Goal: Task Accomplishment & Management: Complete application form

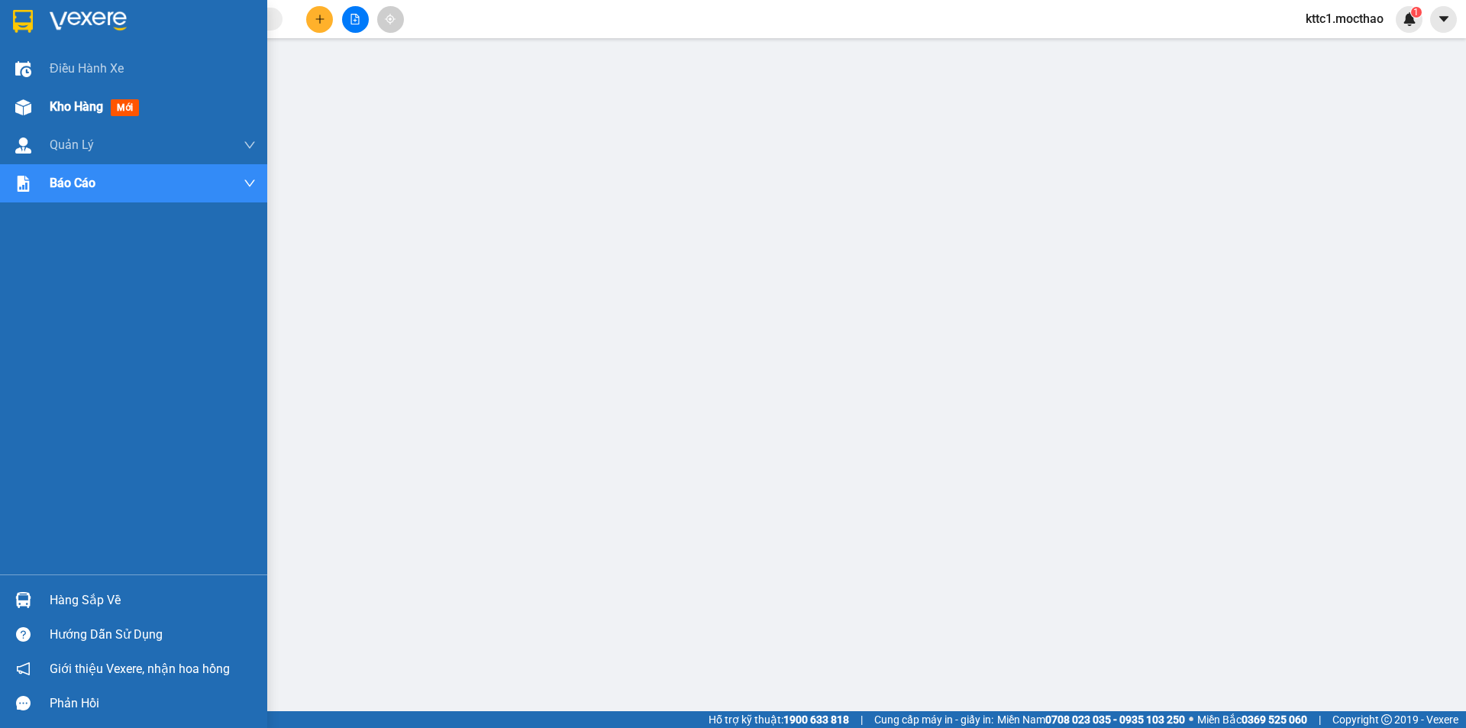
click at [60, 103] on span "Kho hàng" at bounding box center [76, 106] width 53 height 15
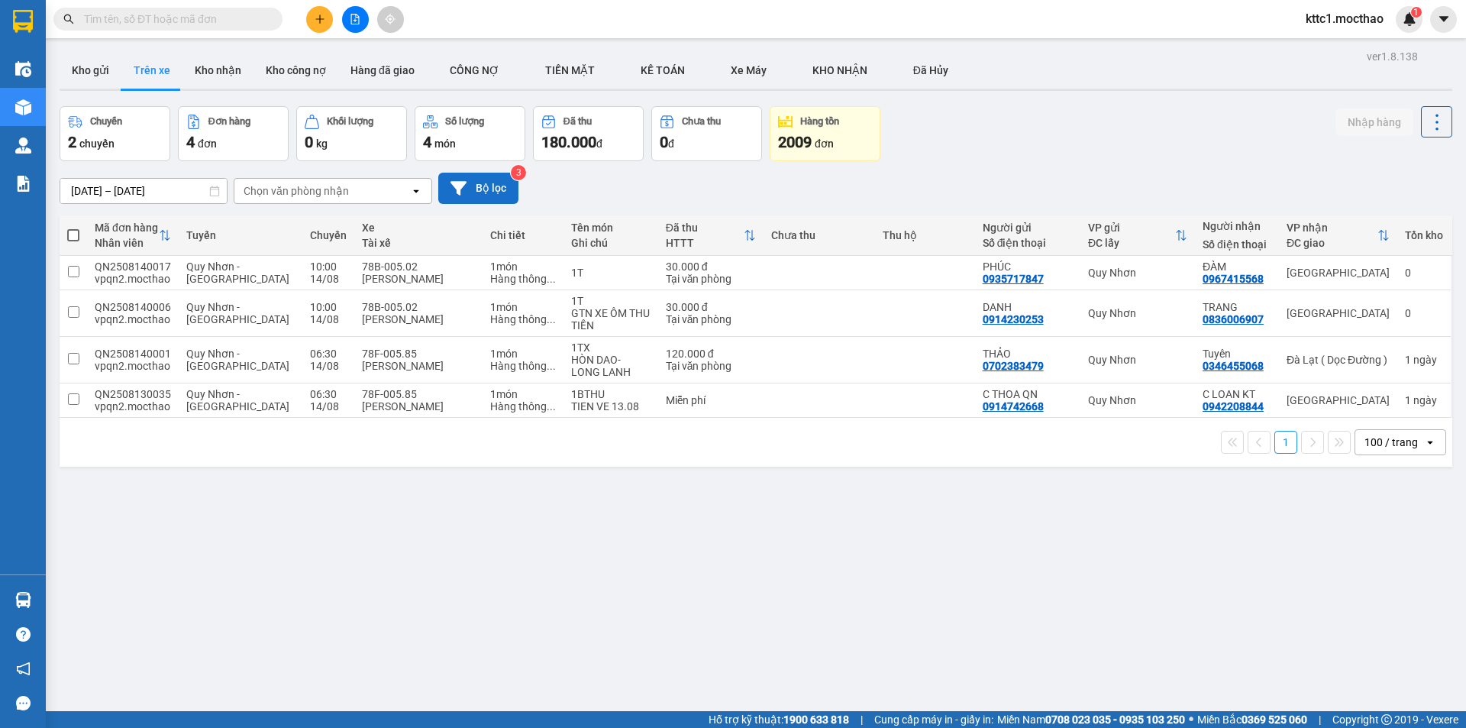
click at [488, 196] on button "Bộ lọc" at bounding box center [478, 188] width 80 height 31
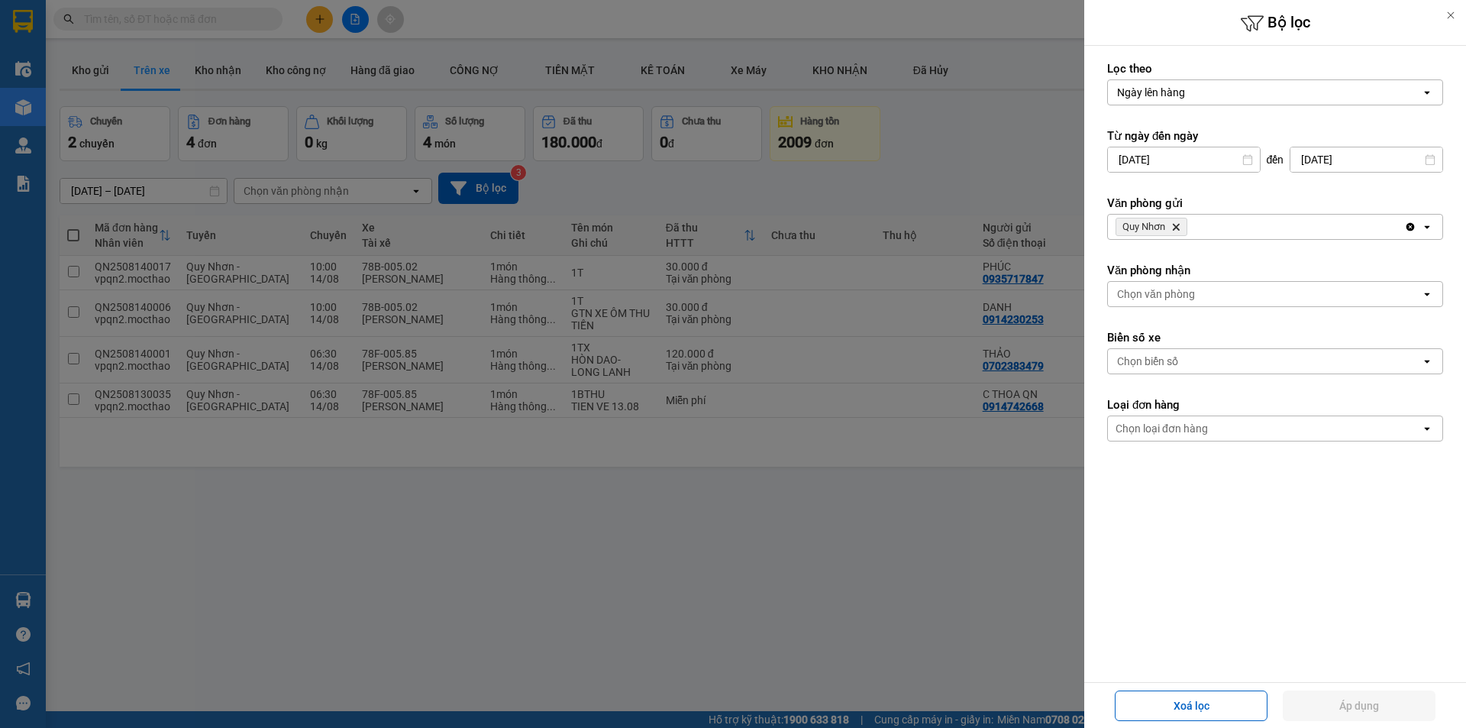
click at [1178, 223] on icon "Delete" at bounding box center [1176, 226] width 9 height 9
click at [1177, 228] on div "Chọn văn phòng" at bounding box center [1156, 226] width 78 height 15
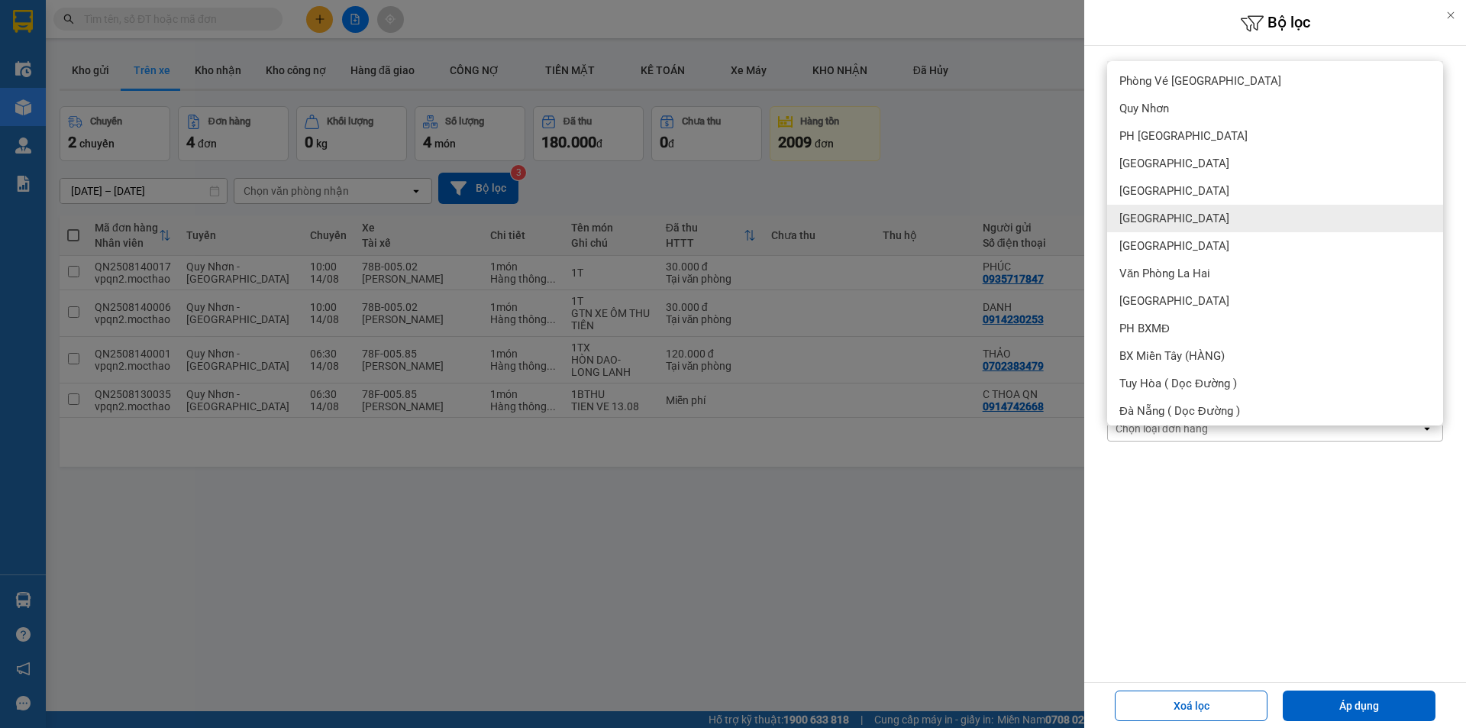
click at [1137, 224] on span "[GEOGRAPHIC_DATA]" at bounding box center [1175, 218] width 110 height 15
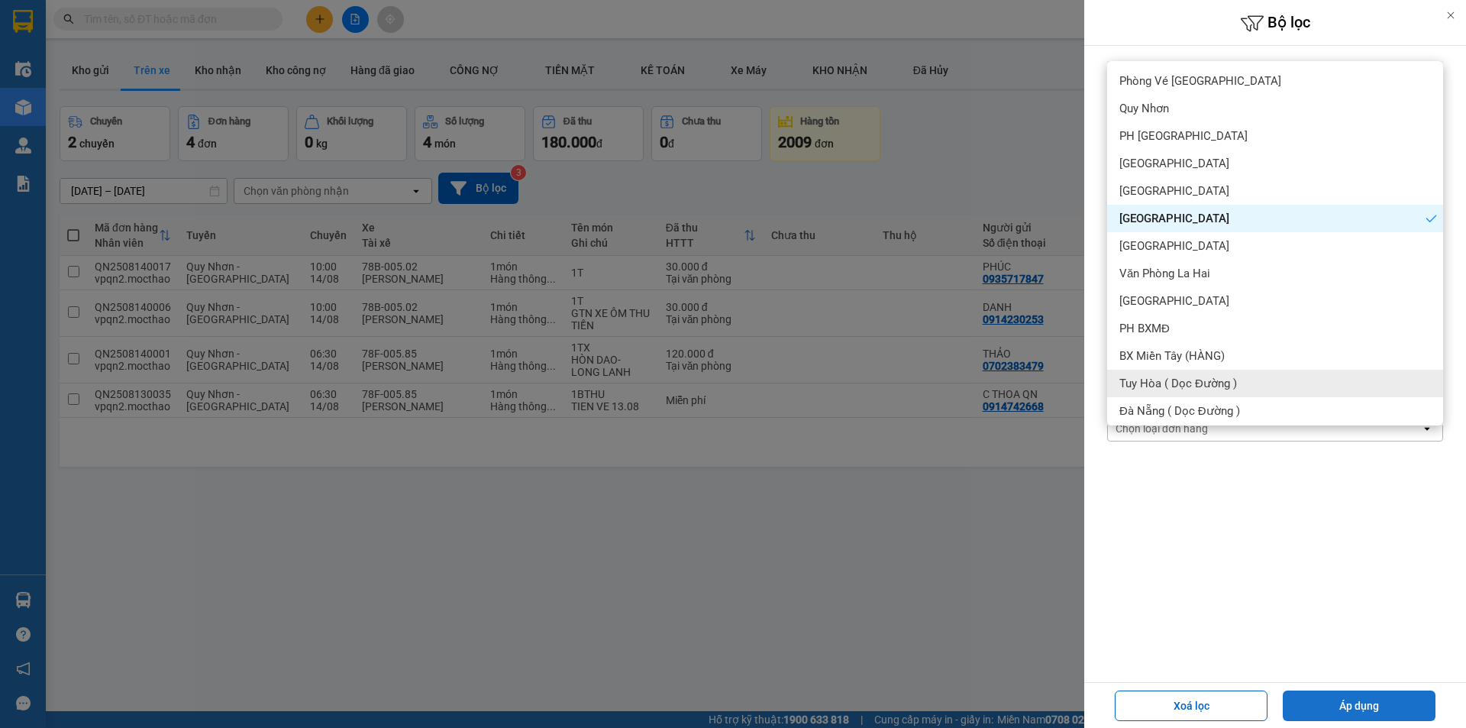
click at [1363, 700] on button "Áp dụng" at bounding box center [1359, 705] width 153 height 31
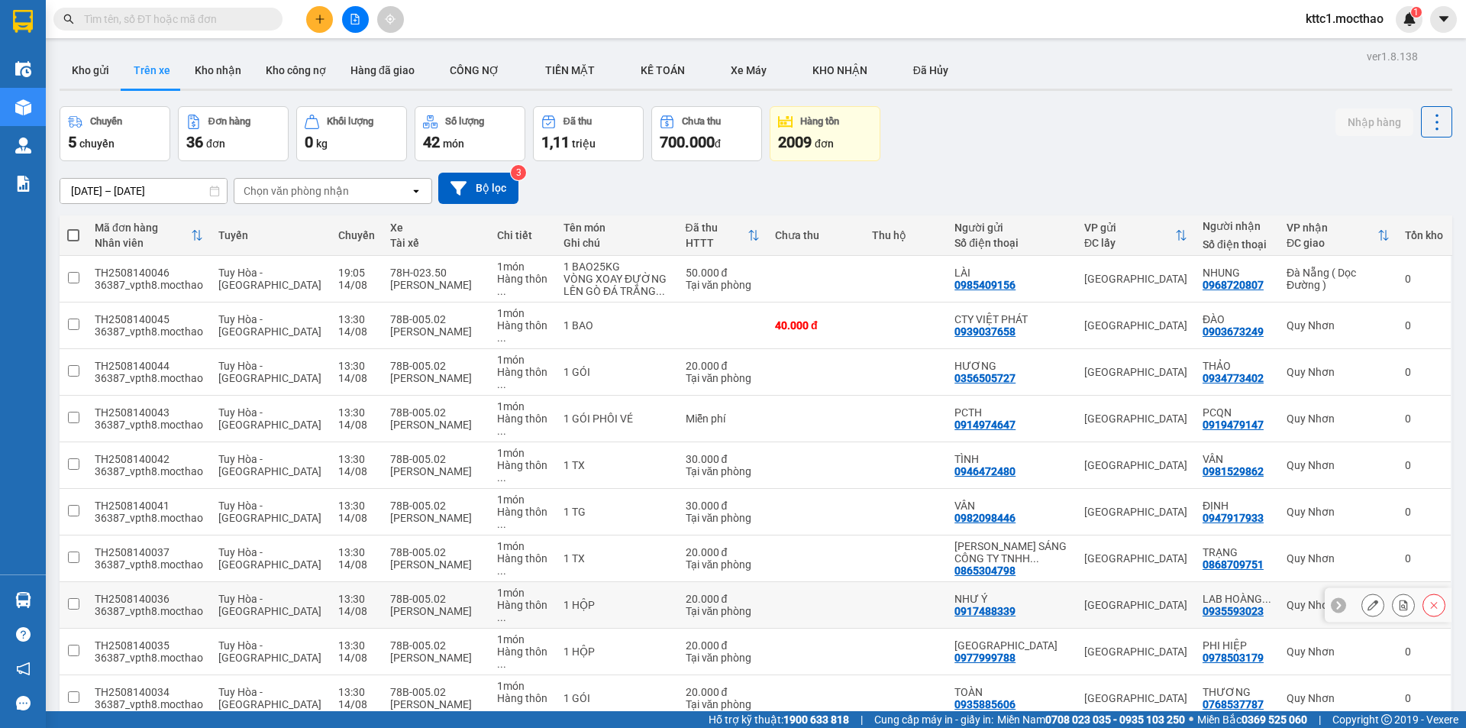
scroll to position [535, 0]
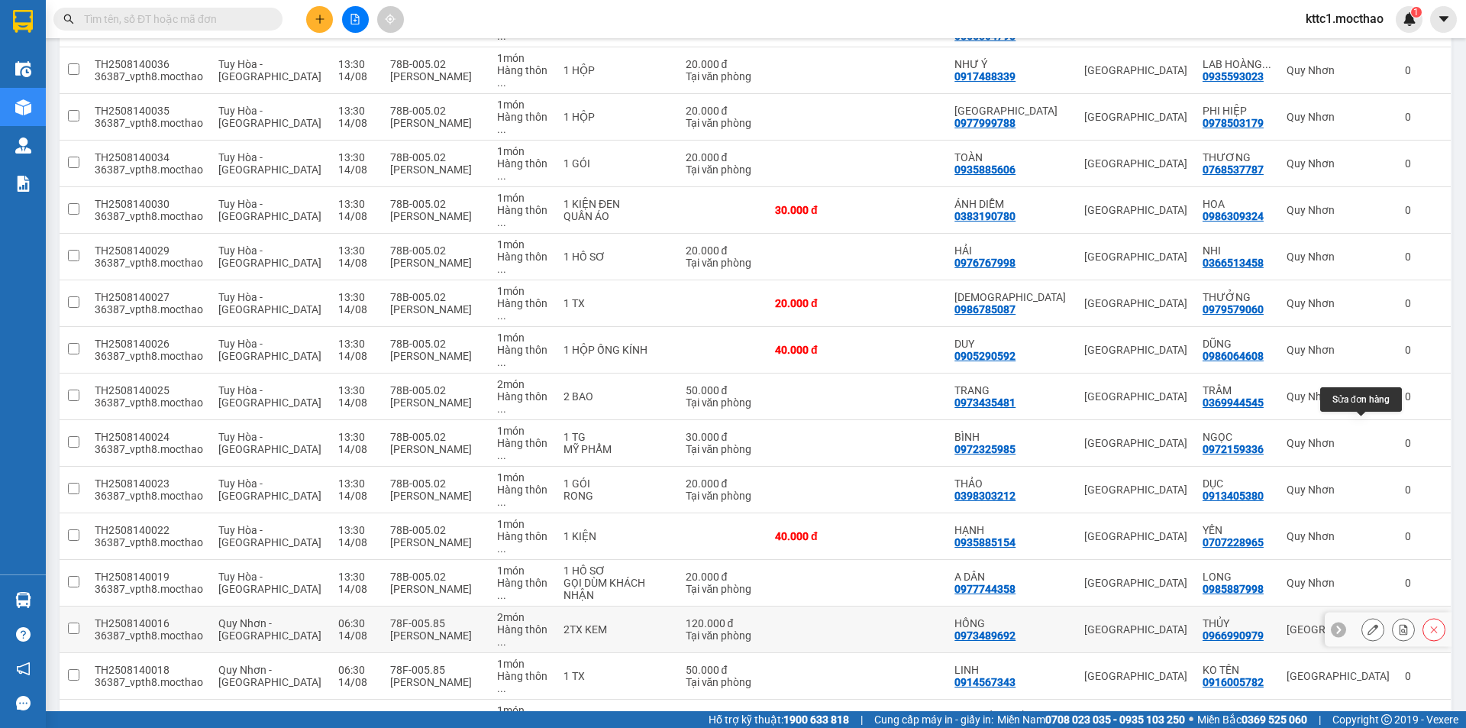
click at [1368, 624] on icon at bounding box center [1373, 629] width 11 height 11
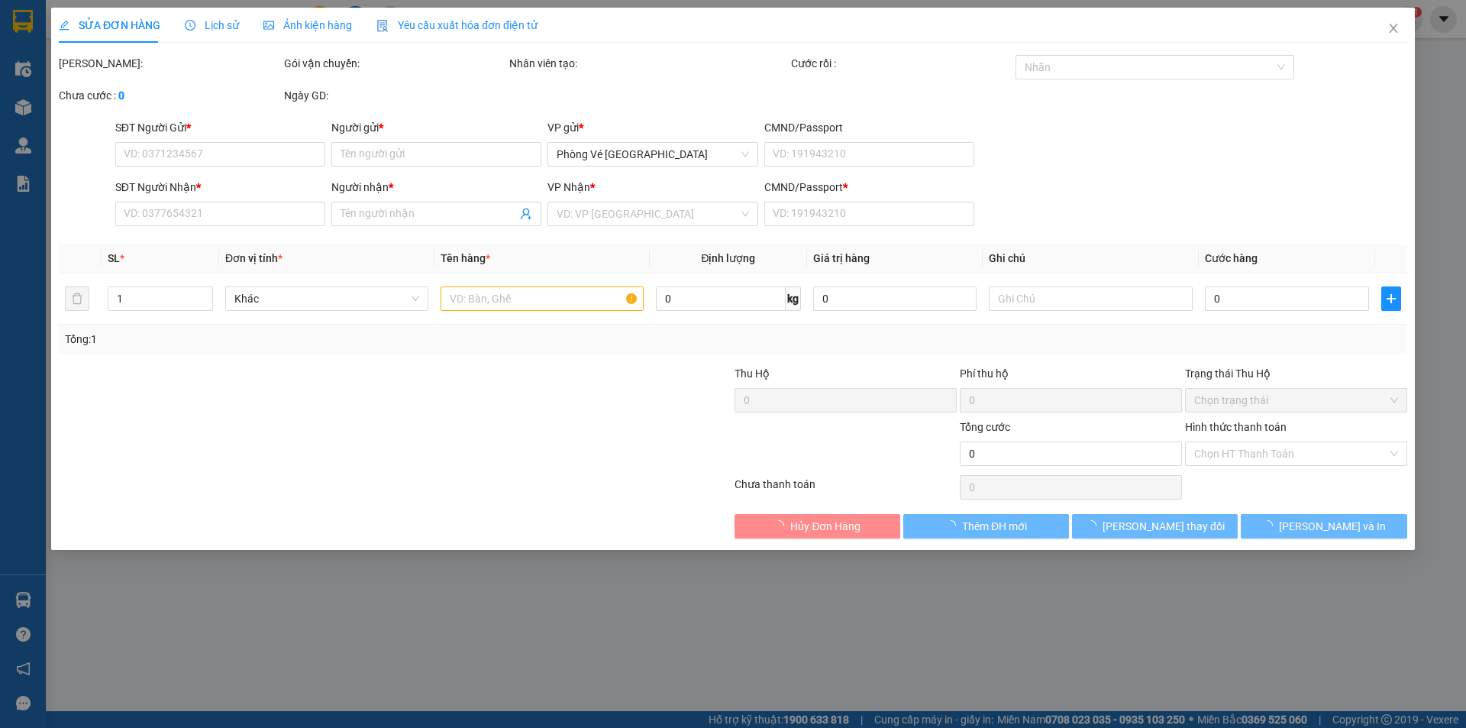
type input "0973489692"
type input "HỒNG"
type input "0966990979"
type input "THỦY"
type input "1"
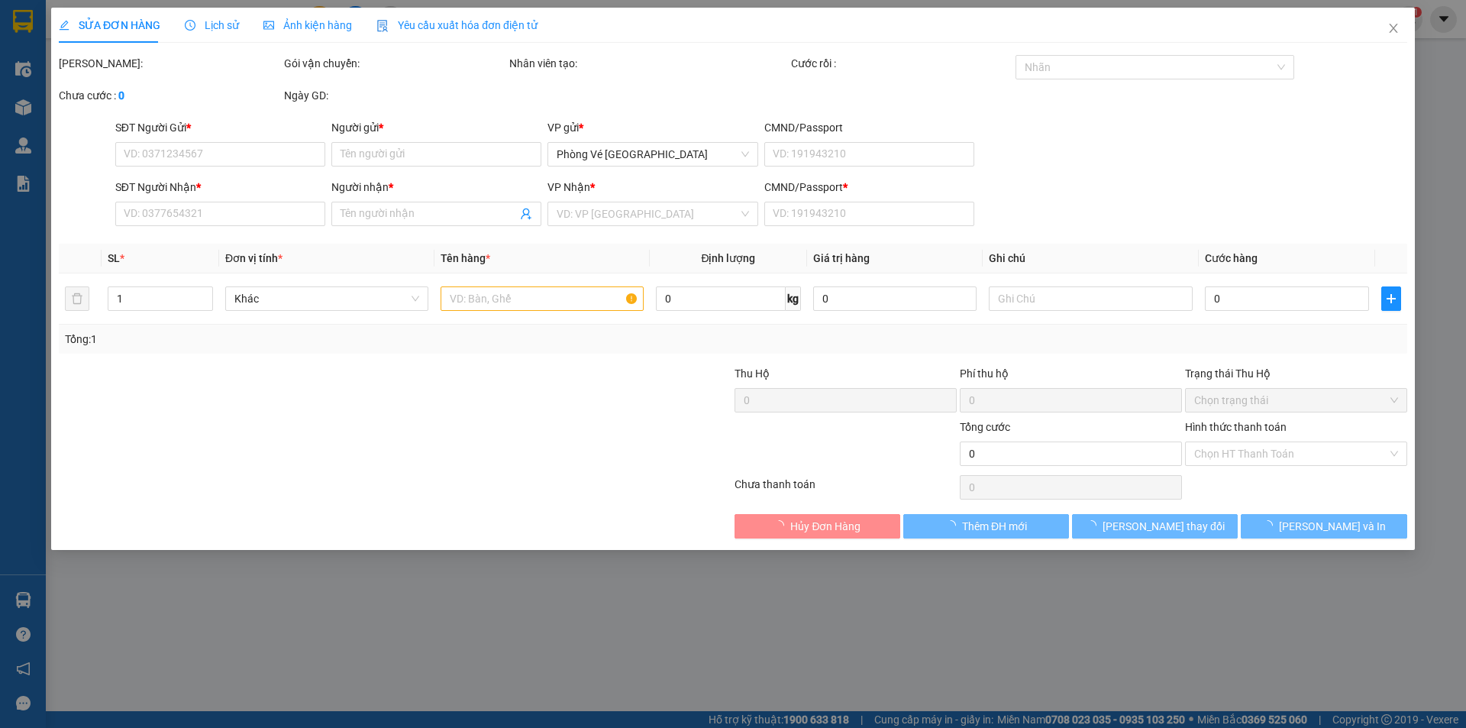
type input "120.000"
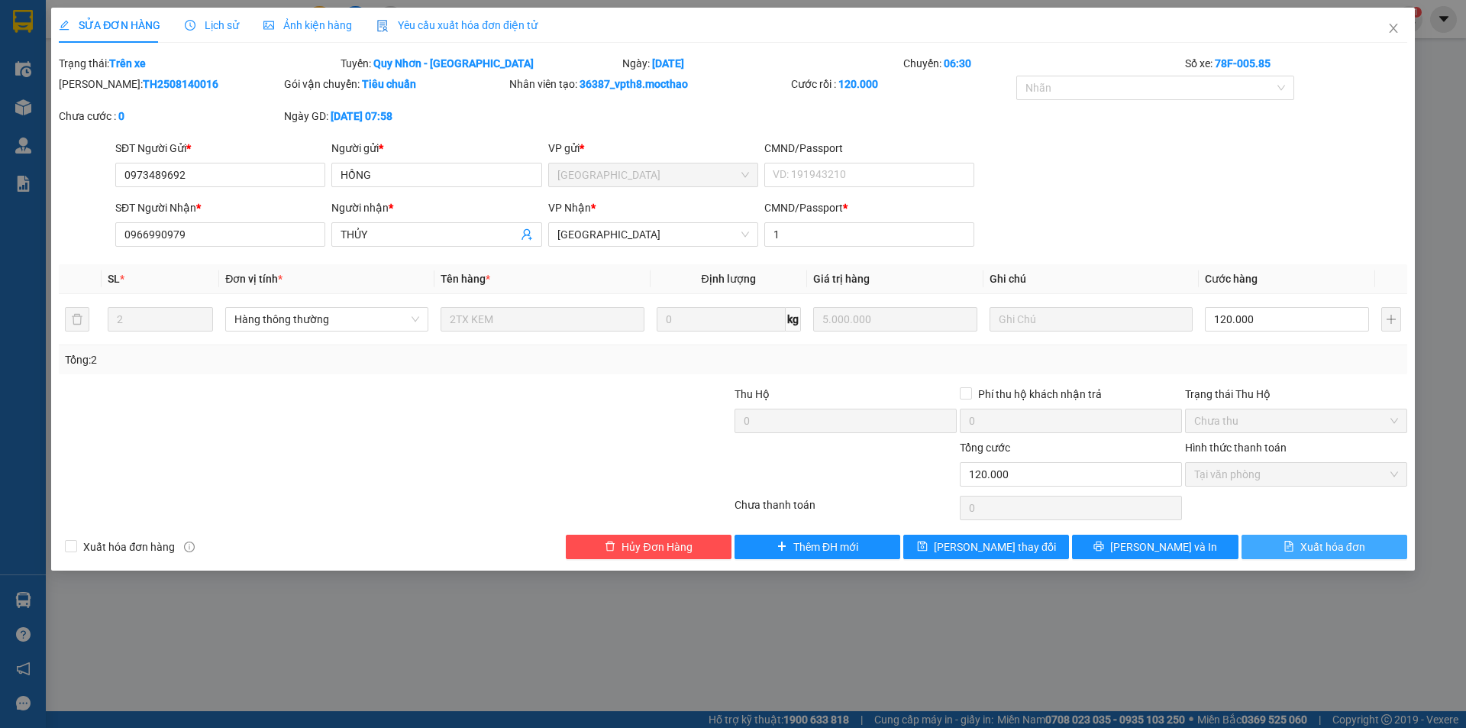
click at [1339, 542] on span "Xuất hóa đơn" at bounding box center [1333, 546] width 65 height 17
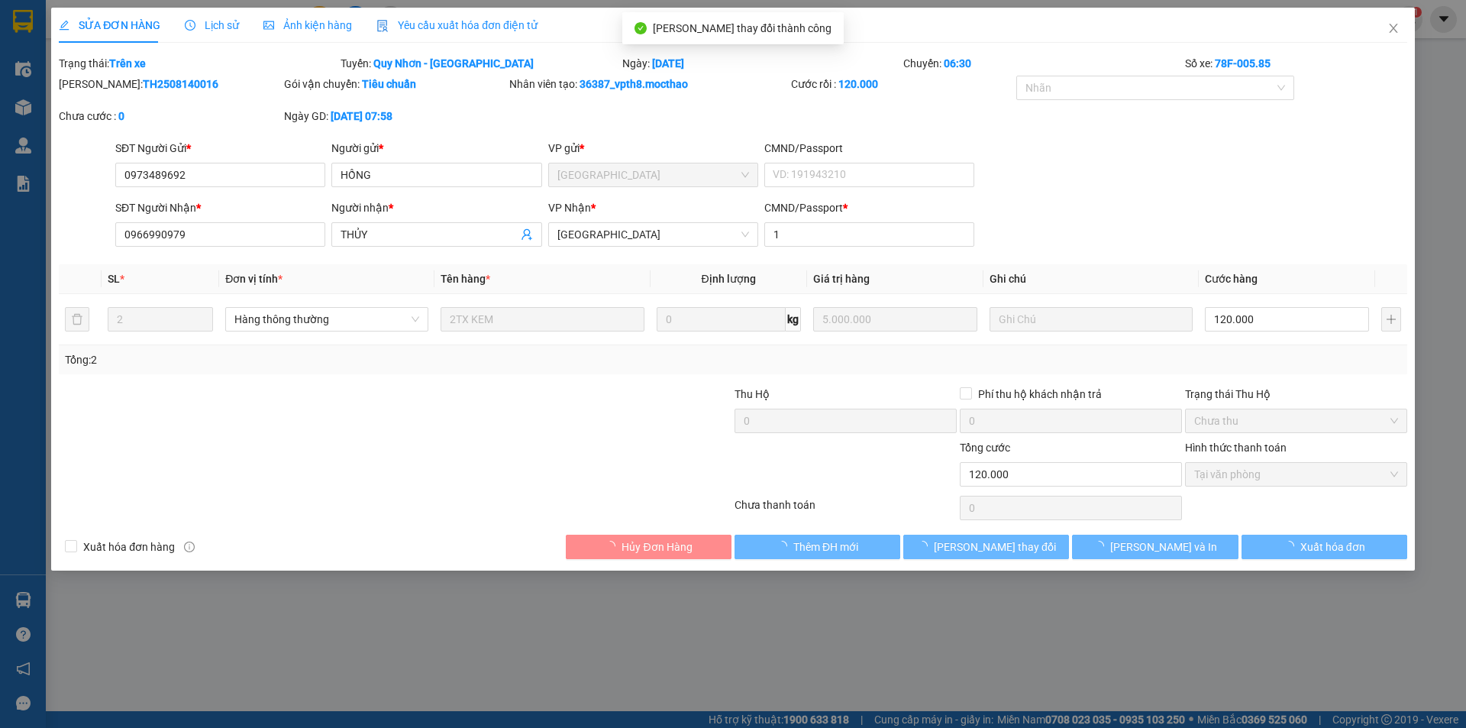
checkbox input "true"
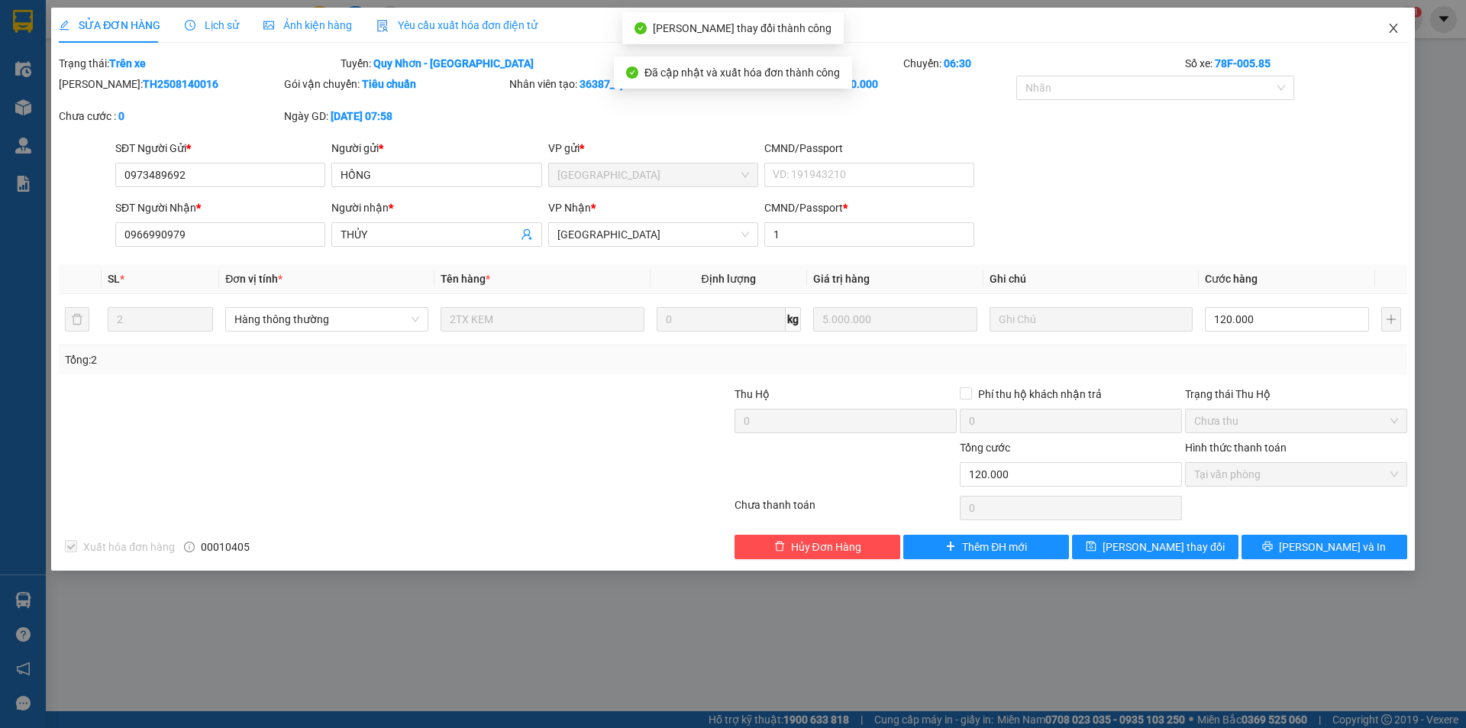
click at [1395, 29] on icon "close" at bounding box center [1394, 28] width 12 height 12
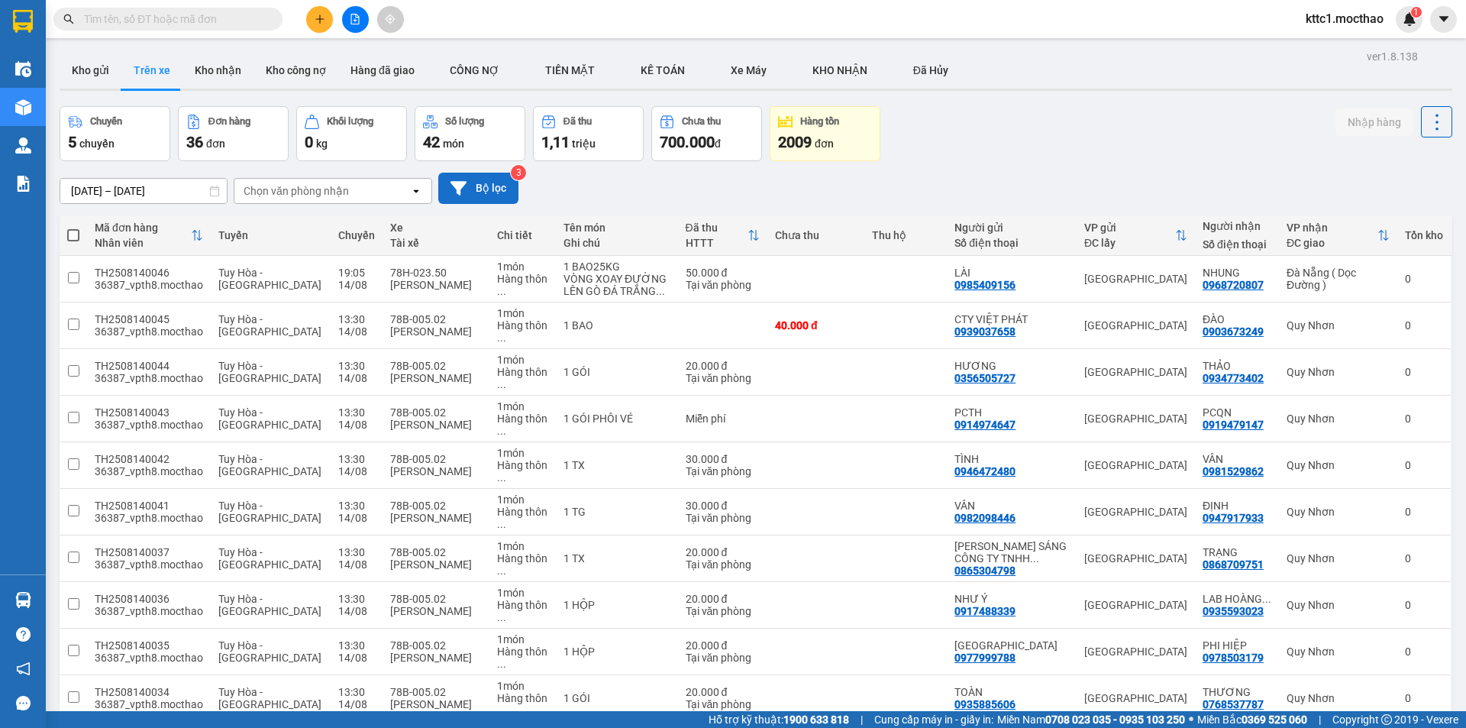
click at [478, 186] on button "Bộ lọc" at bounding box center [478, 188] width 80 height 31
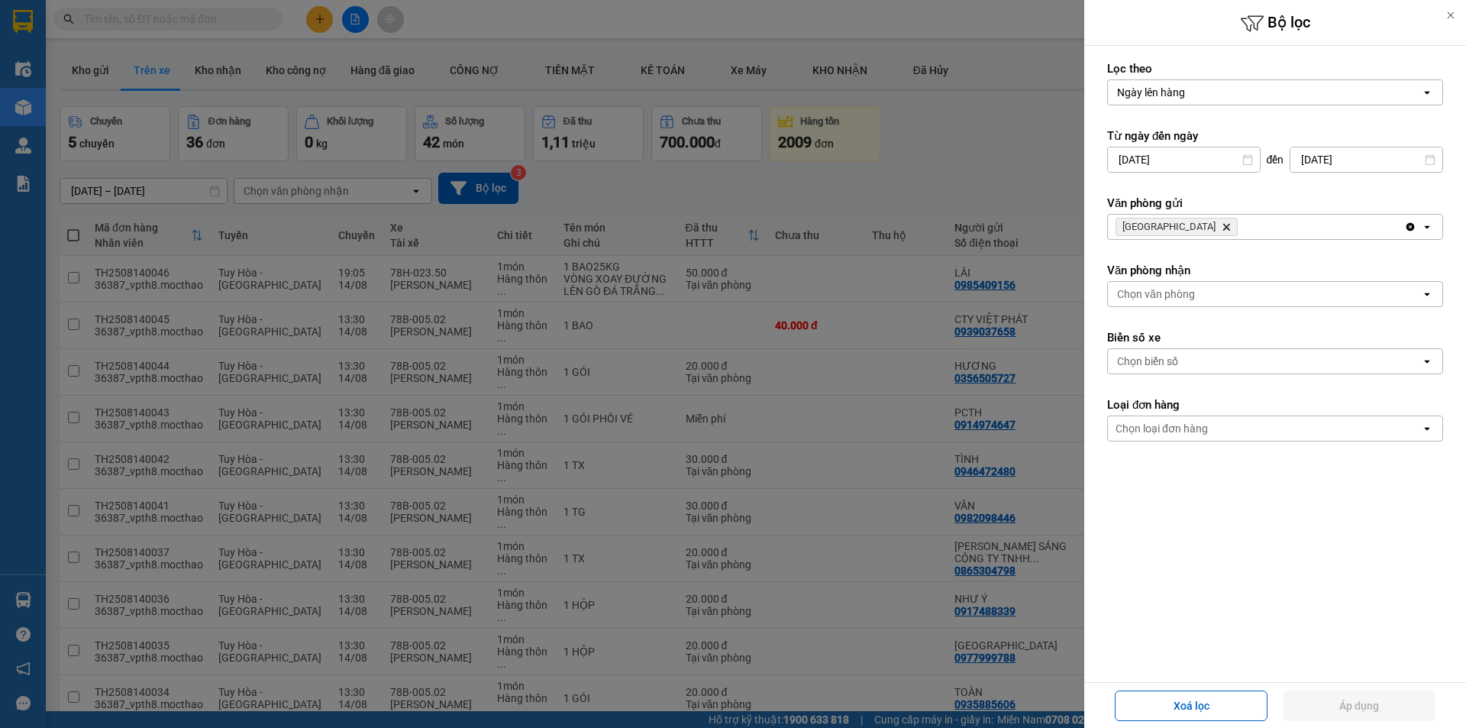
click at [1198, 357] on div "Chọn biển số" at bounding box center [1264, 361] width 313 height 24
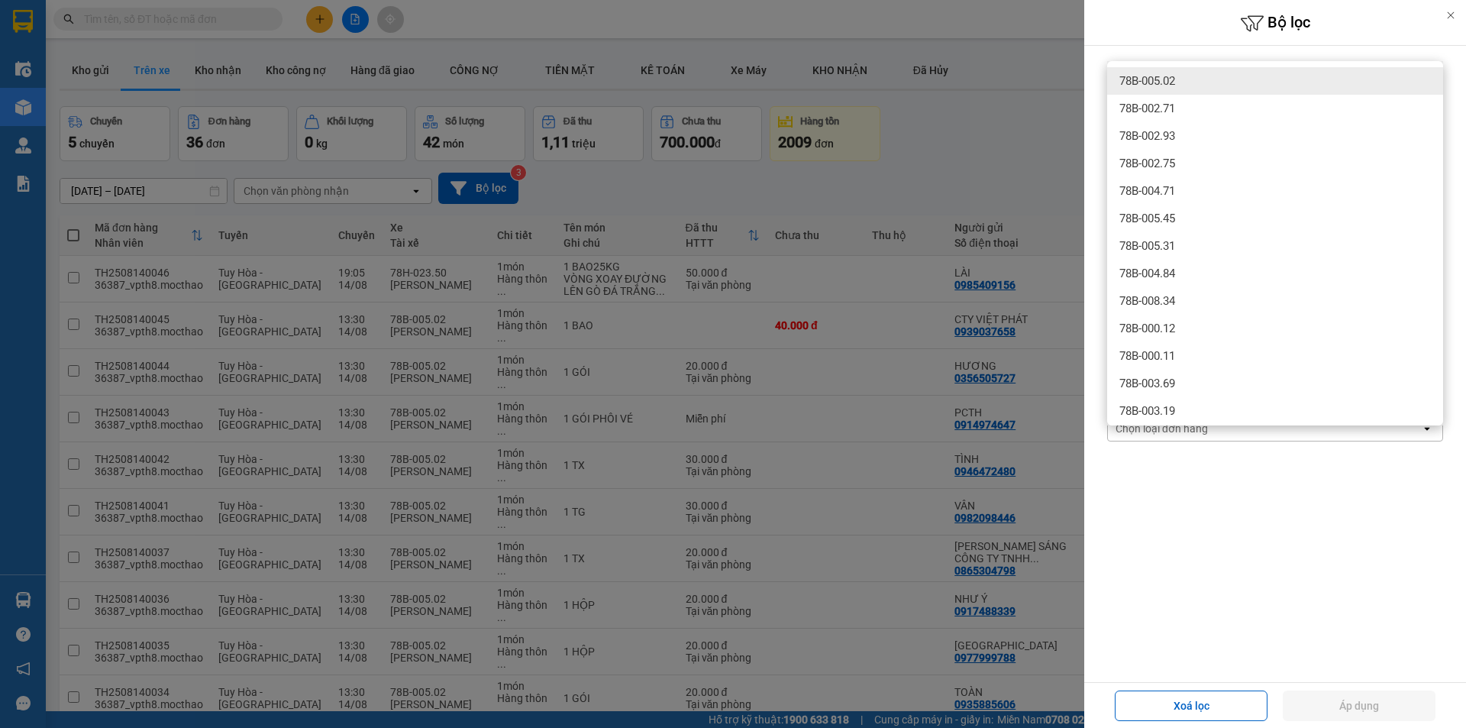
type input "78b00502"
click at [1183, 82] on div "78B-005.02" at bounding box center [1276, 80] width 336 height 27
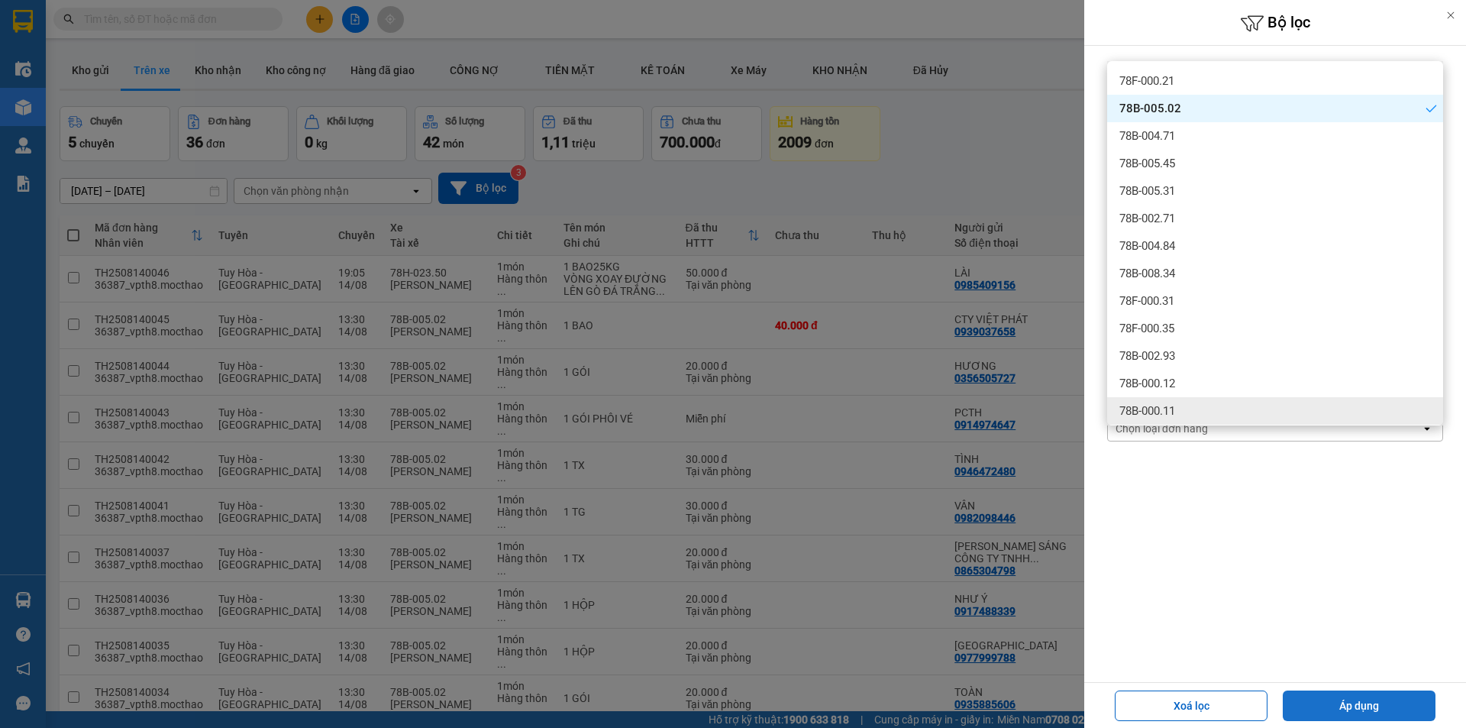
click at [1330, 706] on button "Áp dụng" at bounding box center [1359, 705] width 153 height 31
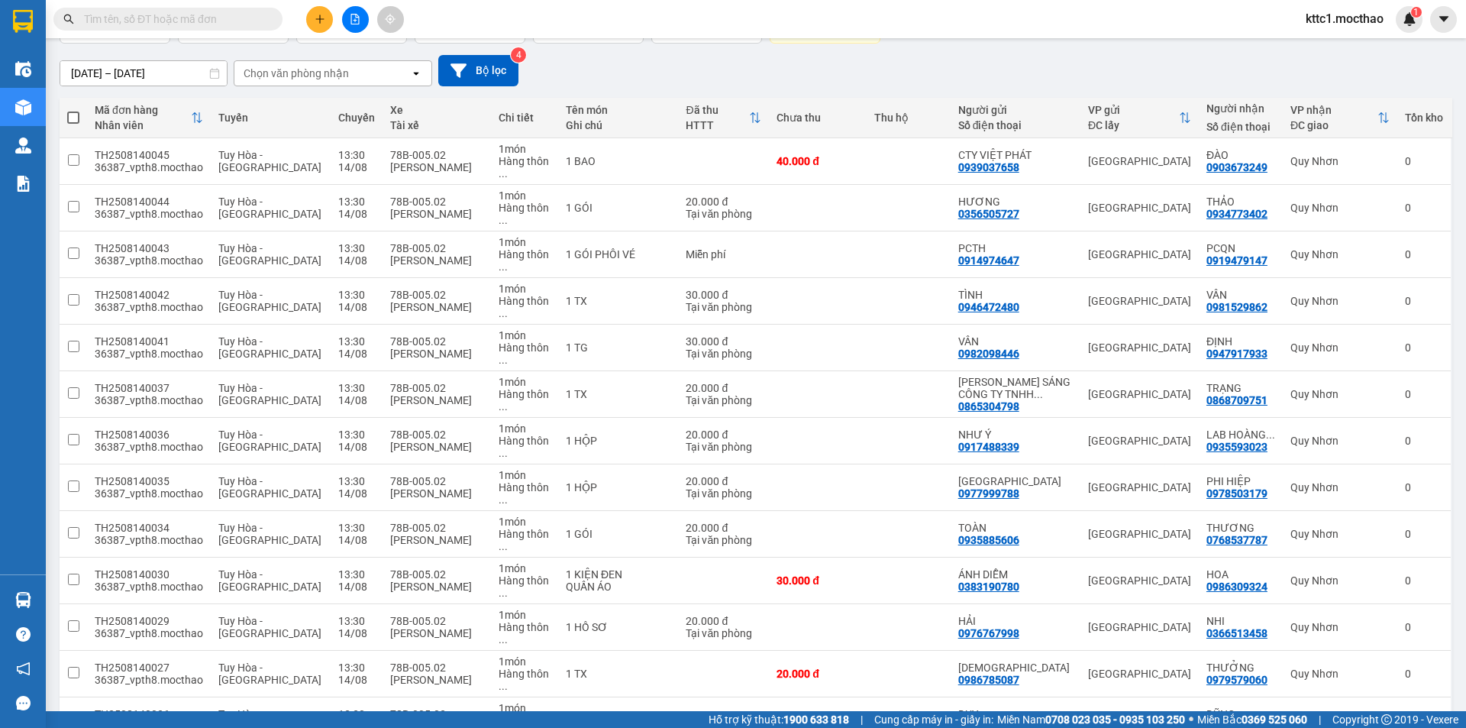
scroll to position [322, 0]
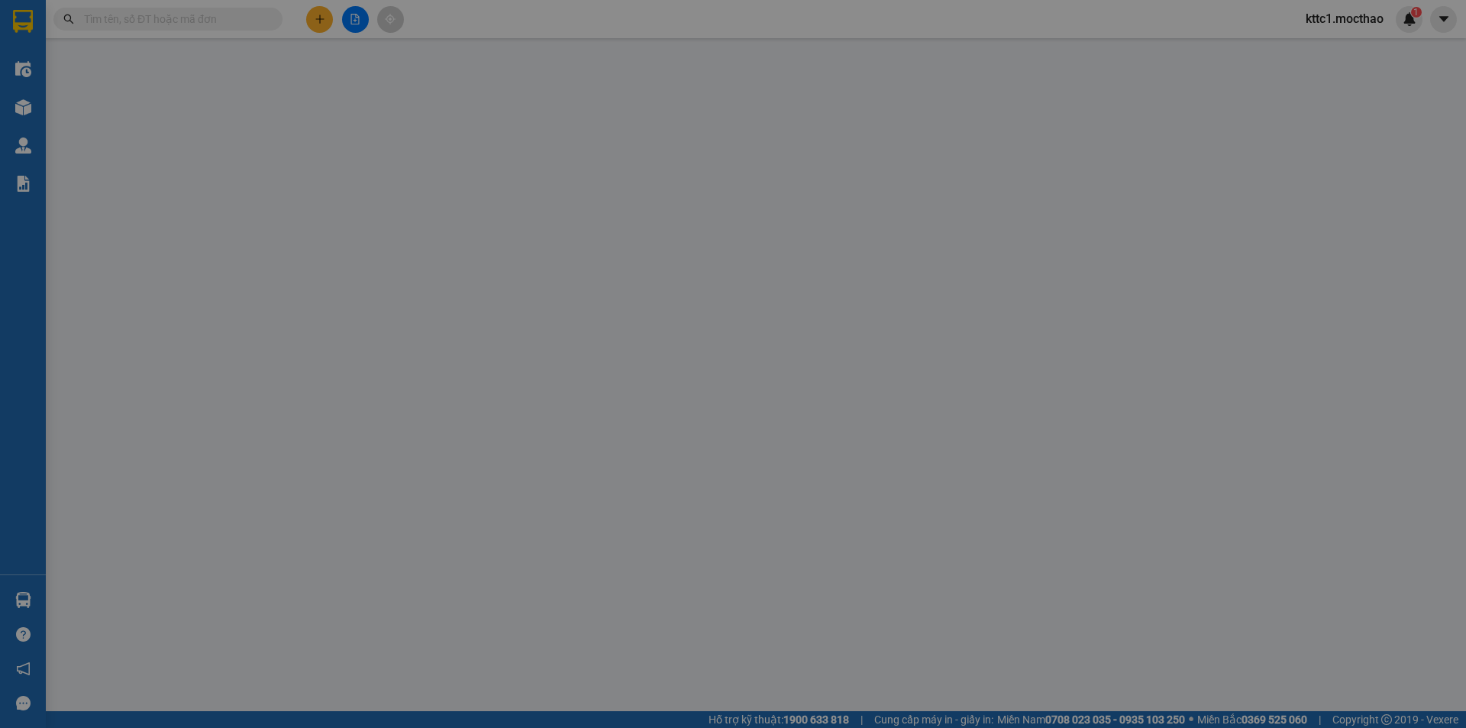
type input "0977744358"
type input "A DÂN"
type input "0985887998"
type input "LONG"
type input "1"
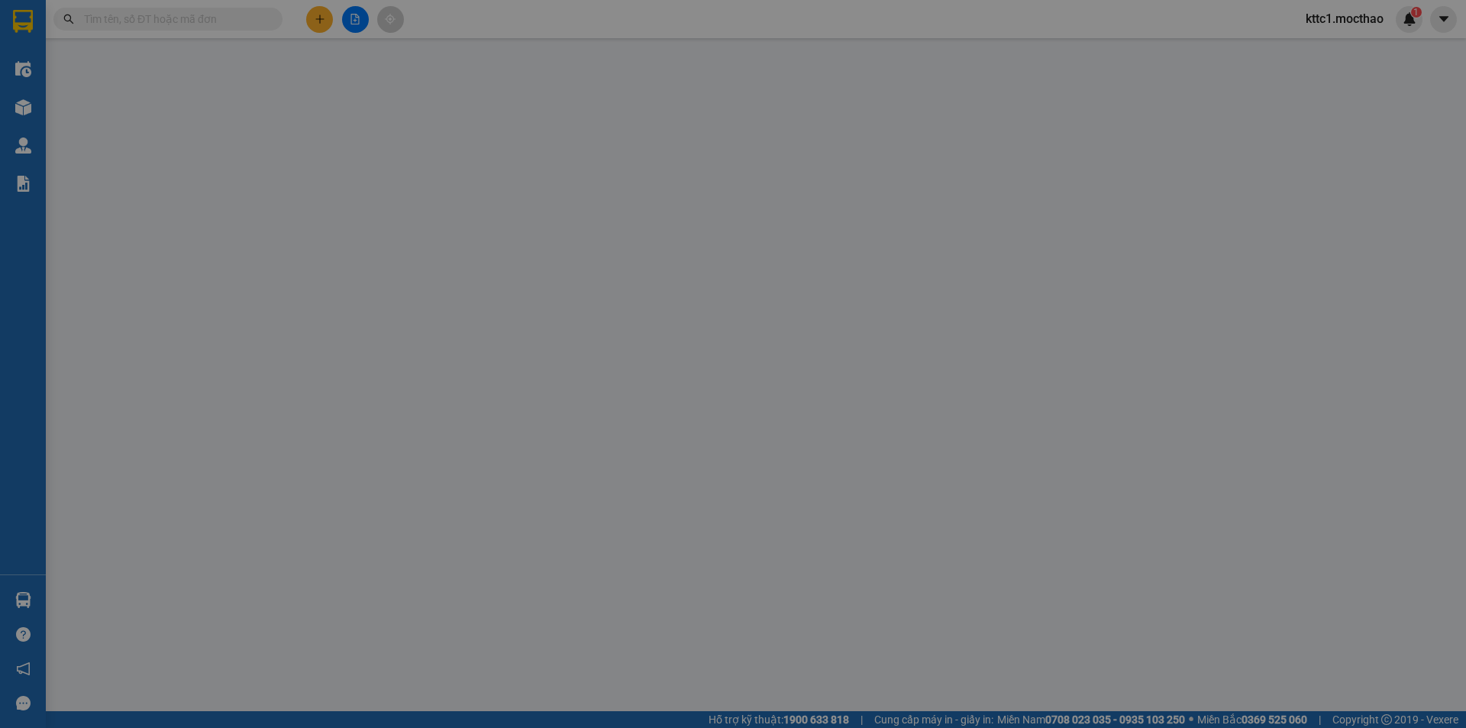
type input "20.000"
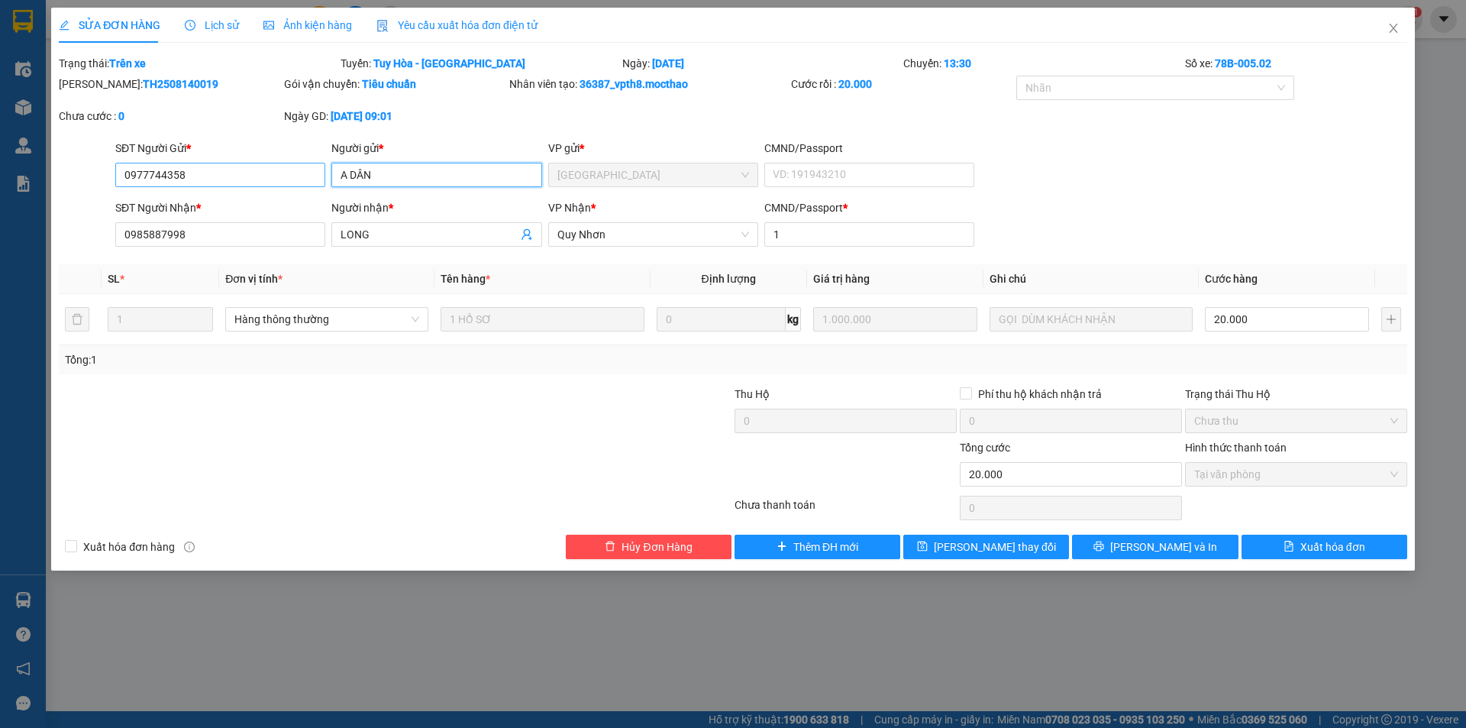
drag, startPoint x: 350, startPoint y: 176, endPoint x: 314, endPoint y: 174, distance: 36.0
click at [315, 174] on div "SĐT Người Gửi * 0977744358 Người gửi * A DÂN A DÂN VP gửi * Tuy Hòa CMND/Passpo…" at bounding box center [761, 166] width 1298 height 53
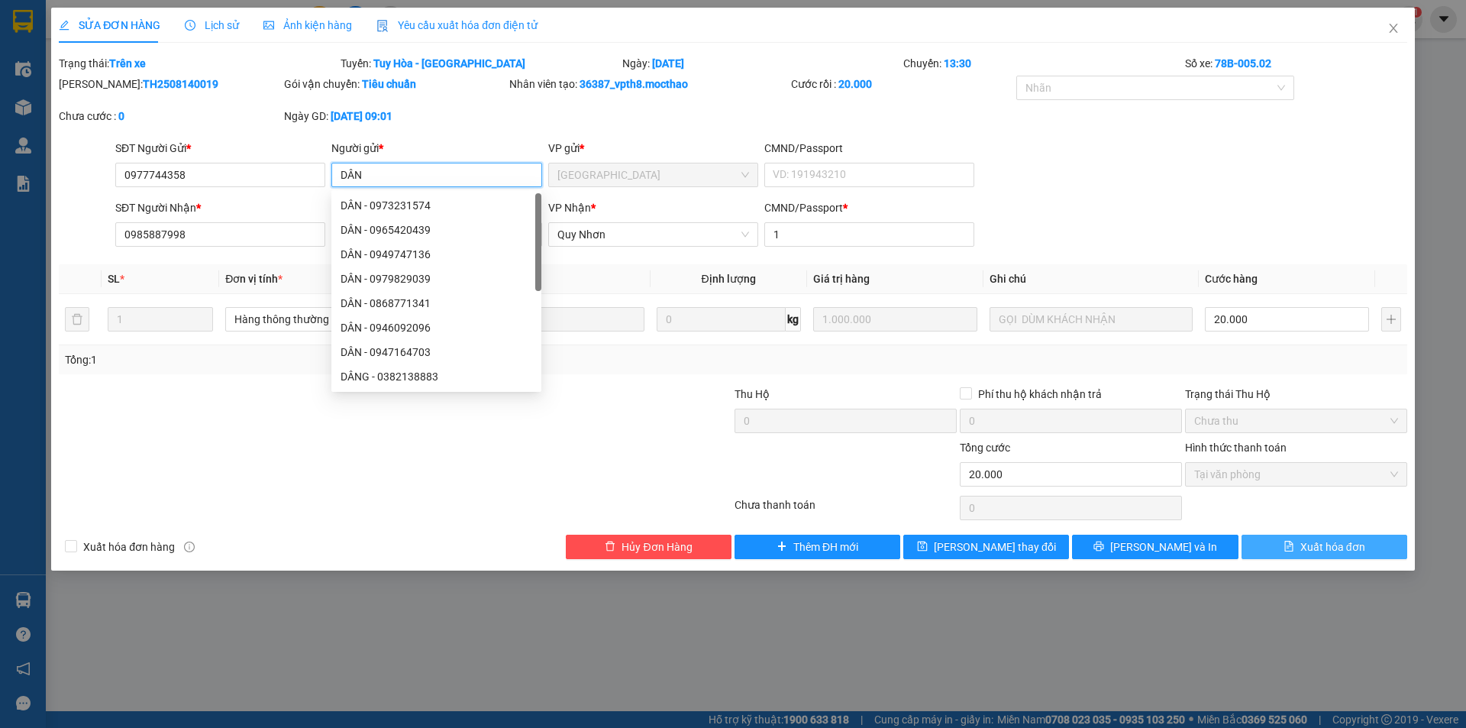
type input "DÂN"
click at [1310, 542] on span "Xuất hóa đơn" at bounding box center [1333, 546] width 65 height 17
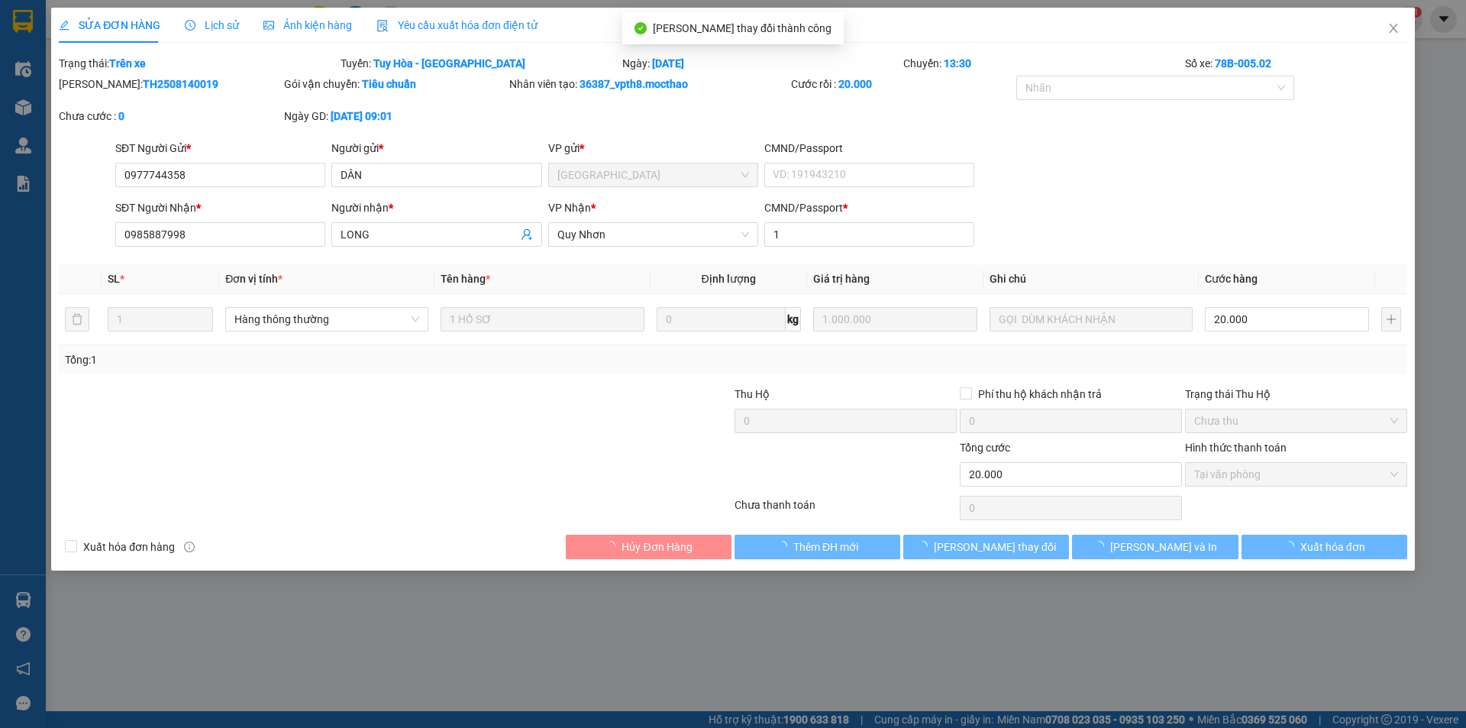
checkbox input "true"
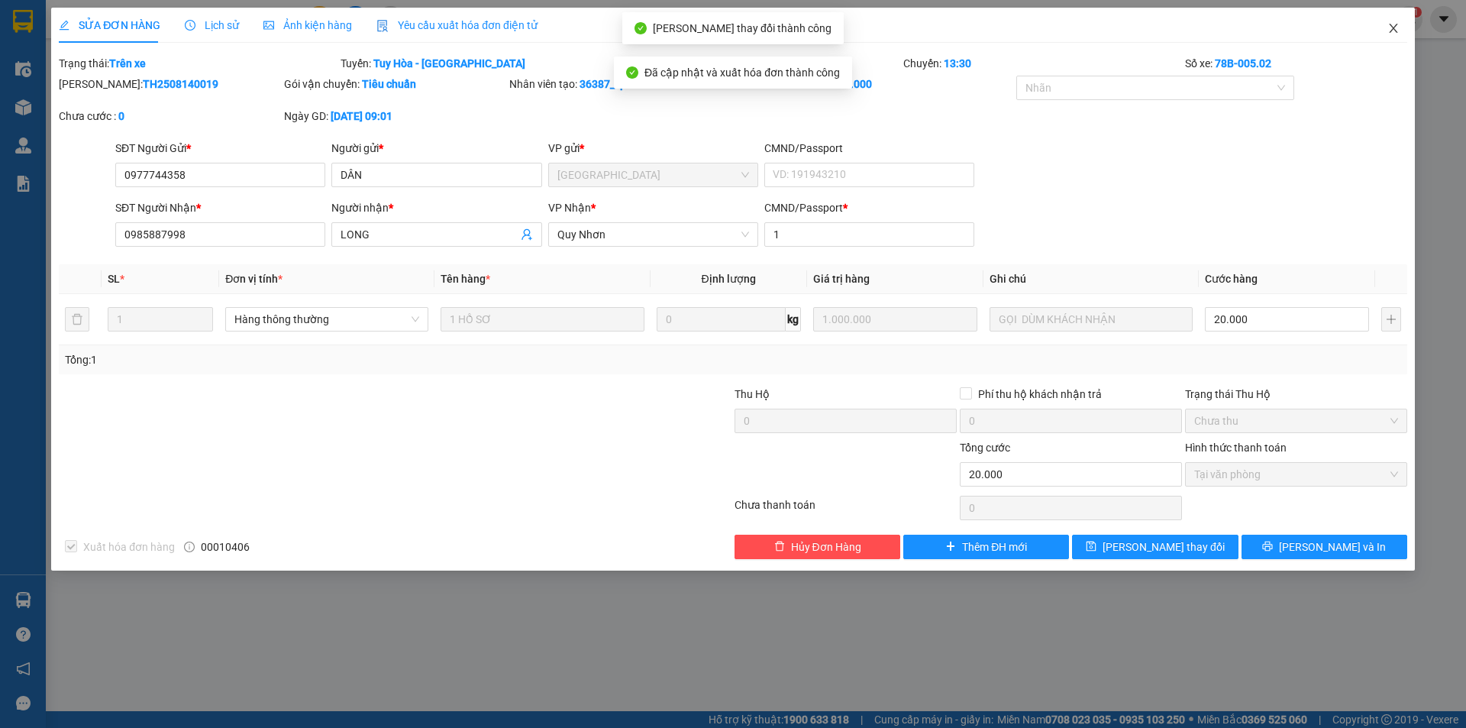
click at [1395, 26] on icon "close" at bounding box center [1394, 28] width 12 height 12
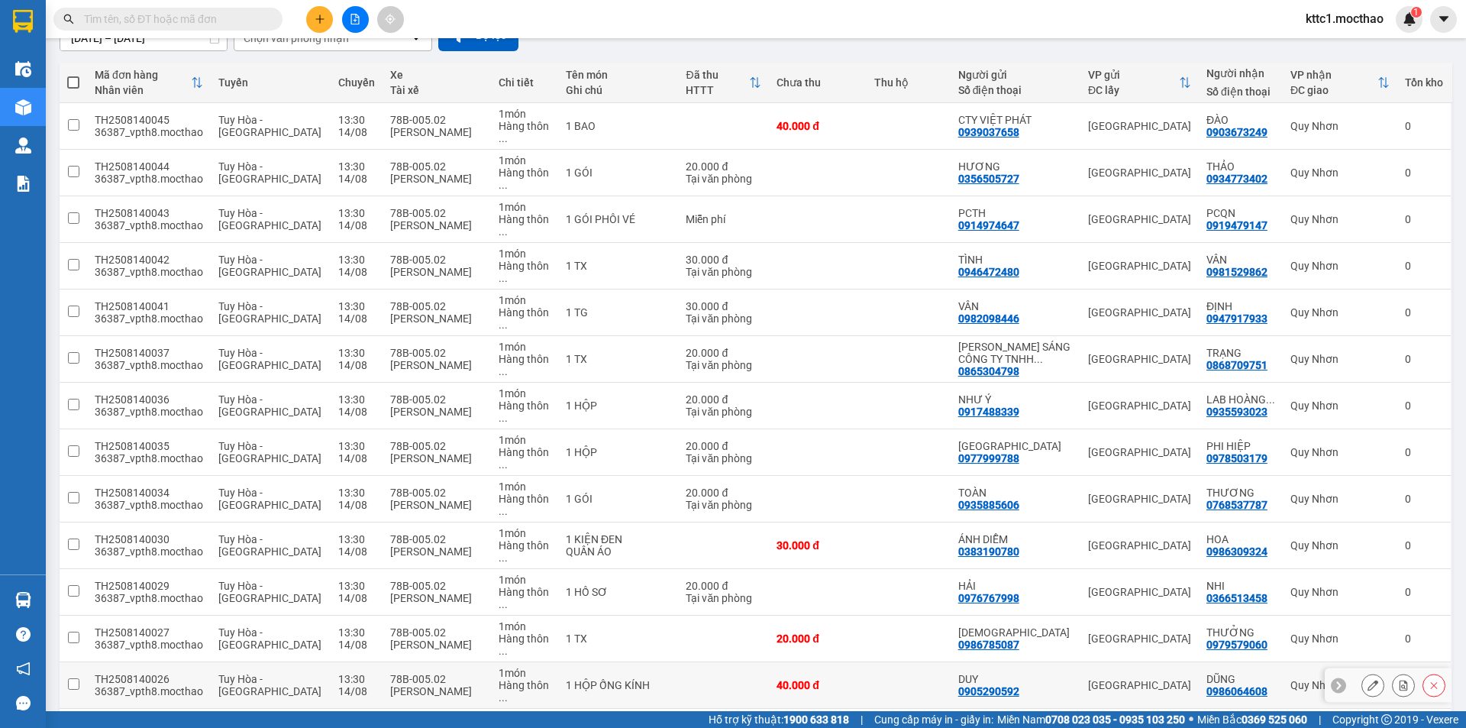
scroll to position [322, 0]
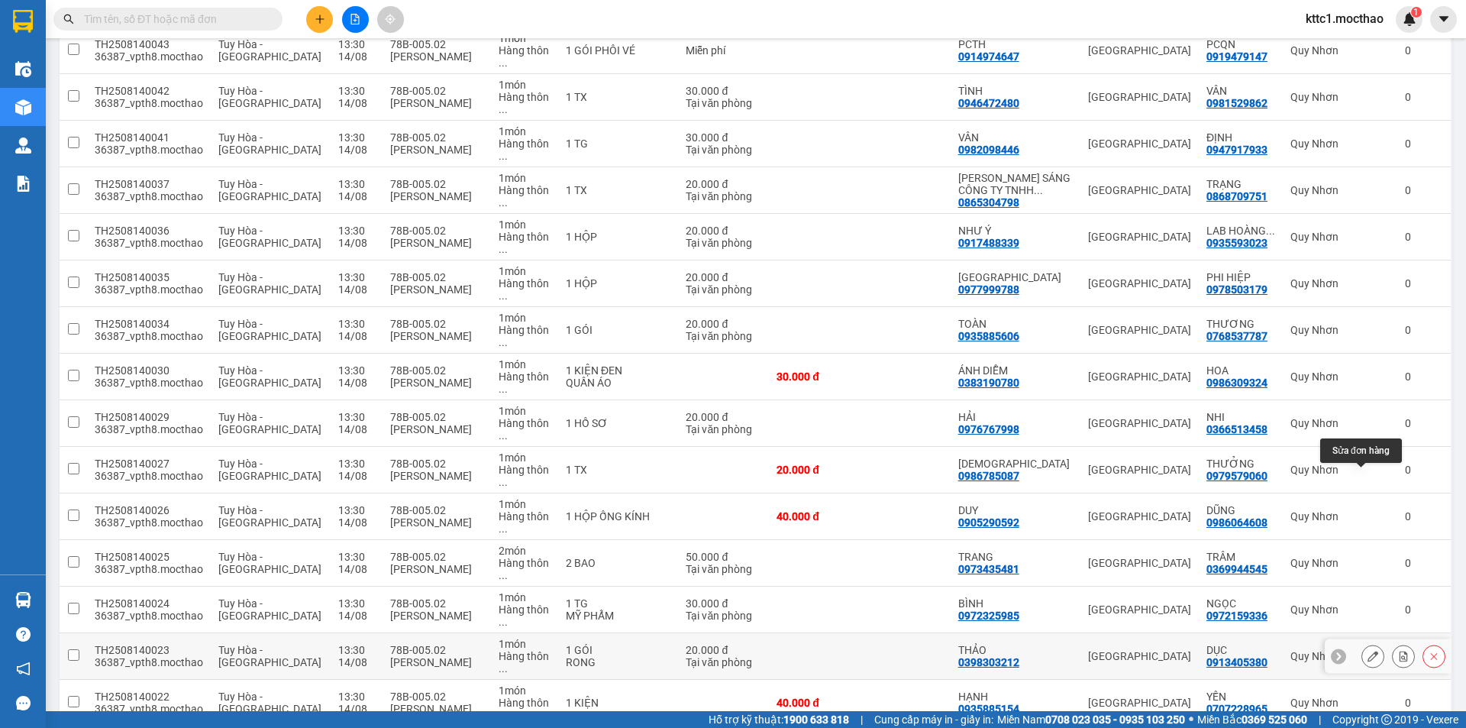
click at [1368, 651] on icon at bounding box center [1373, 656] width 11 height 11
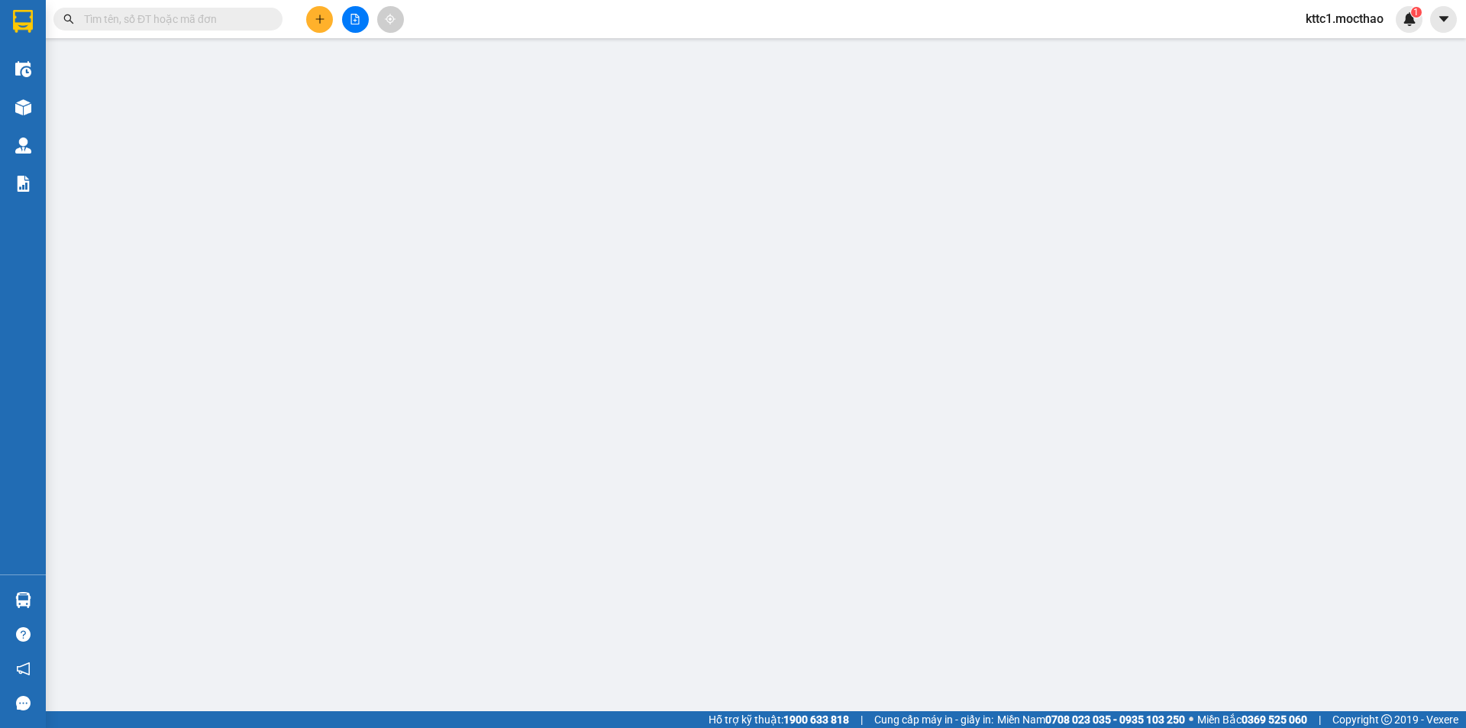
type input "0398303212"
type input "THẢO"
type input "0913405380"
type input "DỤC"
type input "1"
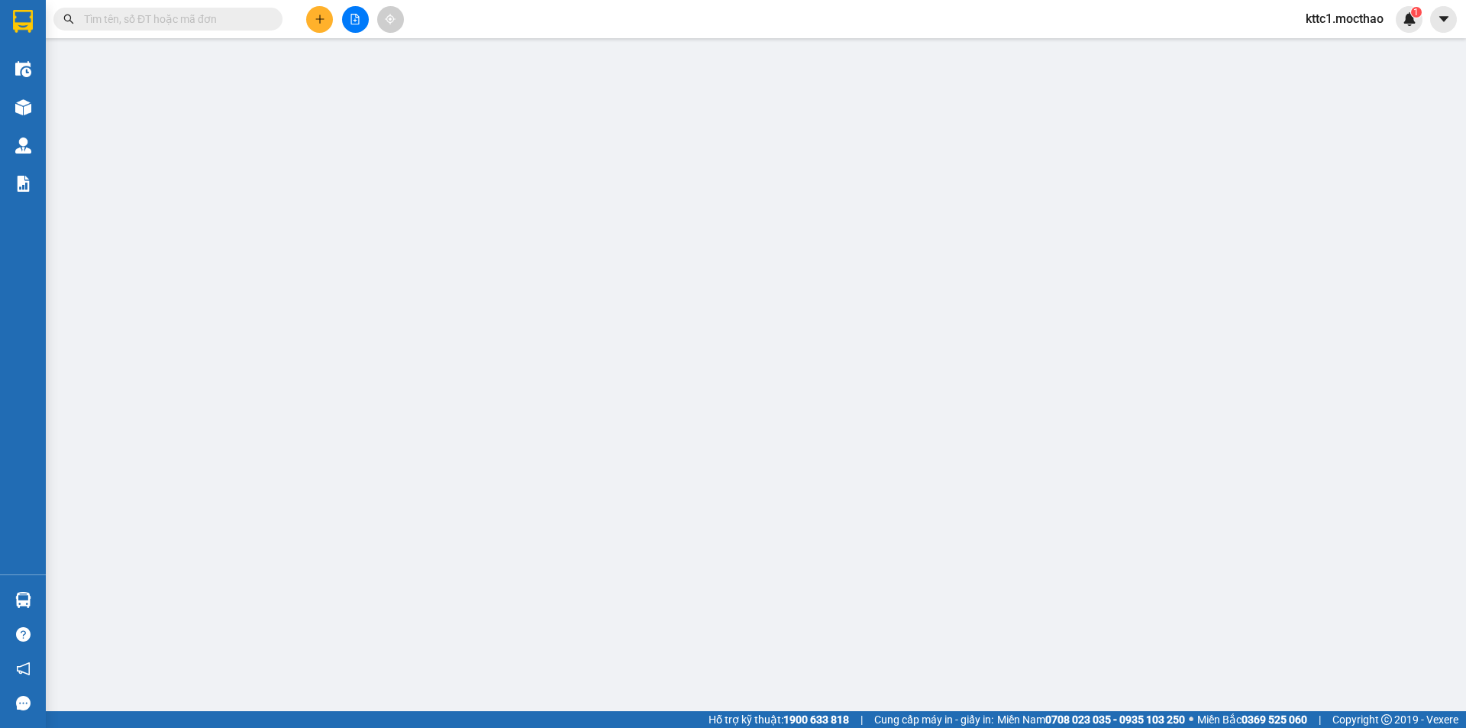
type input "20.000"
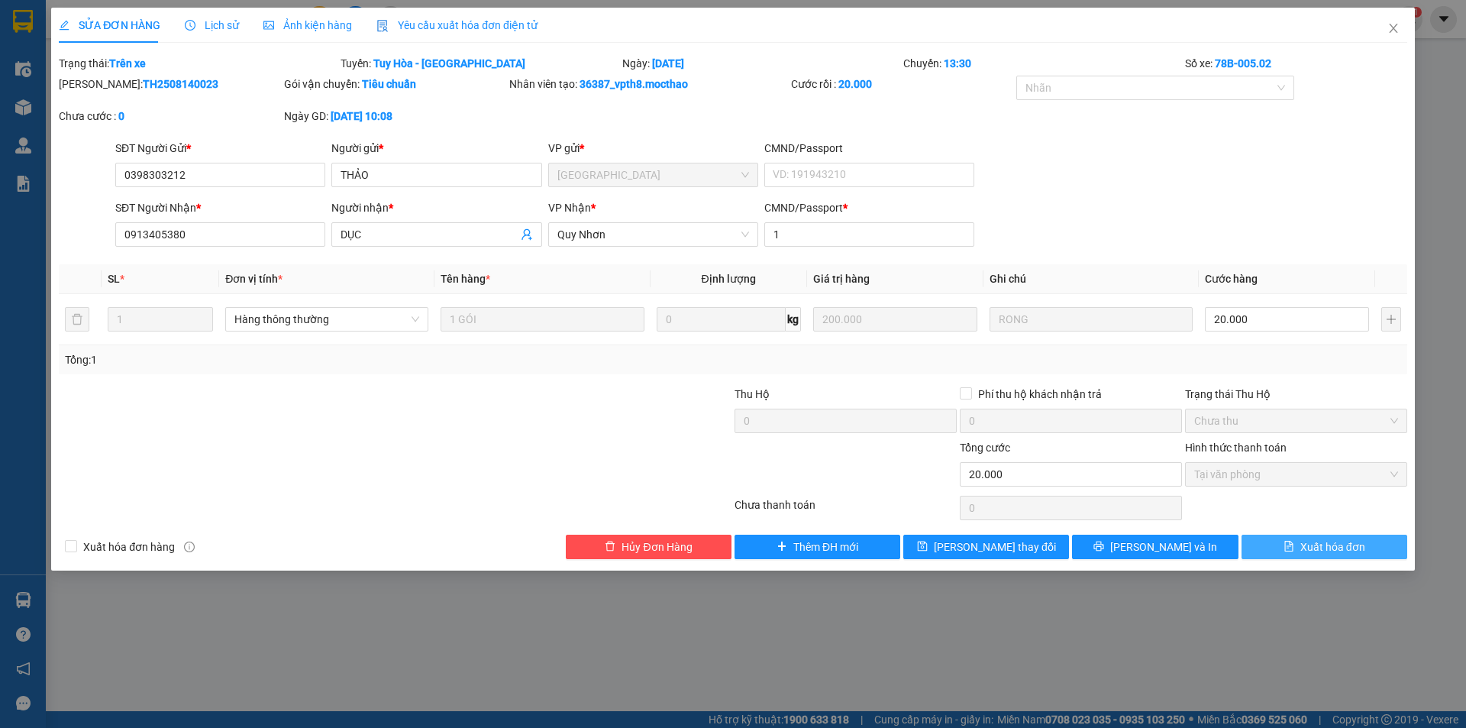
click at [1331, 545] on span "Xuất hóa đơn" at bounding box center [1333, 546] width 65 height 17
checkbox input "true"
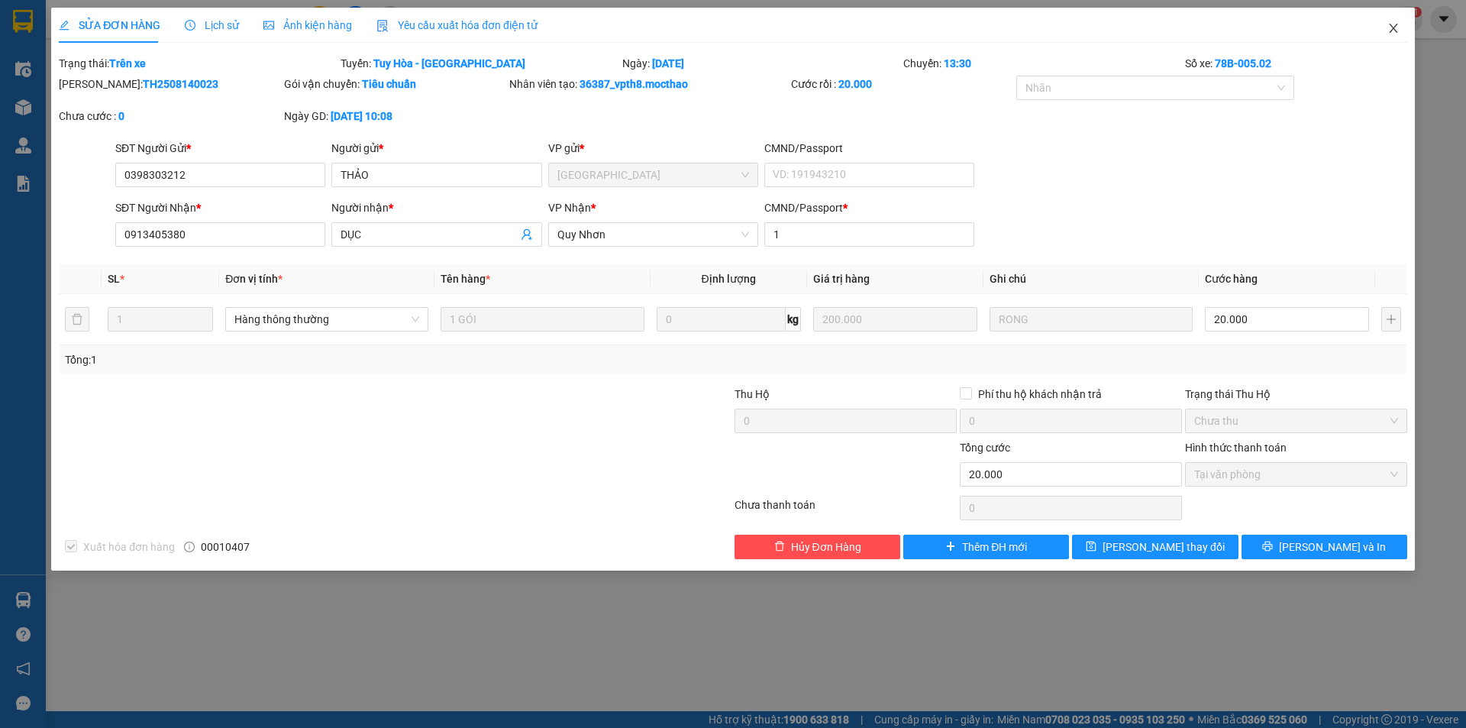
click at [1394, 30] on icon "close" at bounding box center [1393, 28] width 8 height 9
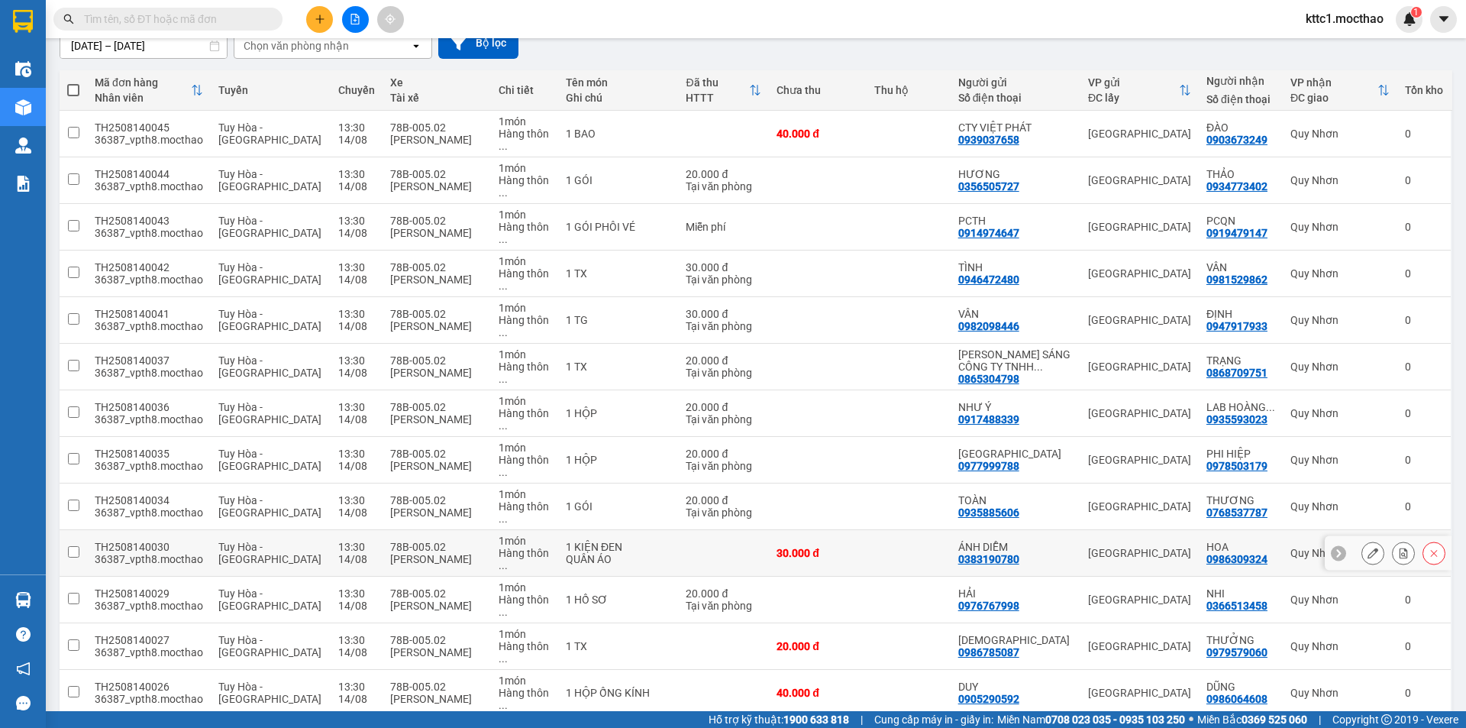
scroll to position [322, 0]
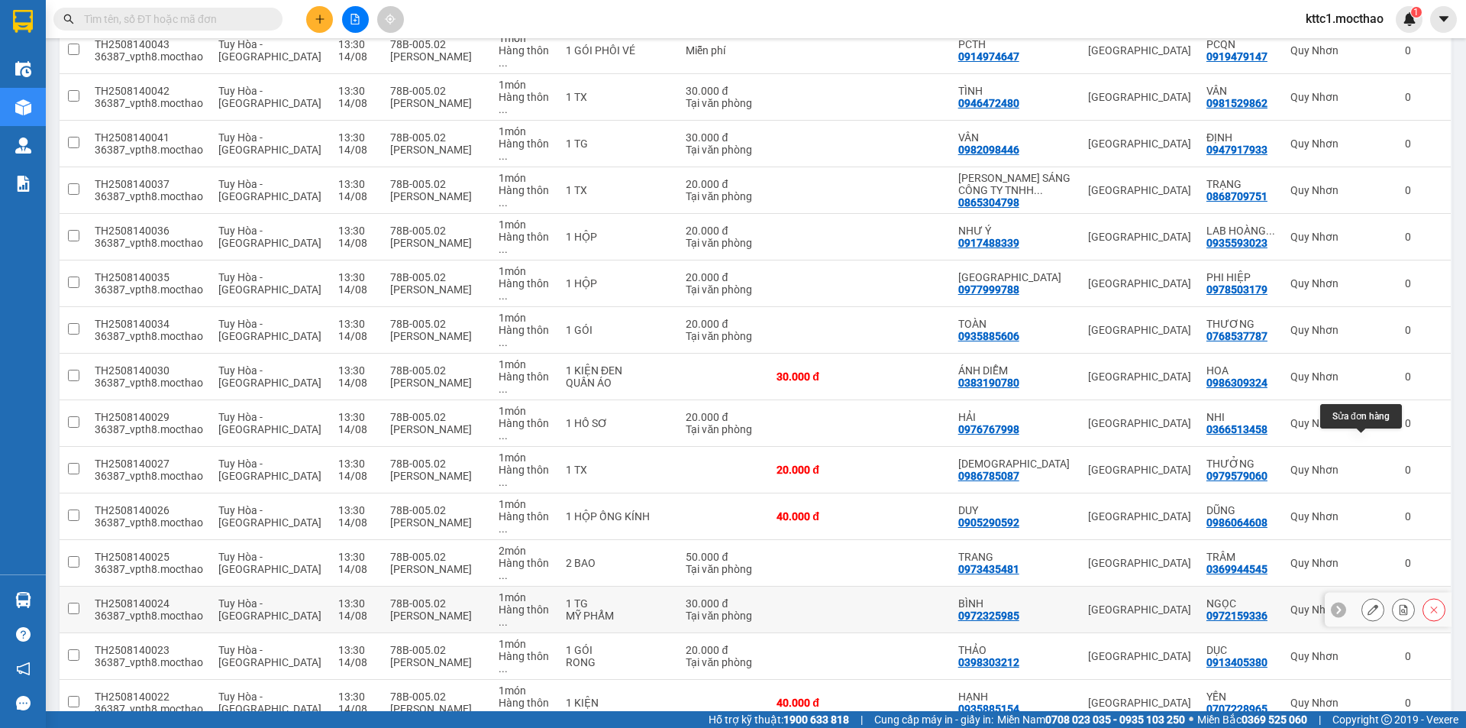
click at [1363, 597] on button at bounding box center [1373, 610] width 21 height 27
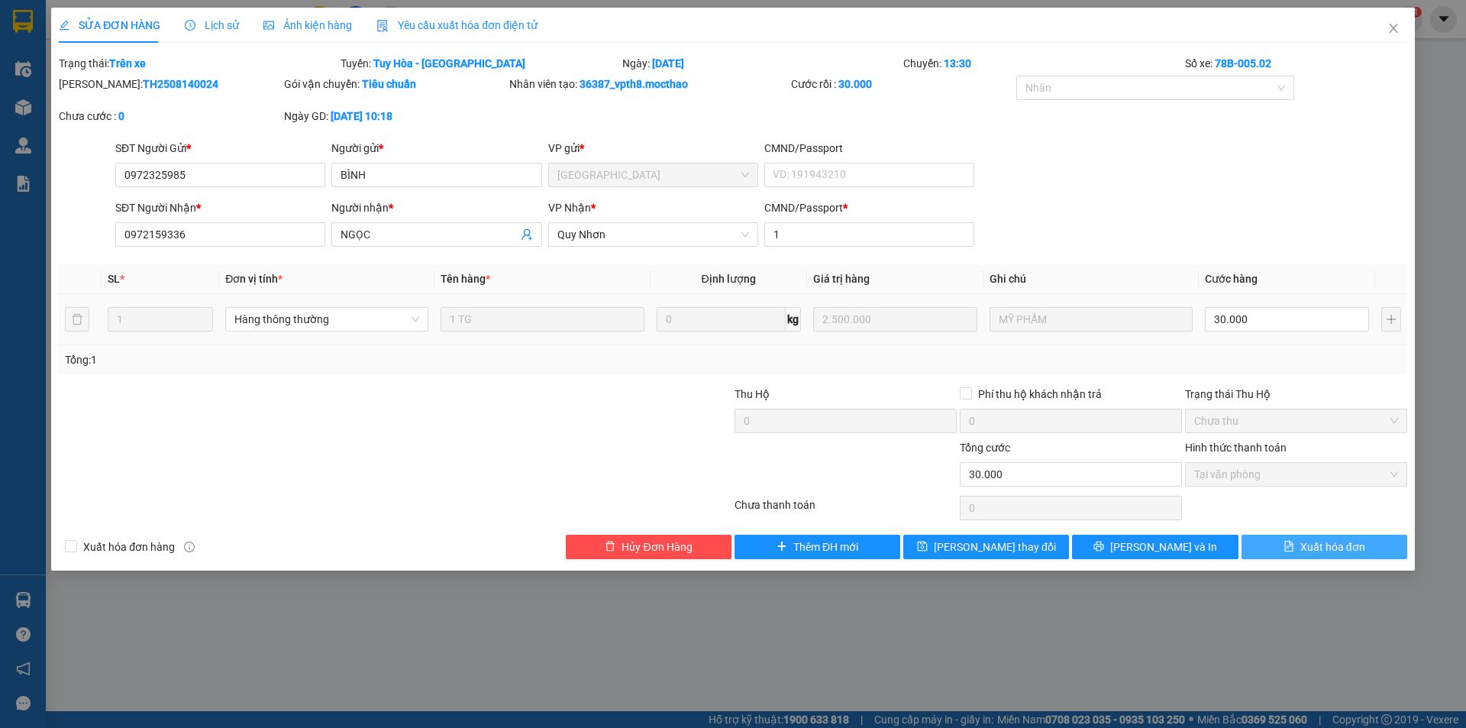
click at [1343, 540] on span "Xuất hóa đơn" at bounding box center [1333, 546] width 65 height 17
checkbox input "true"
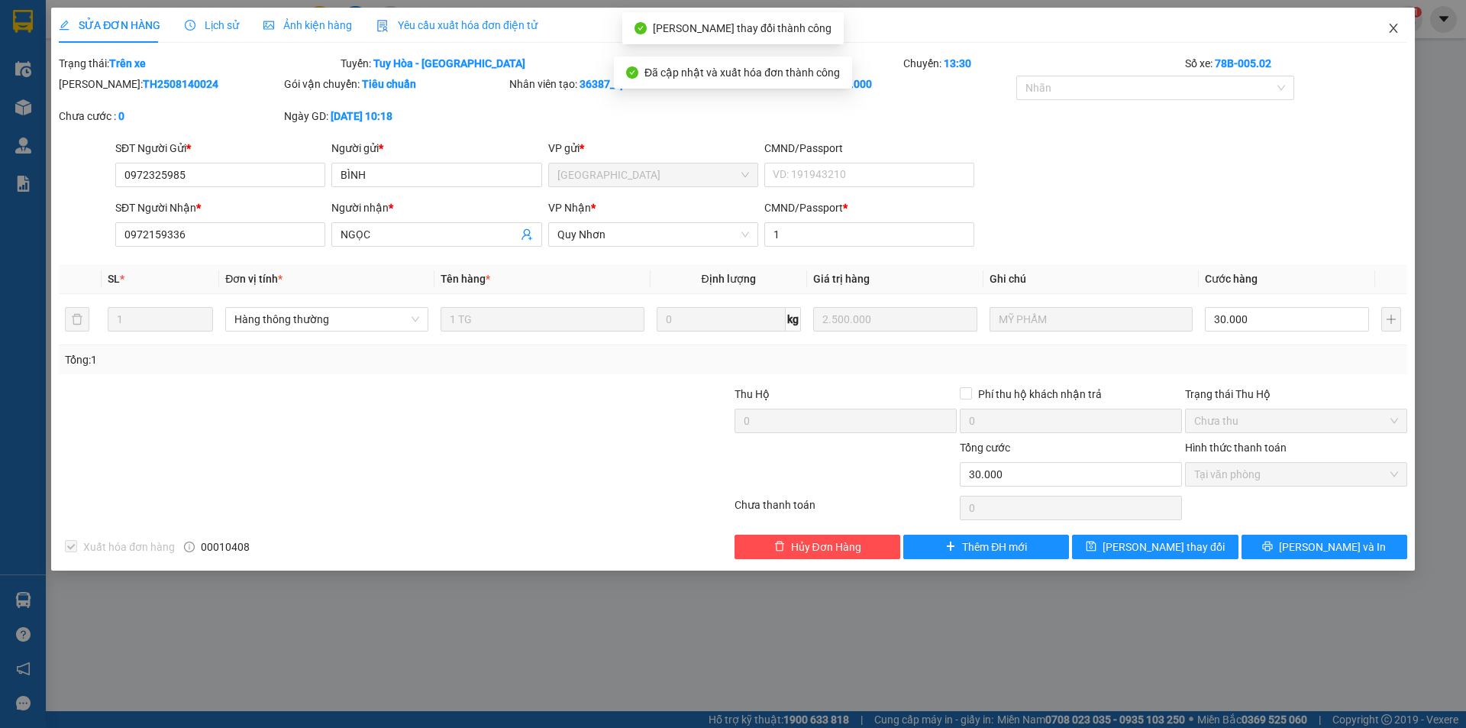
click at [1391, 26] on icon "close" at bounding box center [1393, 28] width 8 height 9
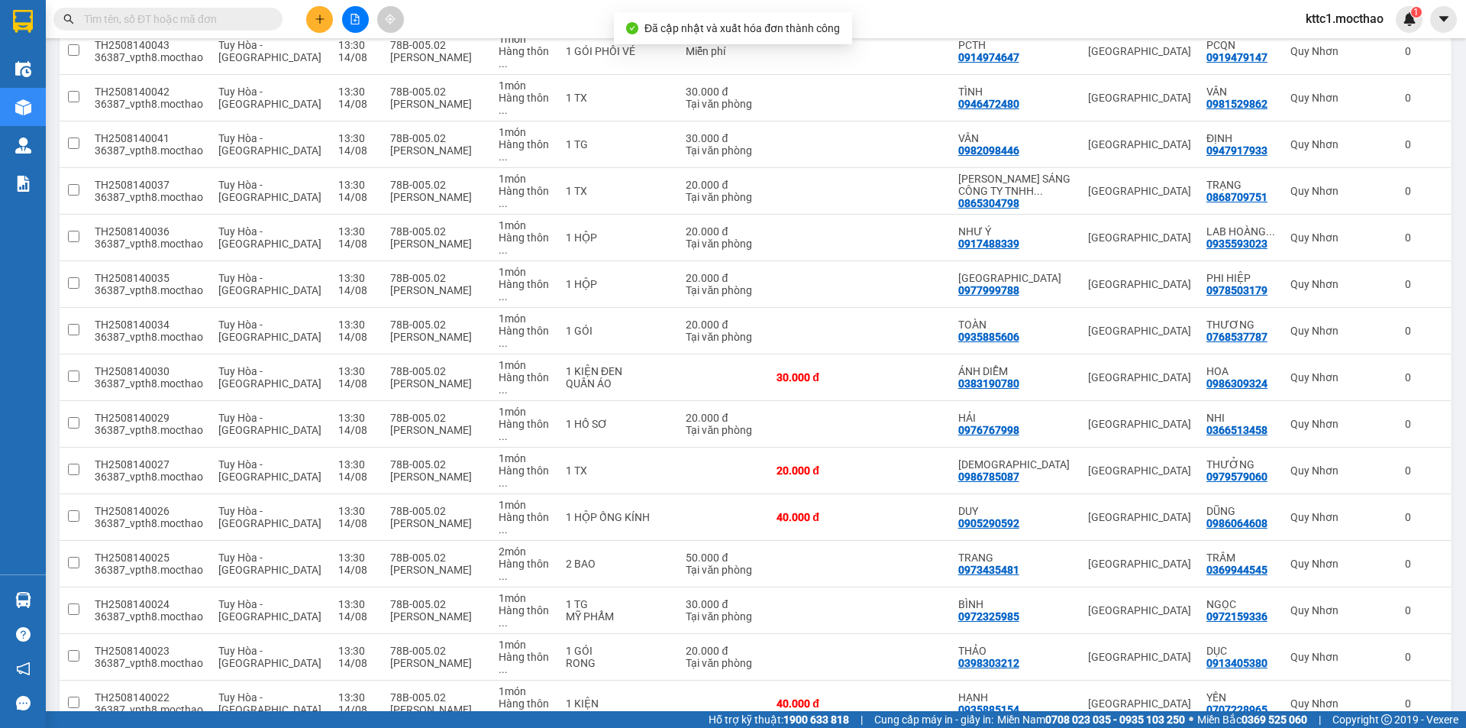
scroll to position [322, 0]
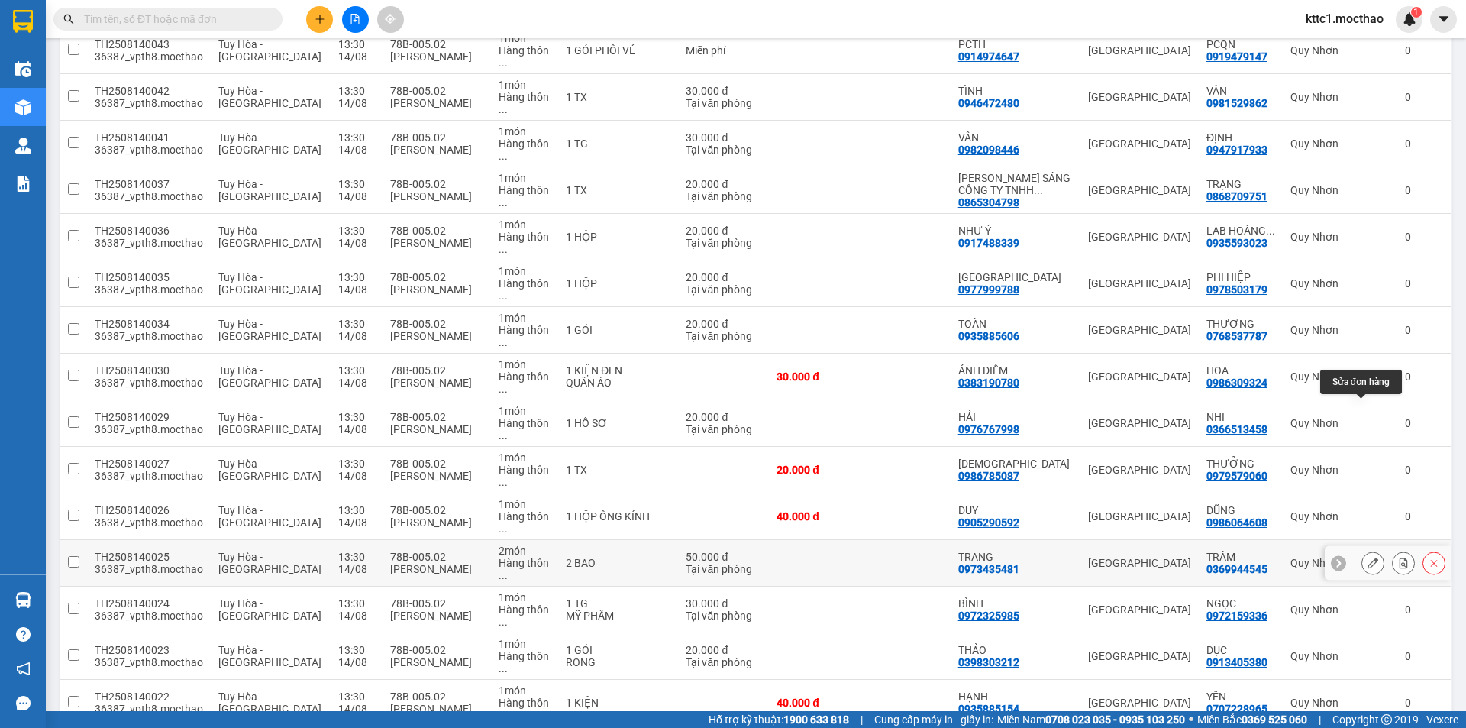
click at [1368, 558] on icon at bounding box center [1373, 563] width 11 height 11
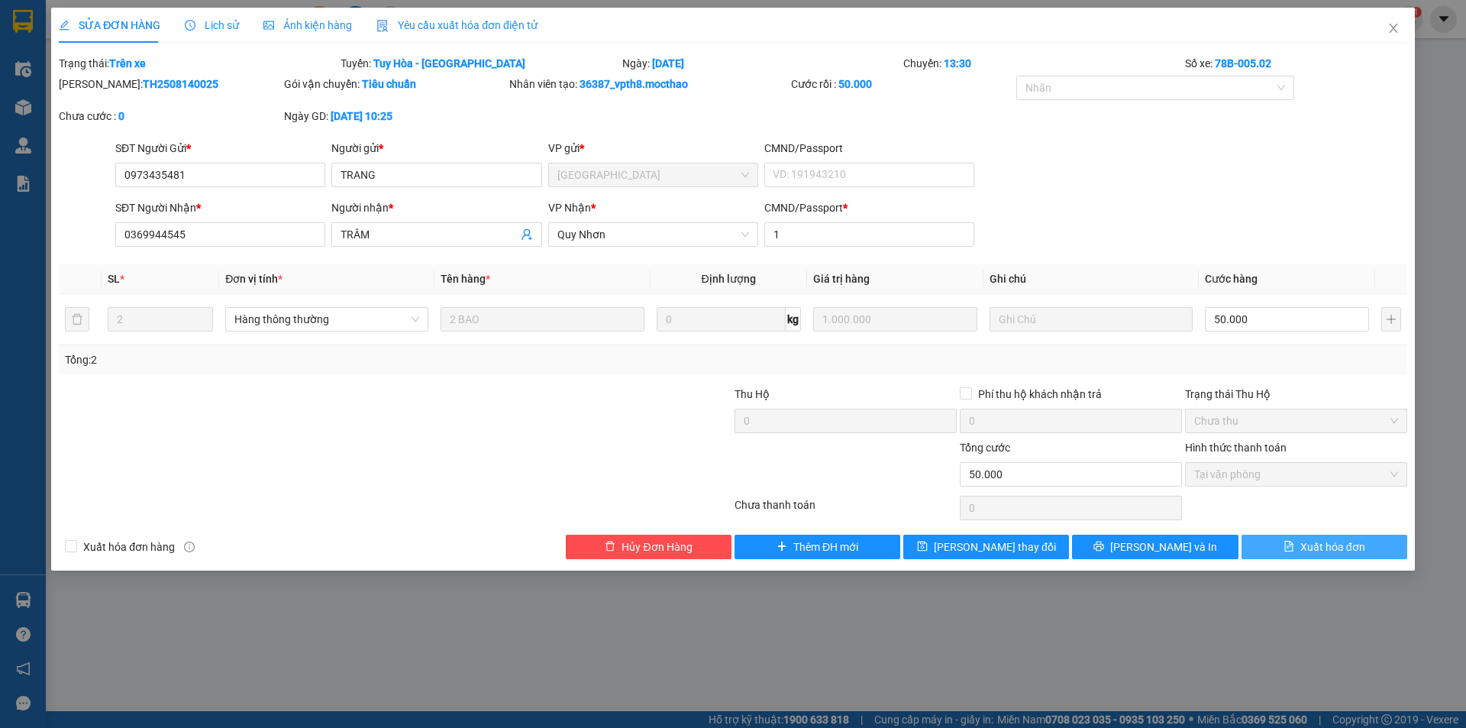
click at [1325, 550] on span "Xuất hóa đơn" at bounding box center [1333, 546] width 65 height 17
checkbox input "true"
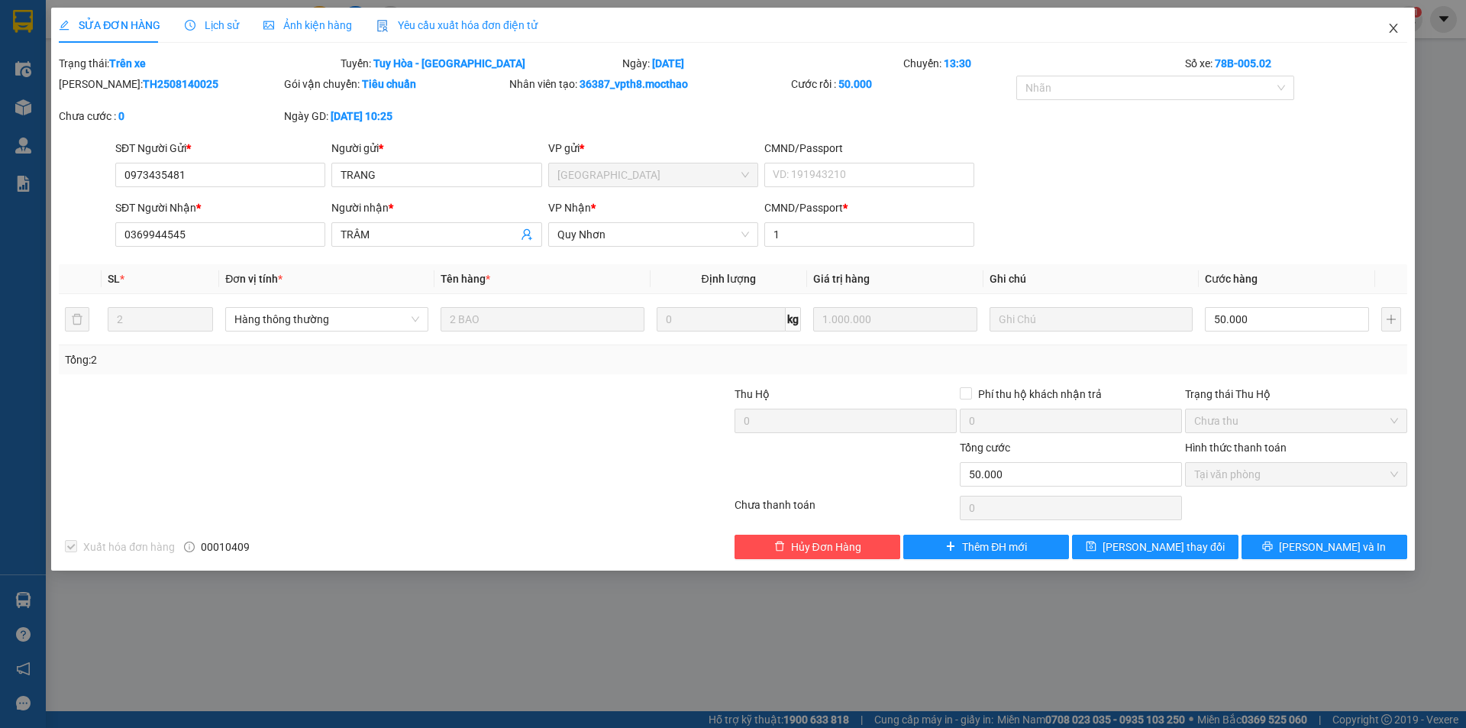
click at [1395, 22] on span "Close" at bounding box center [1394, 29] width 43 height 43
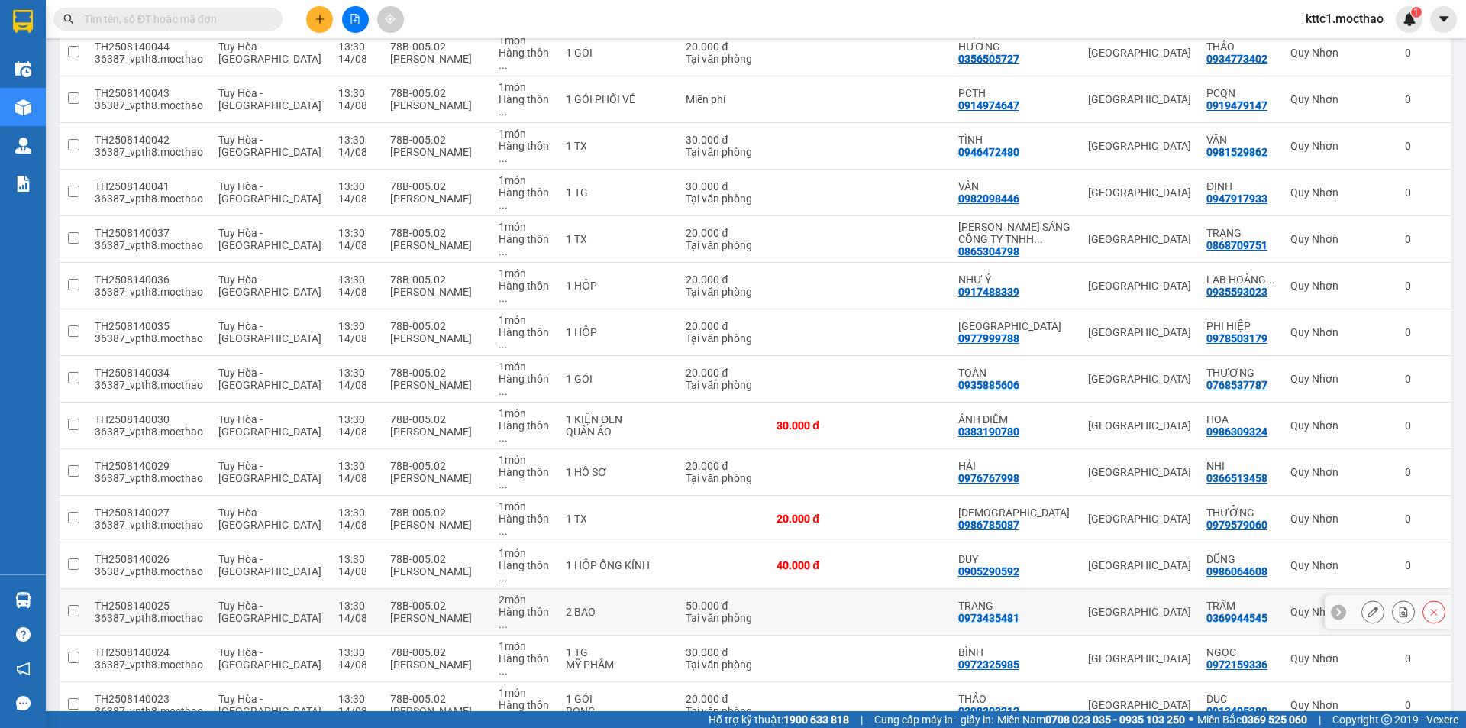
scroll to position [306, 0]
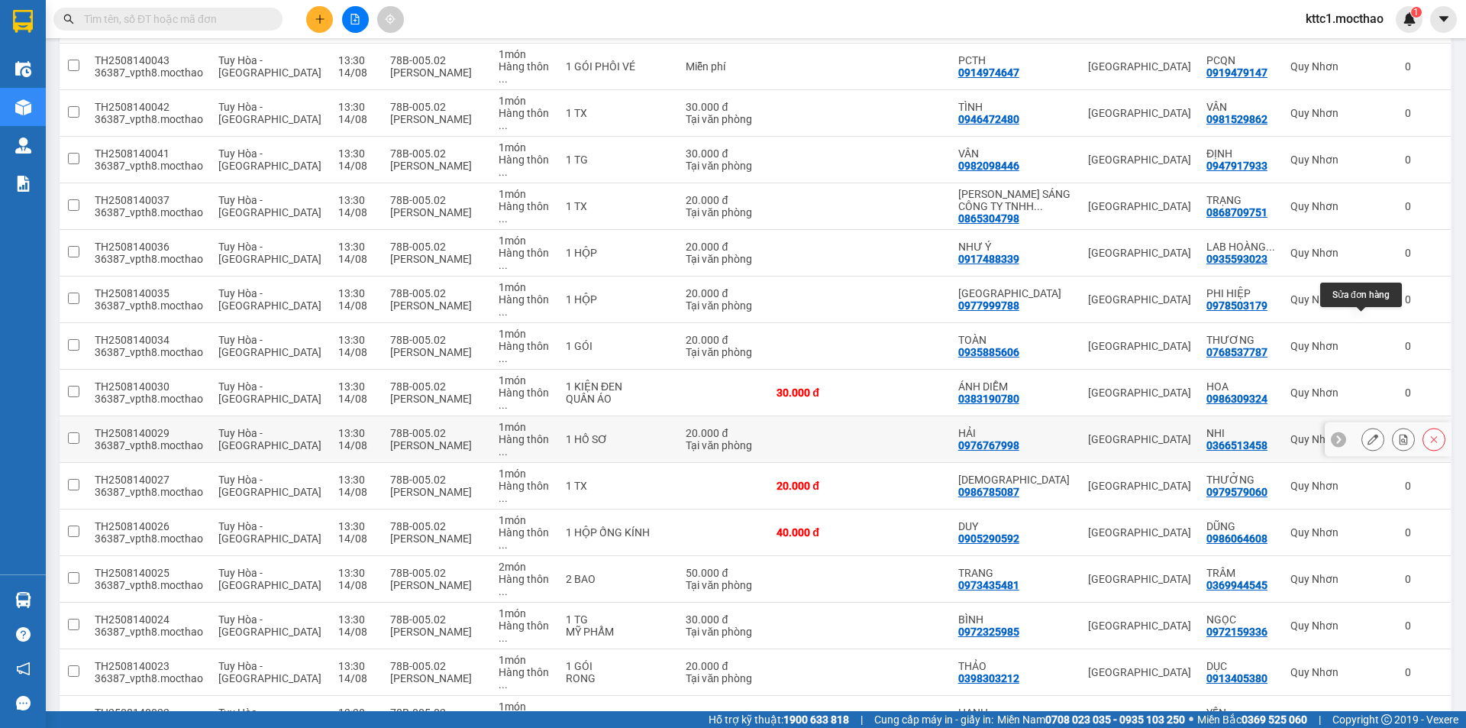
click at [1368, 434] on icon at bounding box center [1373, 439] width 11 height 11
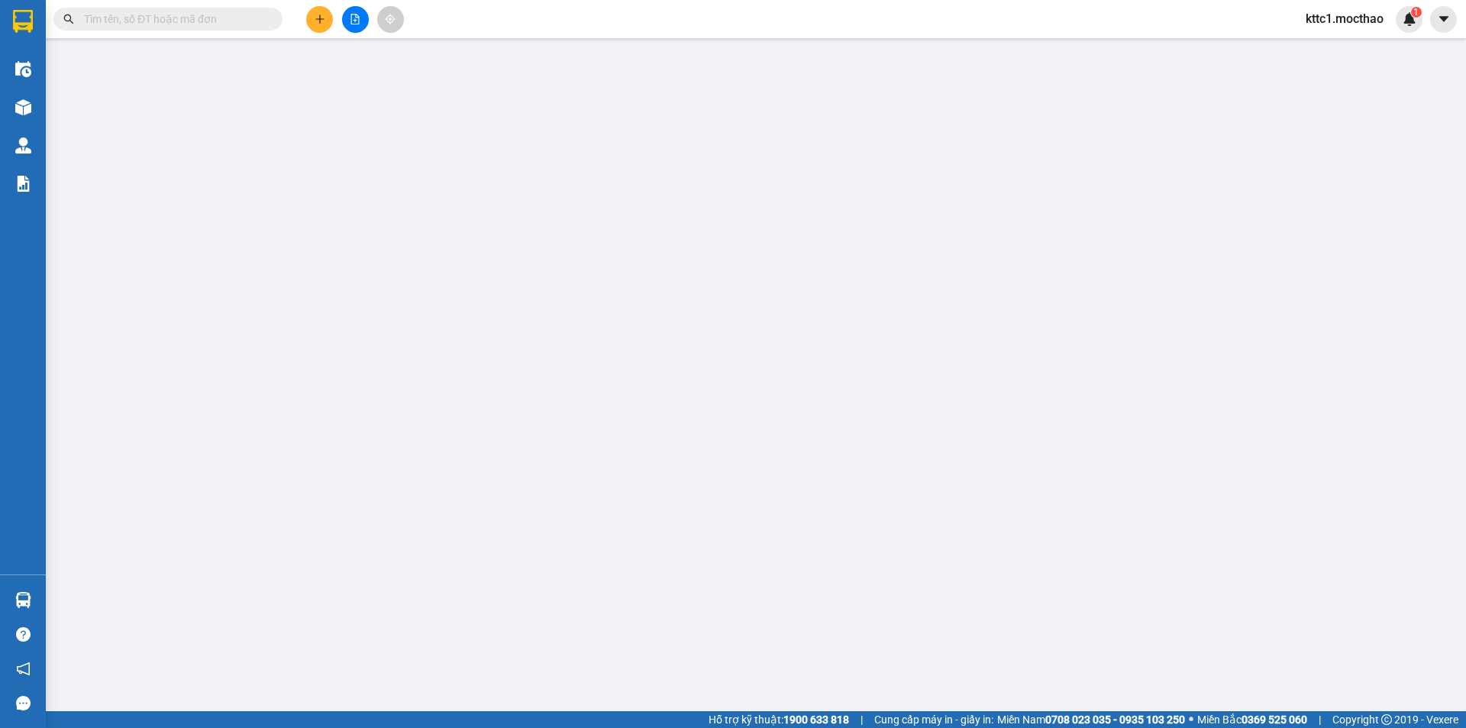
type input "0976767998"
type input "HẢI"
type input "0366513458"
type input "NHI"
type input "1"
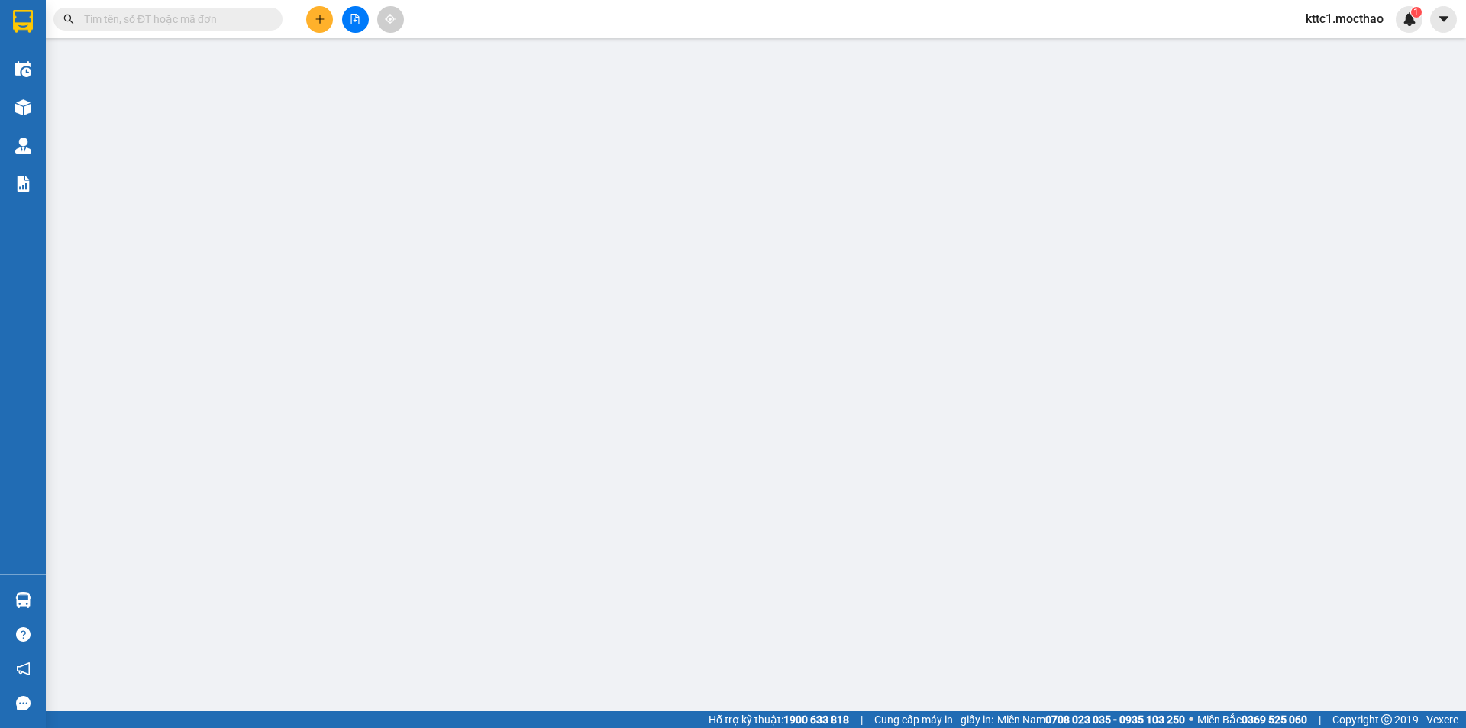
type input "20.000"
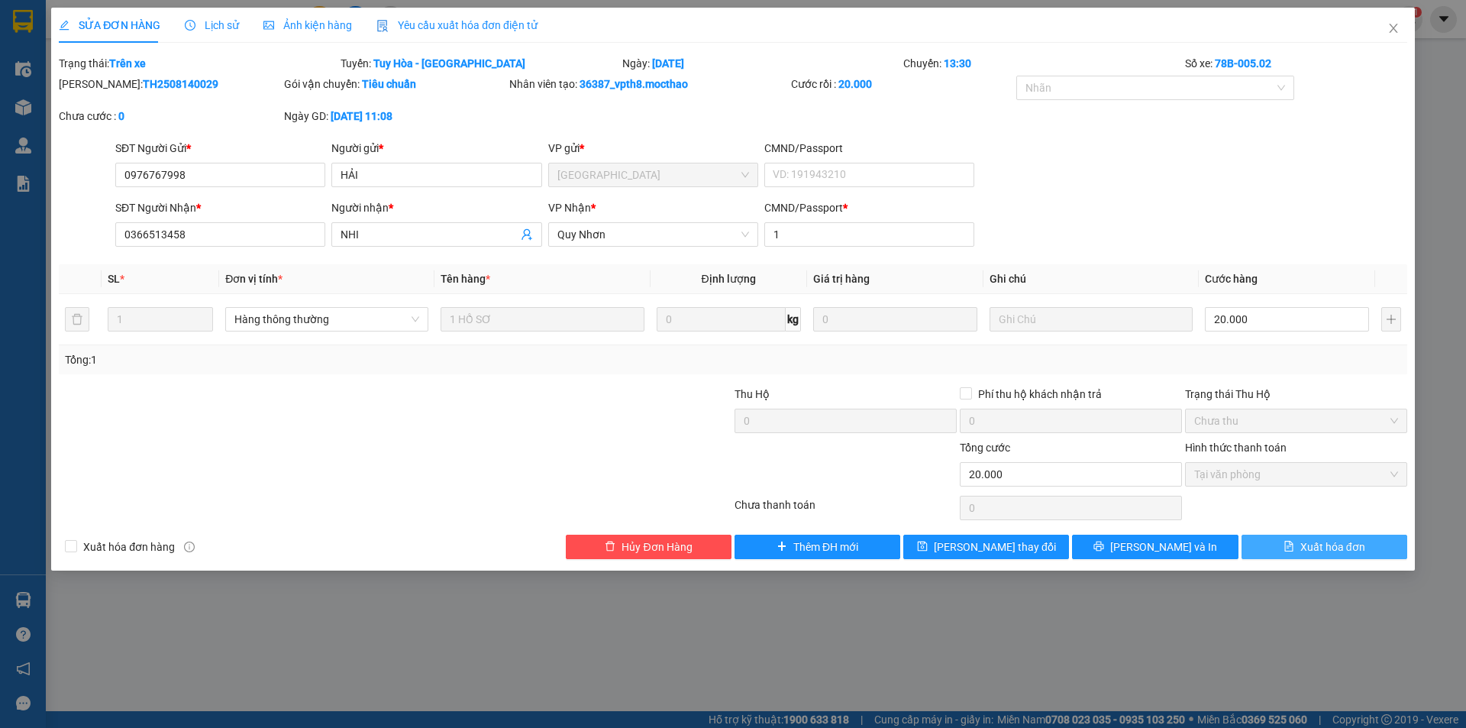
drag, startPoint x: 1313, startPoint y: 551, endPoint x: 1321, endPoint y: 441, distance: 110.3
click at [1314, 551] on span "Xuất hóa đơn" at bounding box center [1333, 546] width 65 height 17
checkbox input "true"
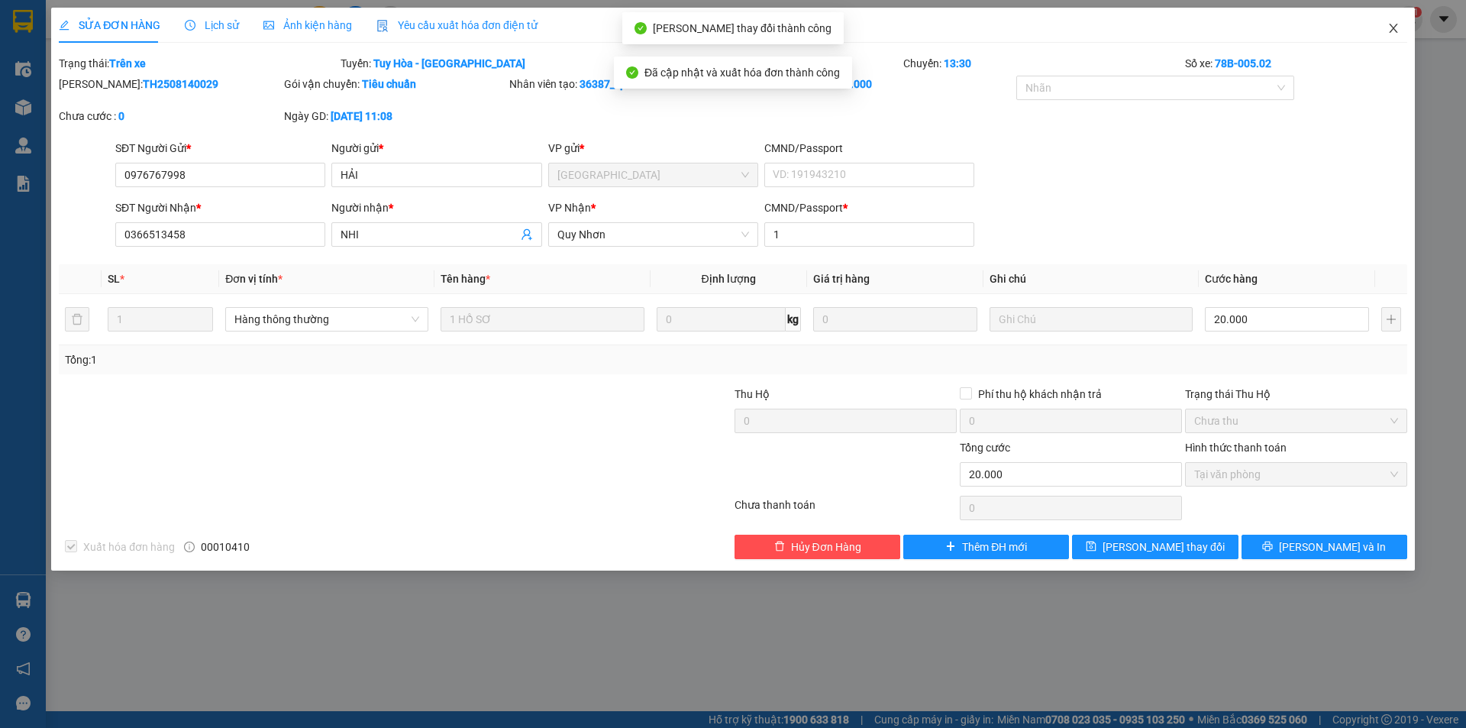
click at [1390, 32] on icon "close" at bounding box center [1394, 28] width 12 height 12
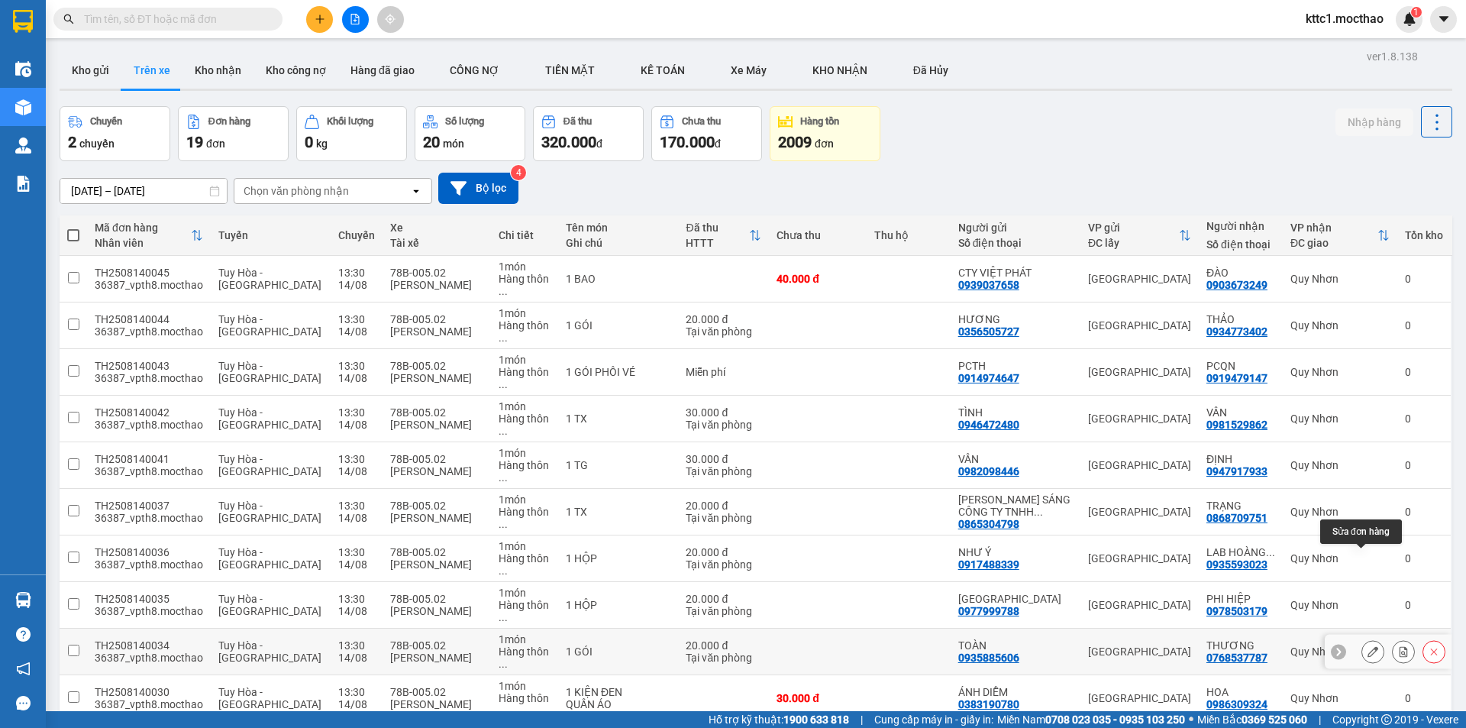
click at [1368, 646] on icon at bounding box center [1373, 651] width 11 height 11
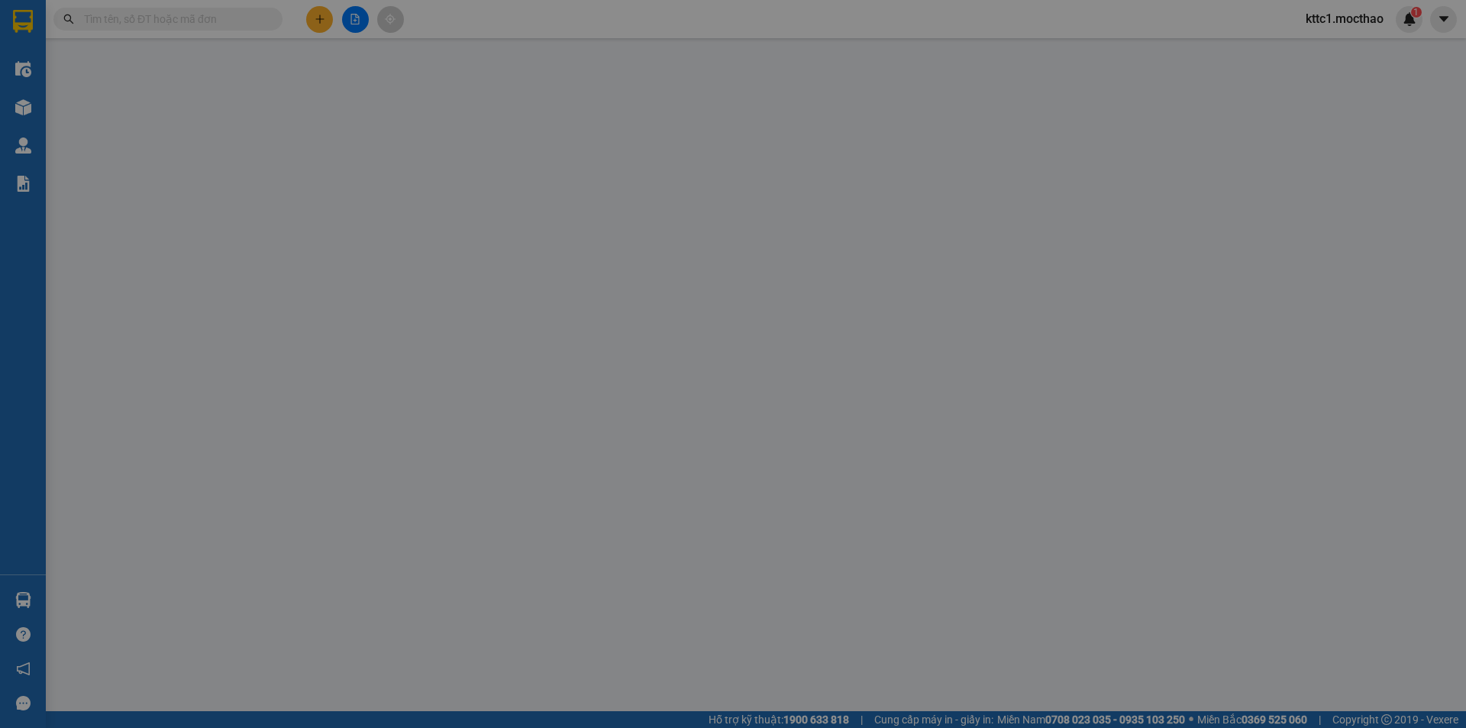
type input "0935885606"
type input "TOÀN"
type input "0768537787"
type input "THƯƠNG"
type input "1"
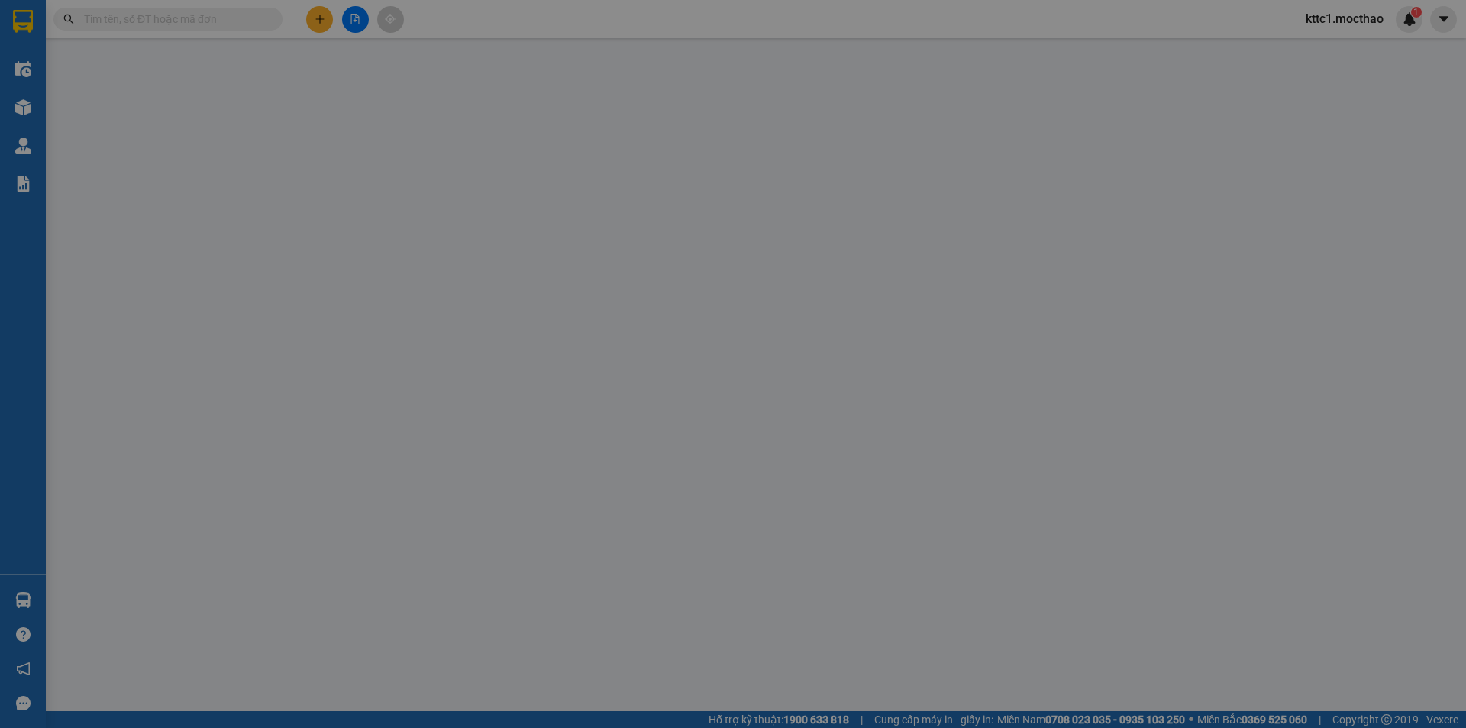
type input "20.000"
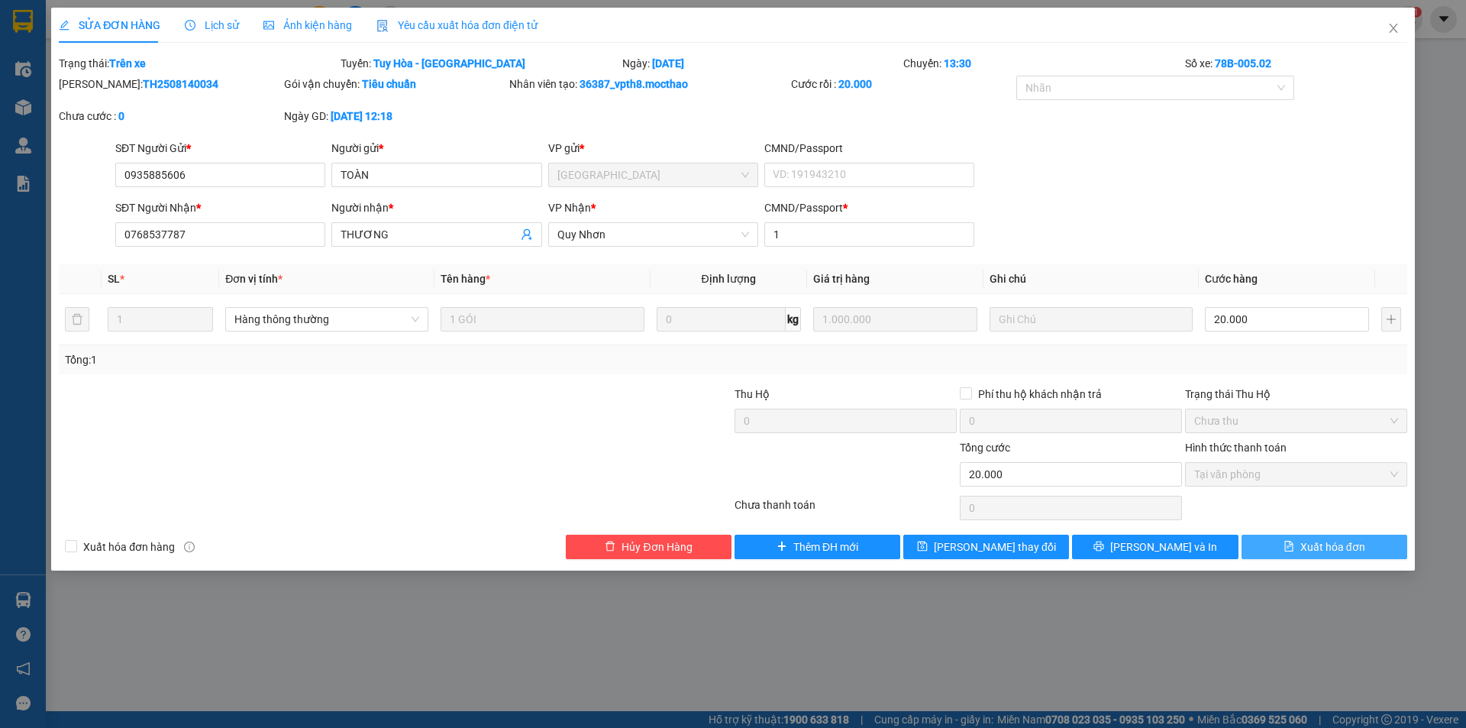
click at [1355, 558] on button "Xuất hóa đơn" at bounding box center [1325, 547] width 166 height 24
checkbox input "true"
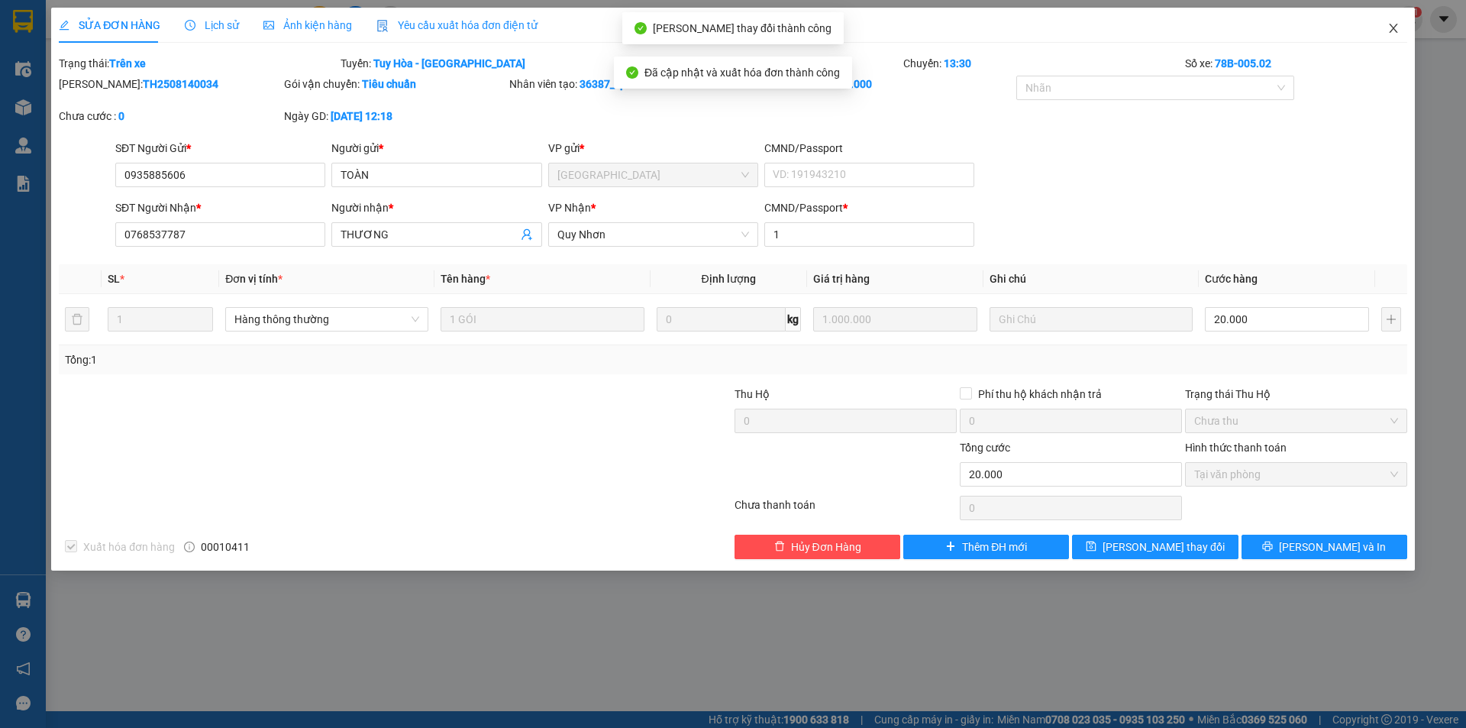
click at [1393, 30] on icon "close" at bounding box center [1393, 28] width 8 height 9
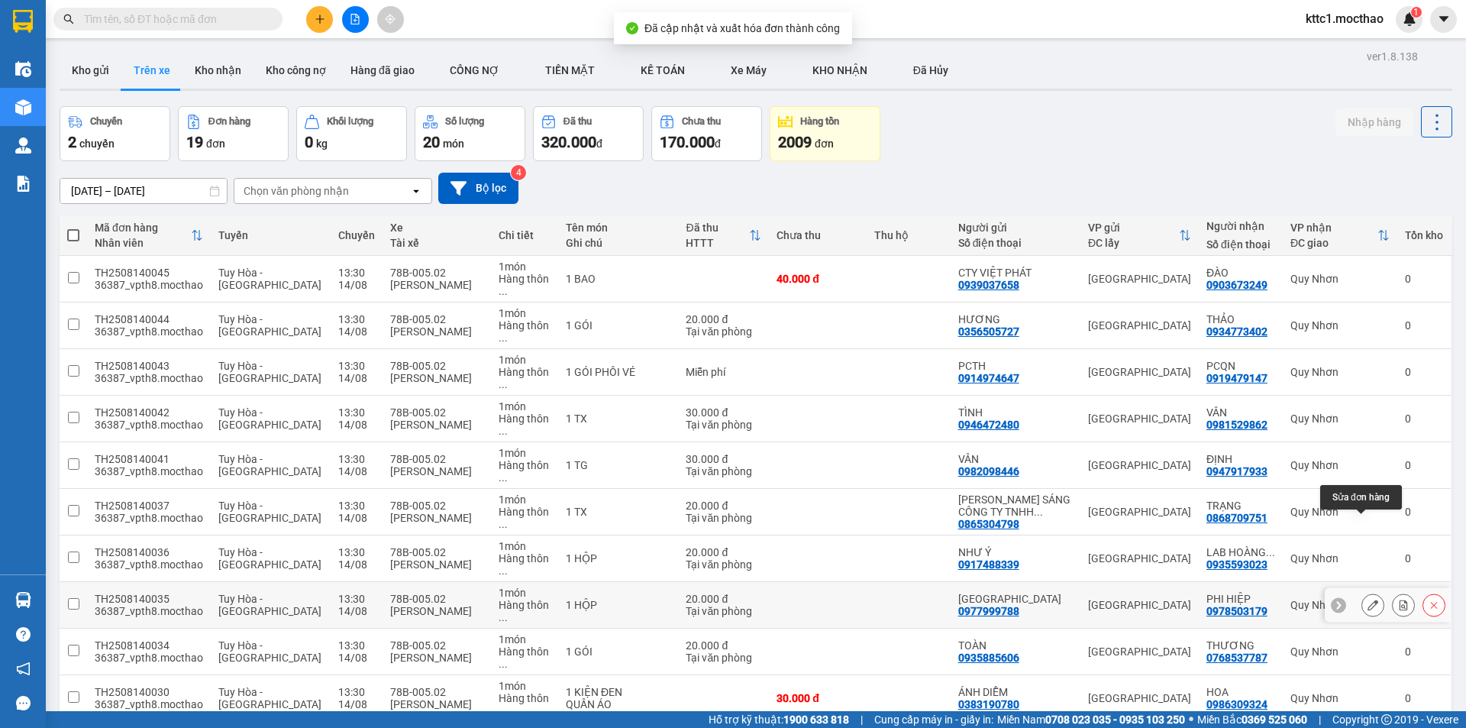
click at [1368, 600] on icon at bounding box center [1373, 605] width 11 height 11
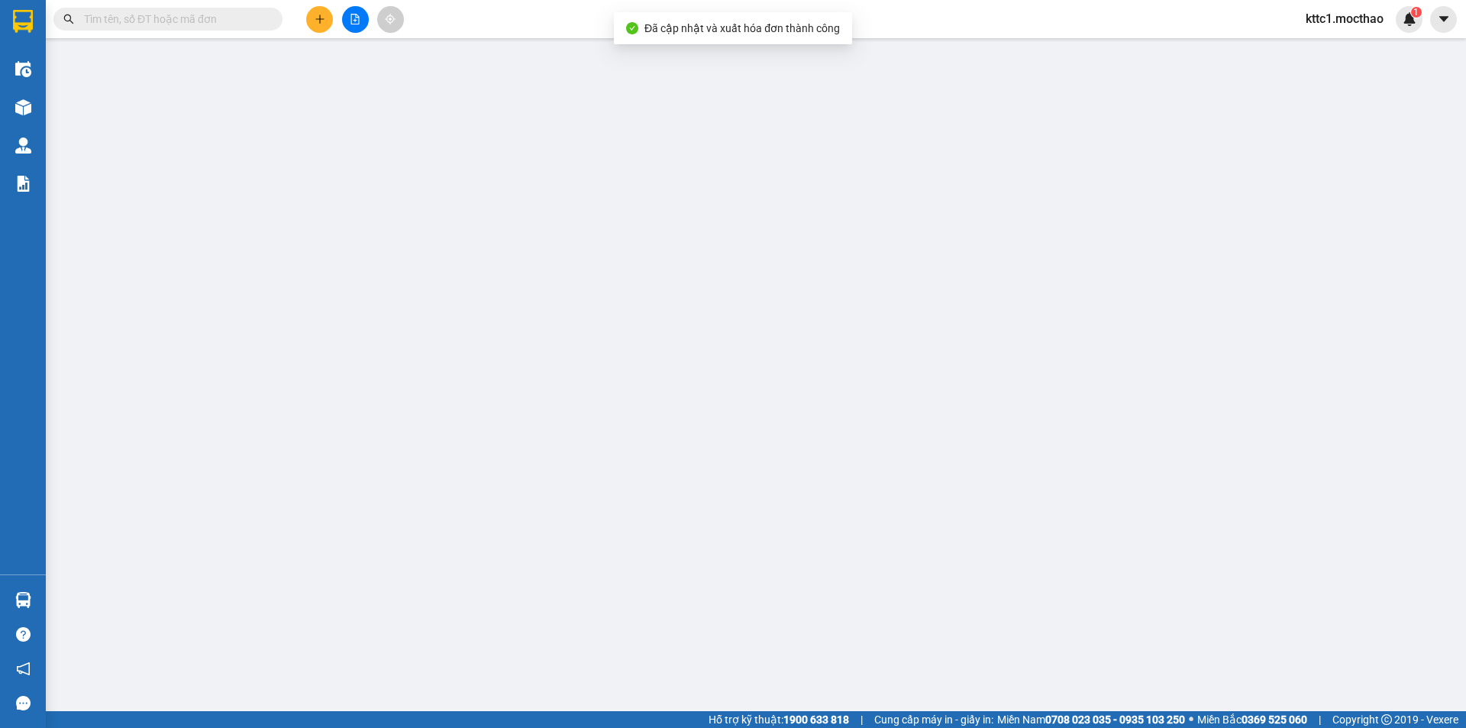
type input "0977999788"
type input "[GEOGRAPHIC_DATA]"
type input "0978503179"
type input "PHI HIỆP"
type input "0"
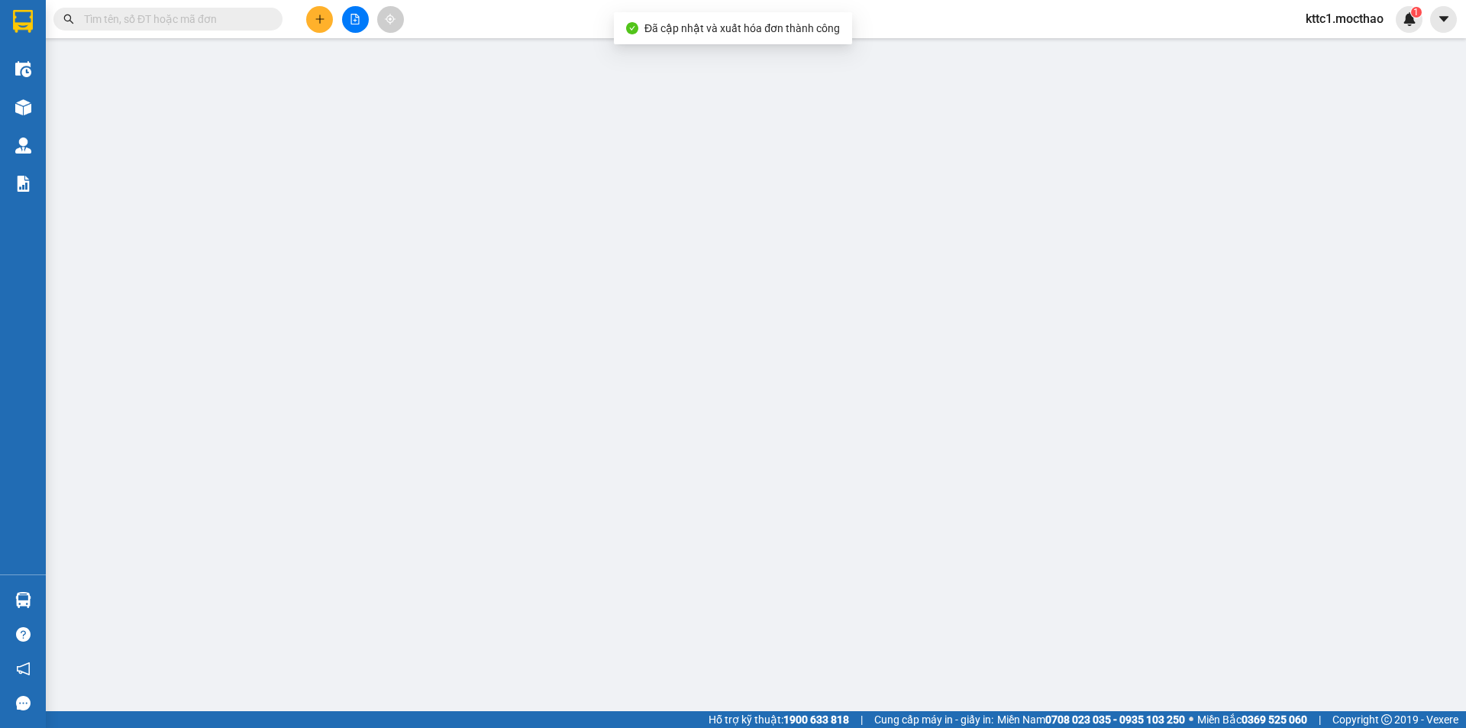
type input "20.000"
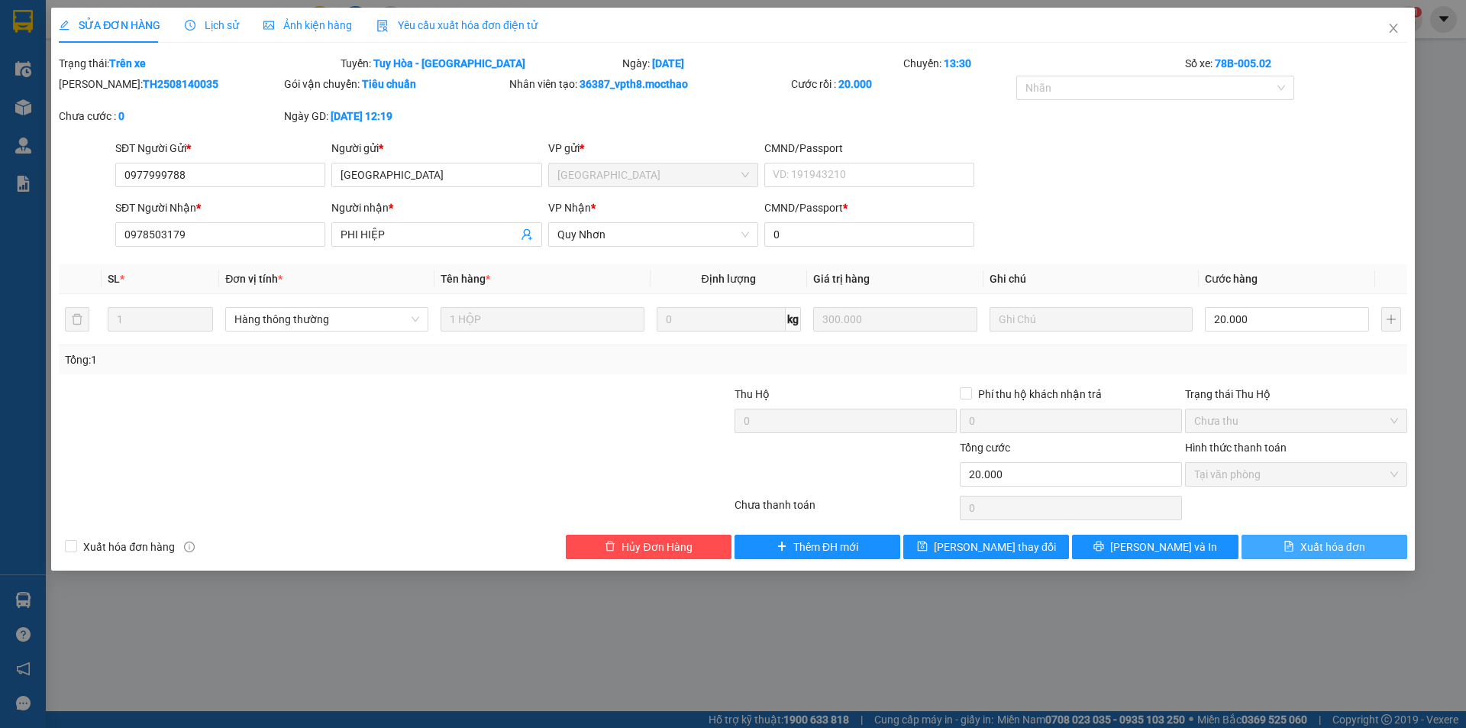
click at [1342, 544] on span "Xuất hóa đơn" at bounding box center [1333, 546] width 65 height 17
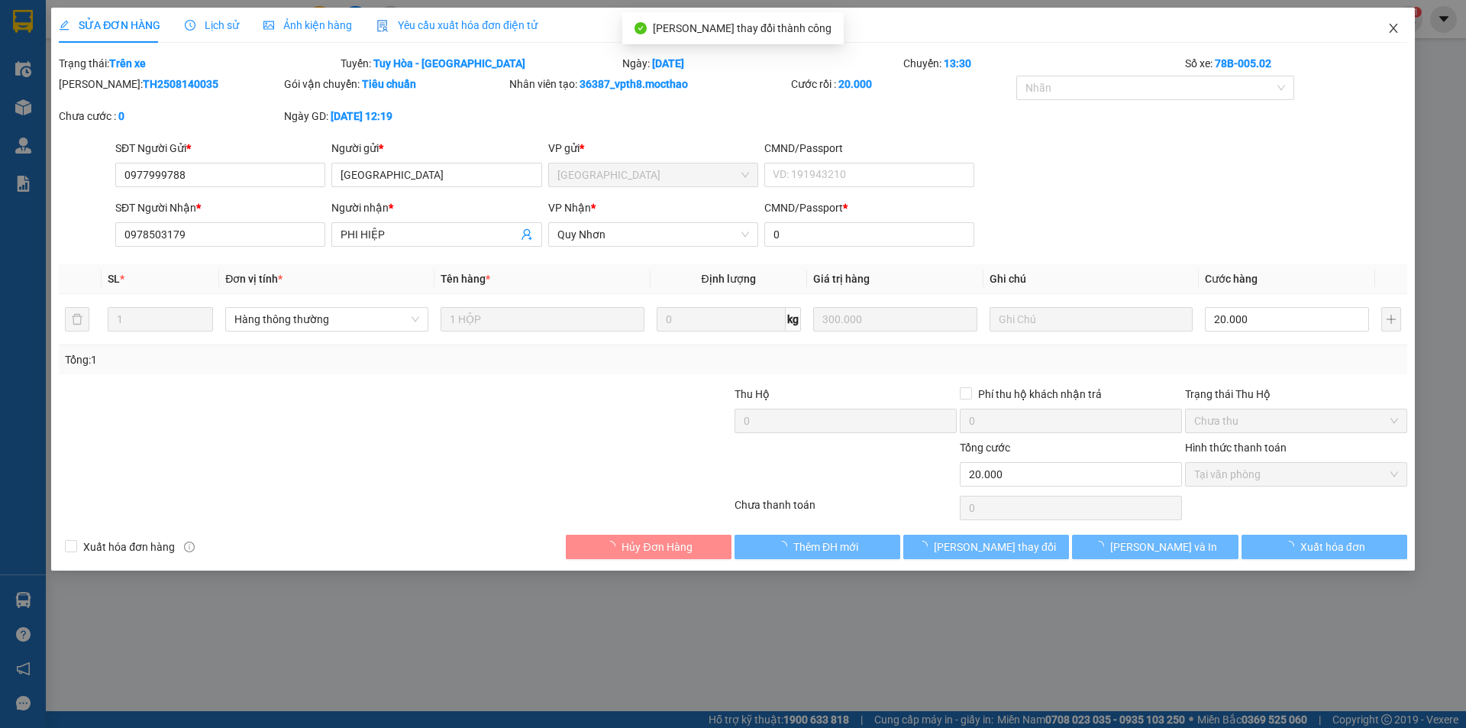
checkbox input "true"
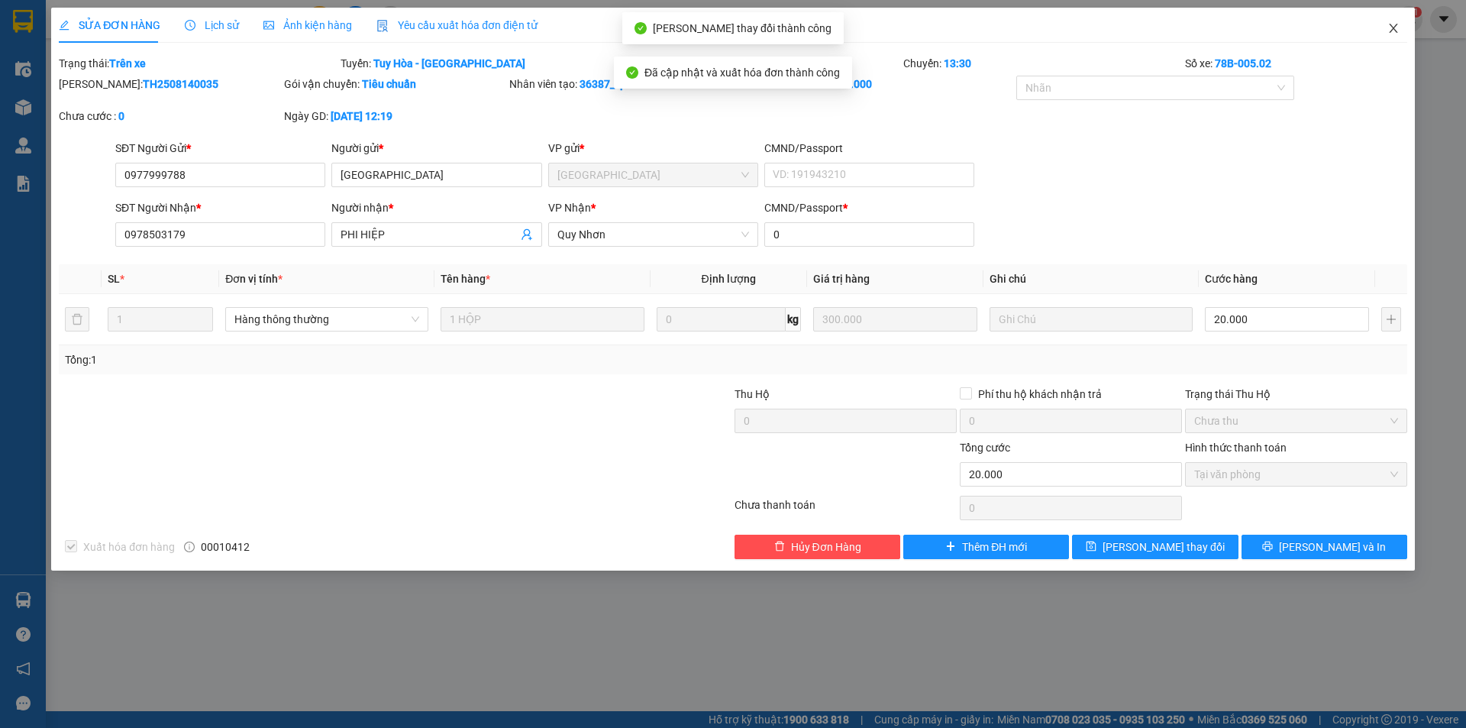
click at [1393, 29] on icon "close" at bounding box center [1393, 28] width 8 height 9
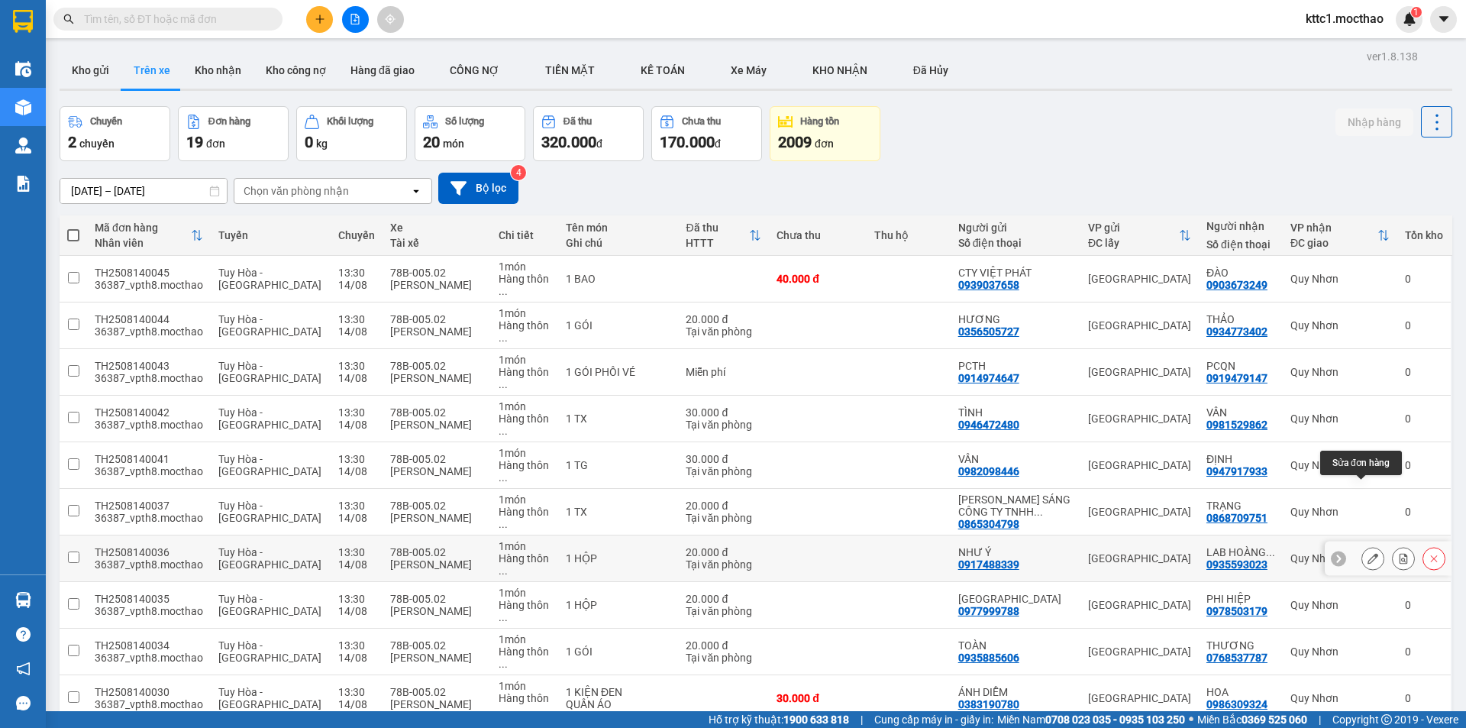
click at [1368, 553] on icon at bounding box center [1373, 558] width 11 height 11
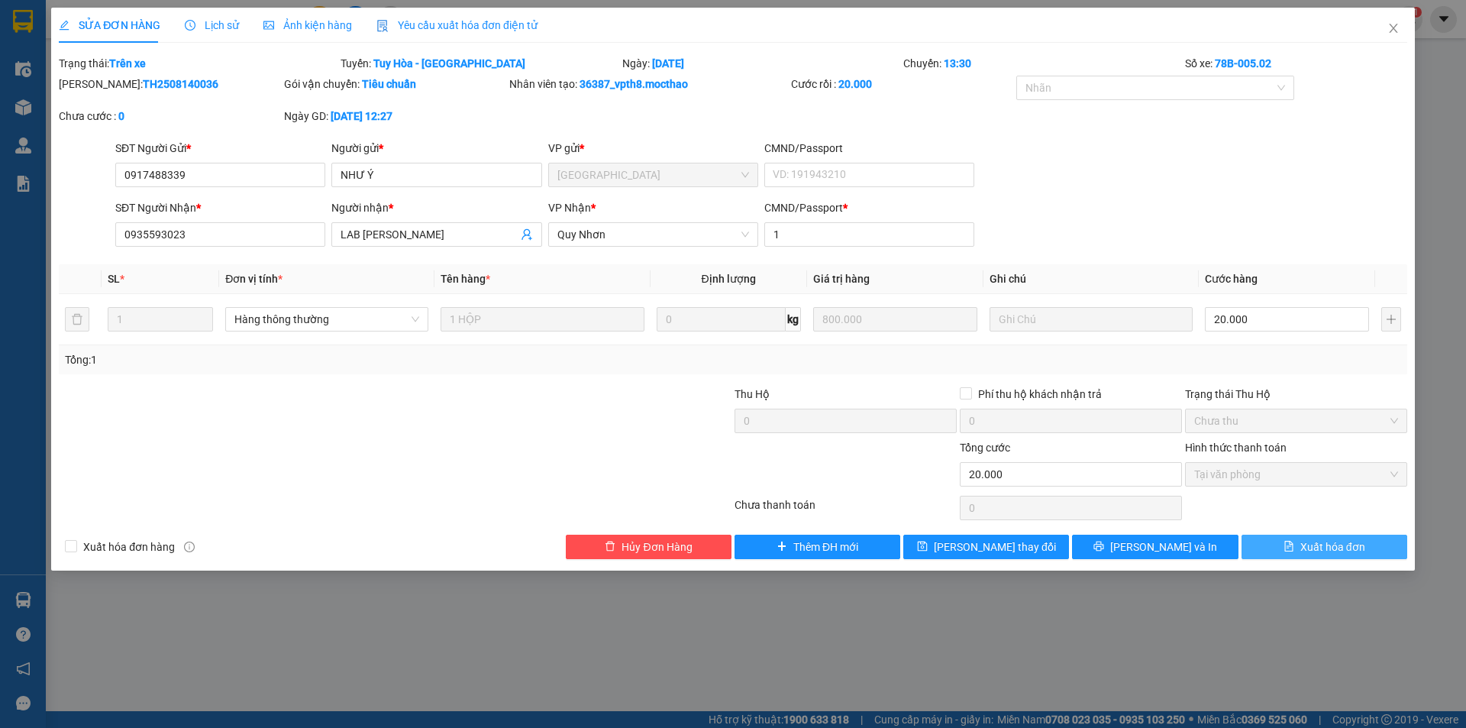
click at [1324, 544] on span "Xuất hóa đơn" at bounding box center [1333, 546] width 65 height 17
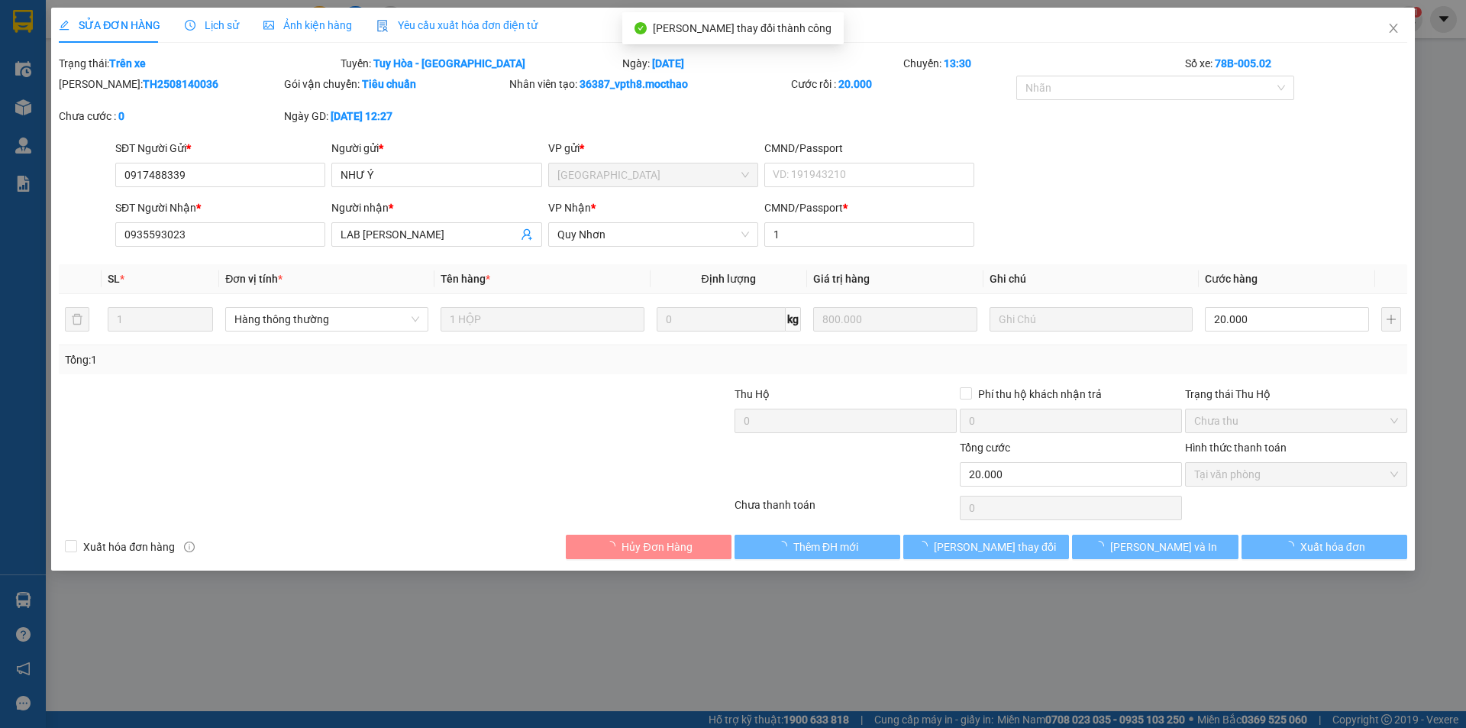
checkbox input "true"
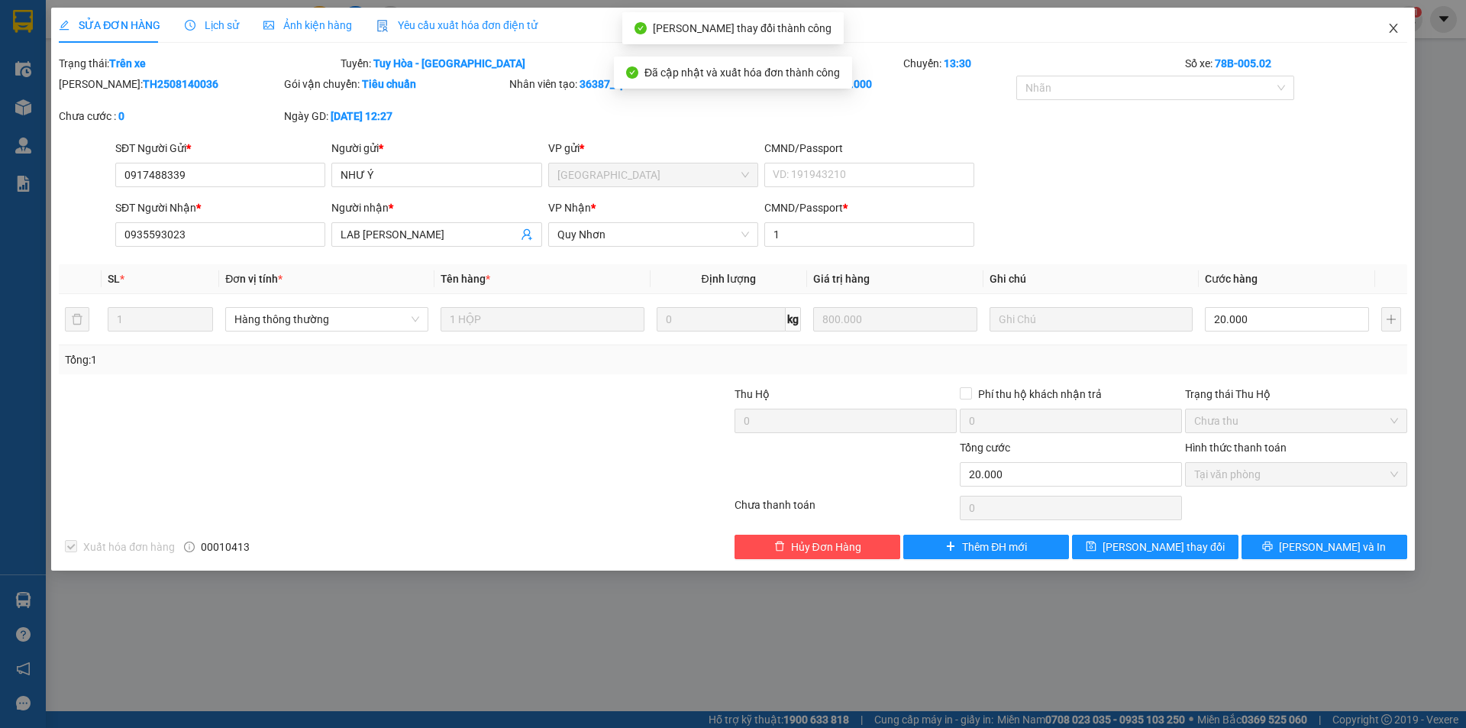
click at [1389, 27] on icon "close" at bounding box center [1394, 28] width 12 height 12
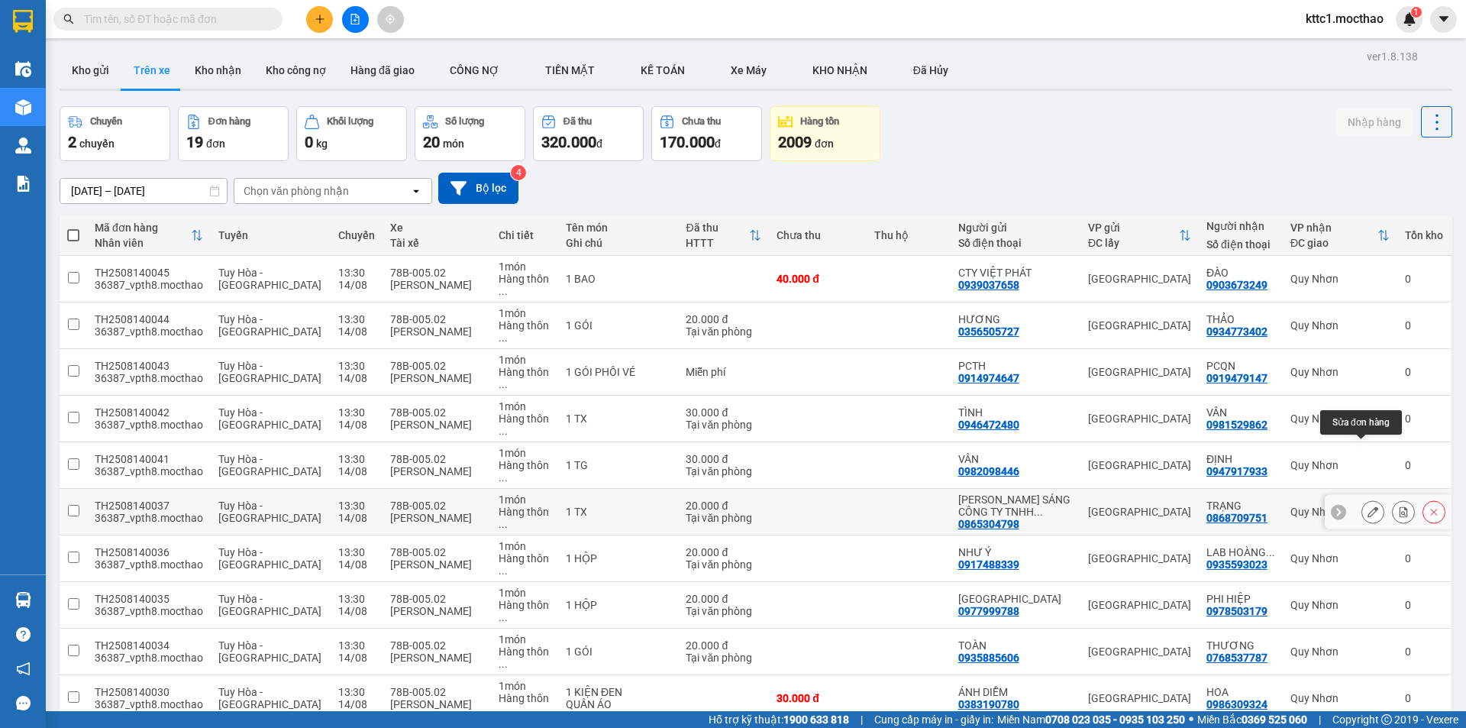
click at [1363, 499] on button at bounding box center [1373, 512] width 21 height 27
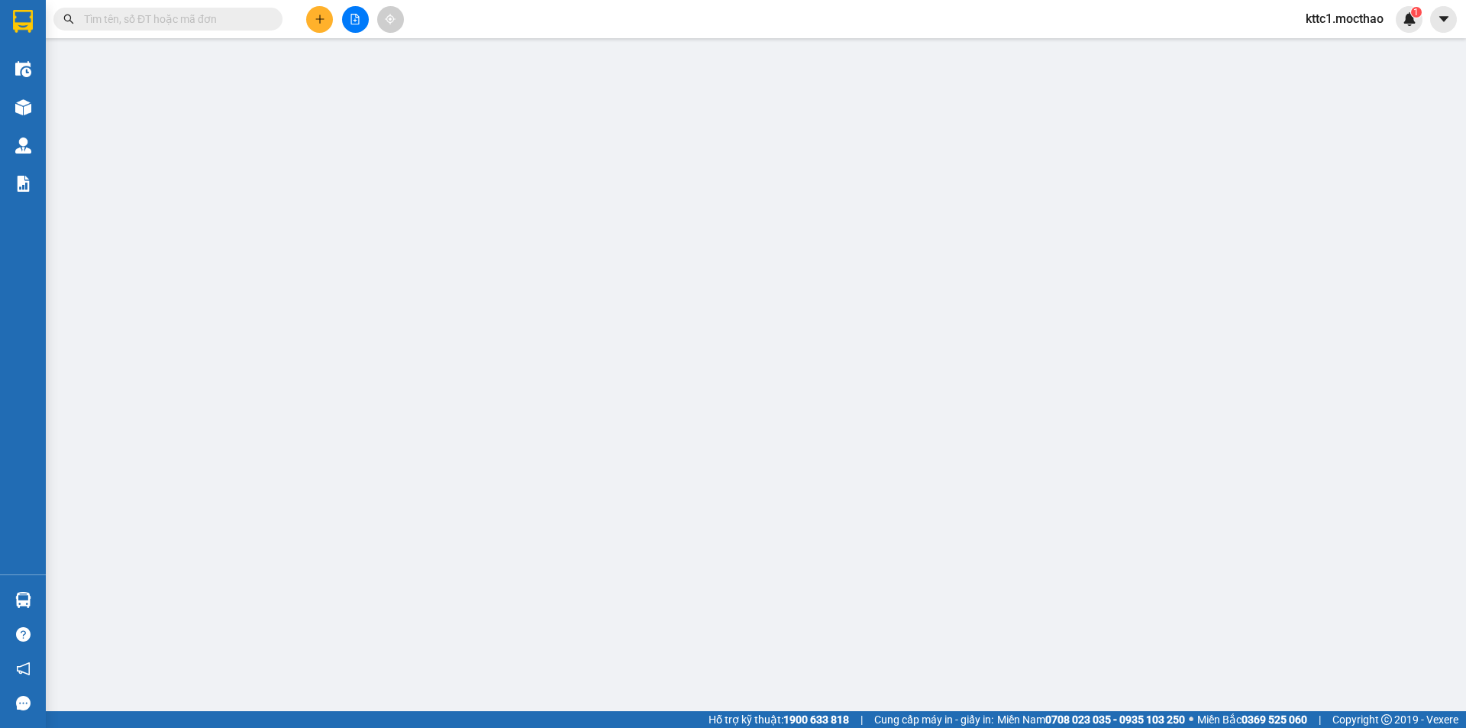
type input "0865304798"
type input "[PERSON_NAME] SÁNG CÔNG TY TNHH MEDLATEC [GEOGRAPHIC_DATA]"
type input "0868709751"
type input "TRẠNG"
type input "1"
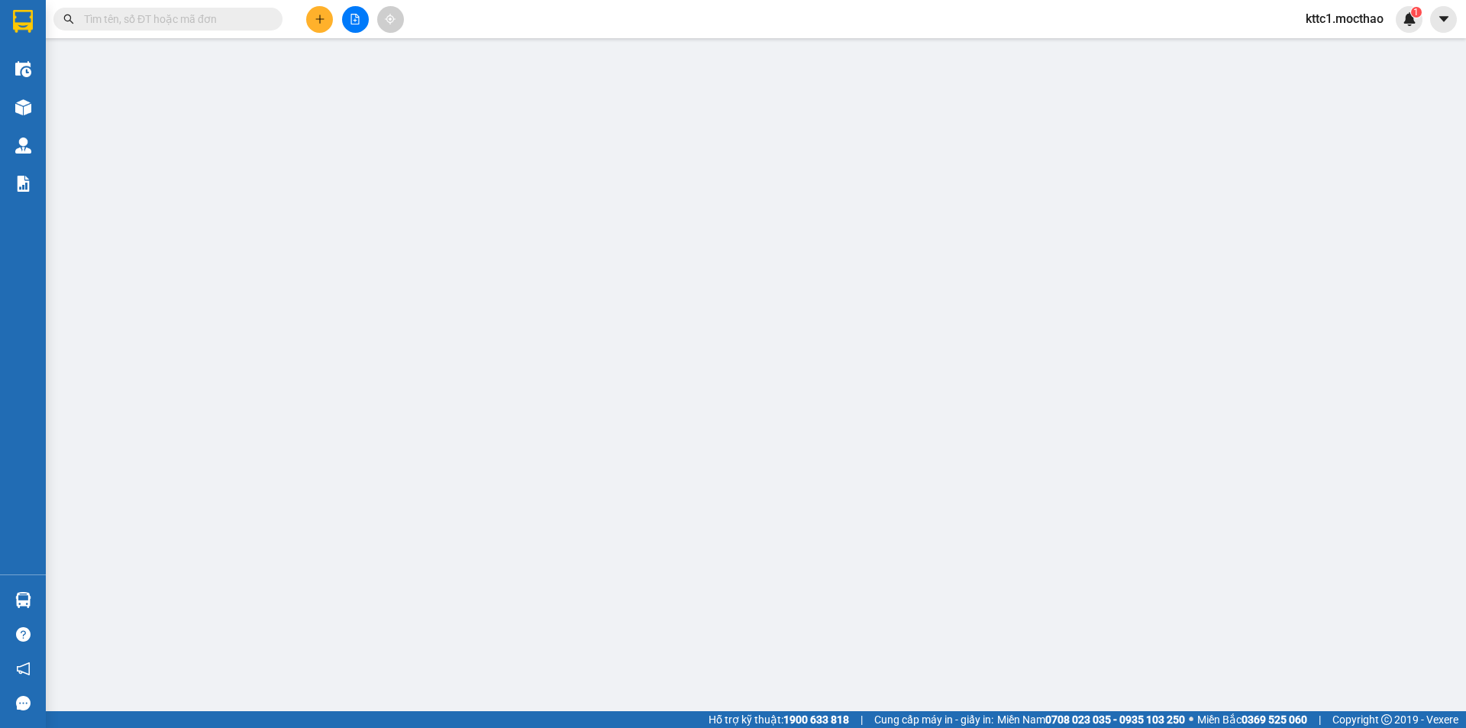
type input "20.000"
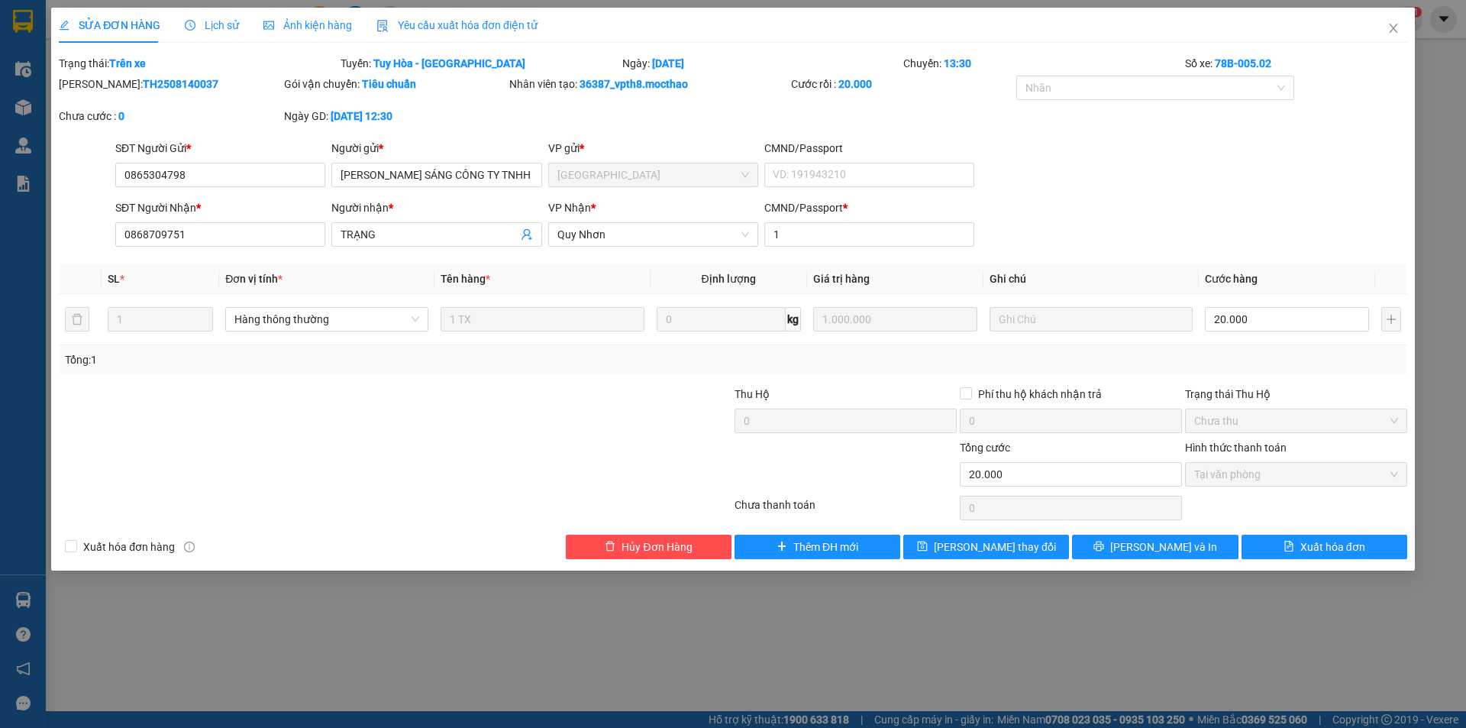
click at [450, 19] on span "Yêu cầu xuất hóa đơn điện tử" at bounding box center [457, 25] width 161 height 12
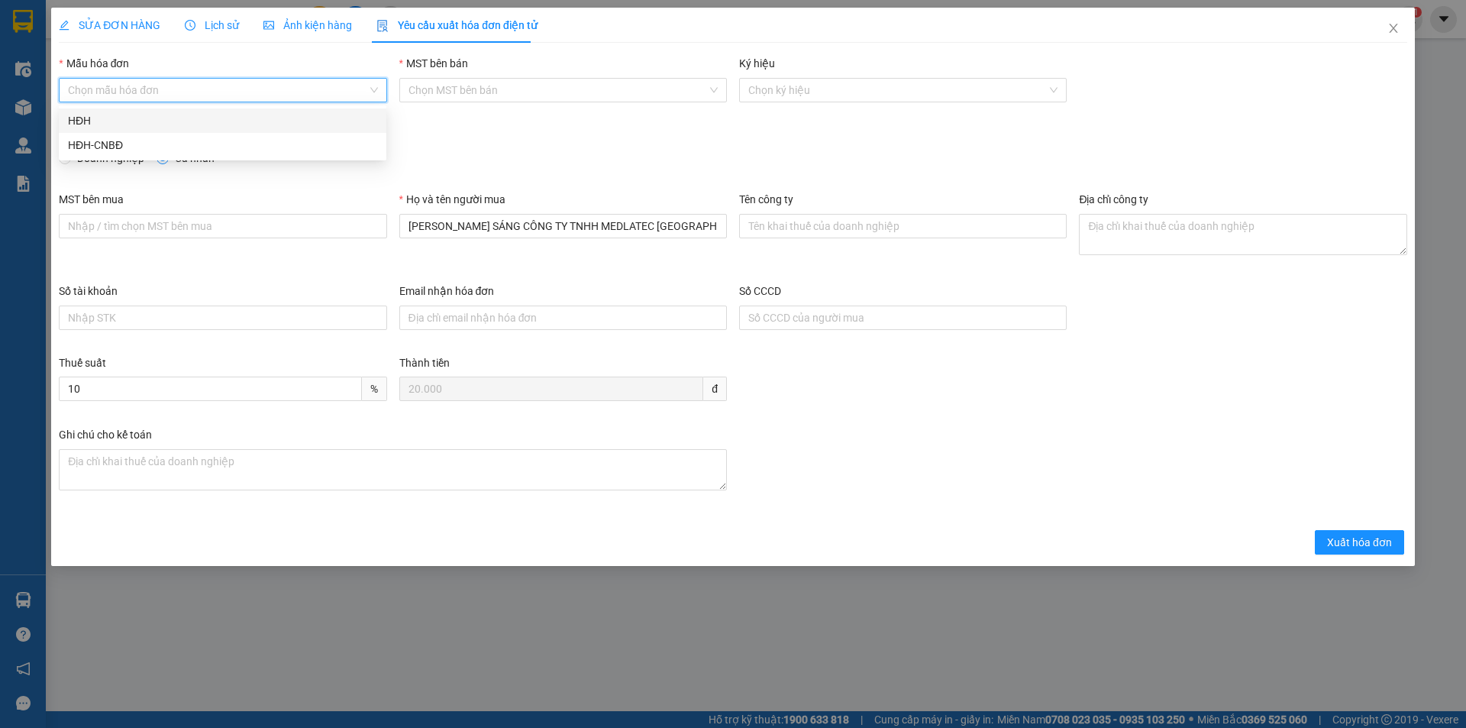
click at [220, 91] on input "Mẫu hóa đơn" at bounding box center [217, 90] width 299 height 23
click at [146, 115] on div "HĐH" at bounding box center [222, 120] width 309 height 17
type input "8"
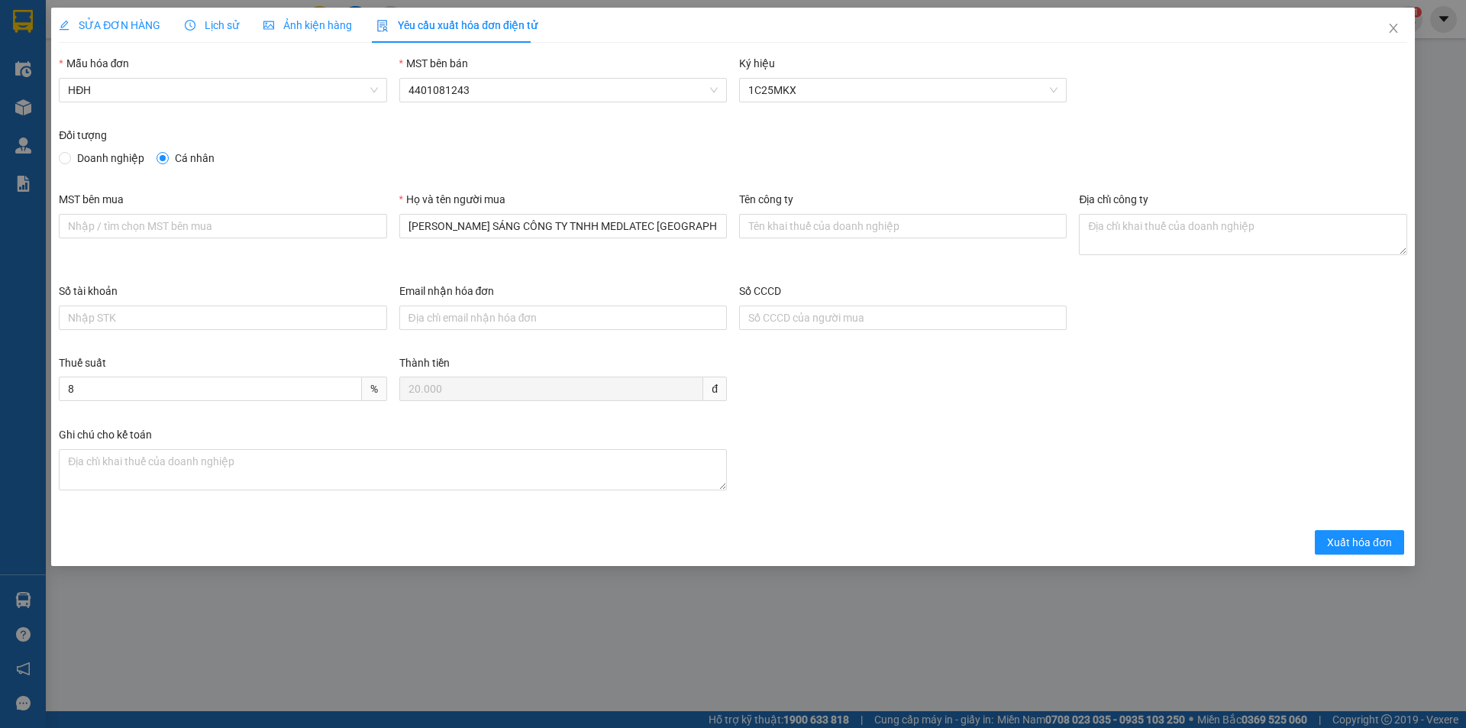
click at [93, 161] on span "Doanh nghiệp" at bounding box center [110, 158] width 79 height 17
click at [70, 161] on input "Doanh nghiệp" at bounding box center [64, 157] width 11 height 11
radio input "true"
radio input "false"
click at [791, 222] on input "Tên công ty" at bounding box center [903, 226] width 328 height 24
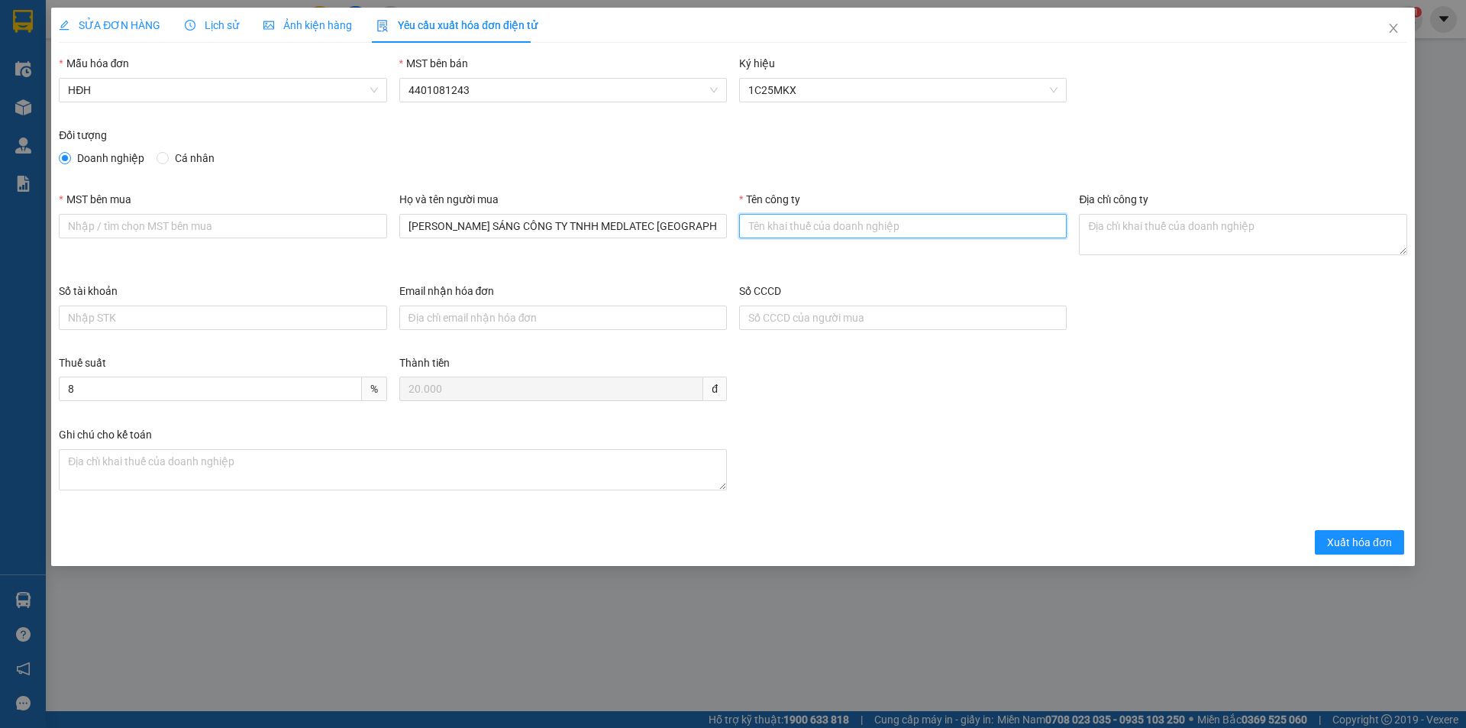
paste input "CÔNG TY TNHH MEDLATEC [GEOGRAPHIC_DATA]"
type input "CÔNG TY TNHH MEDLATEC [GEOGRAPHIC_DATA]"
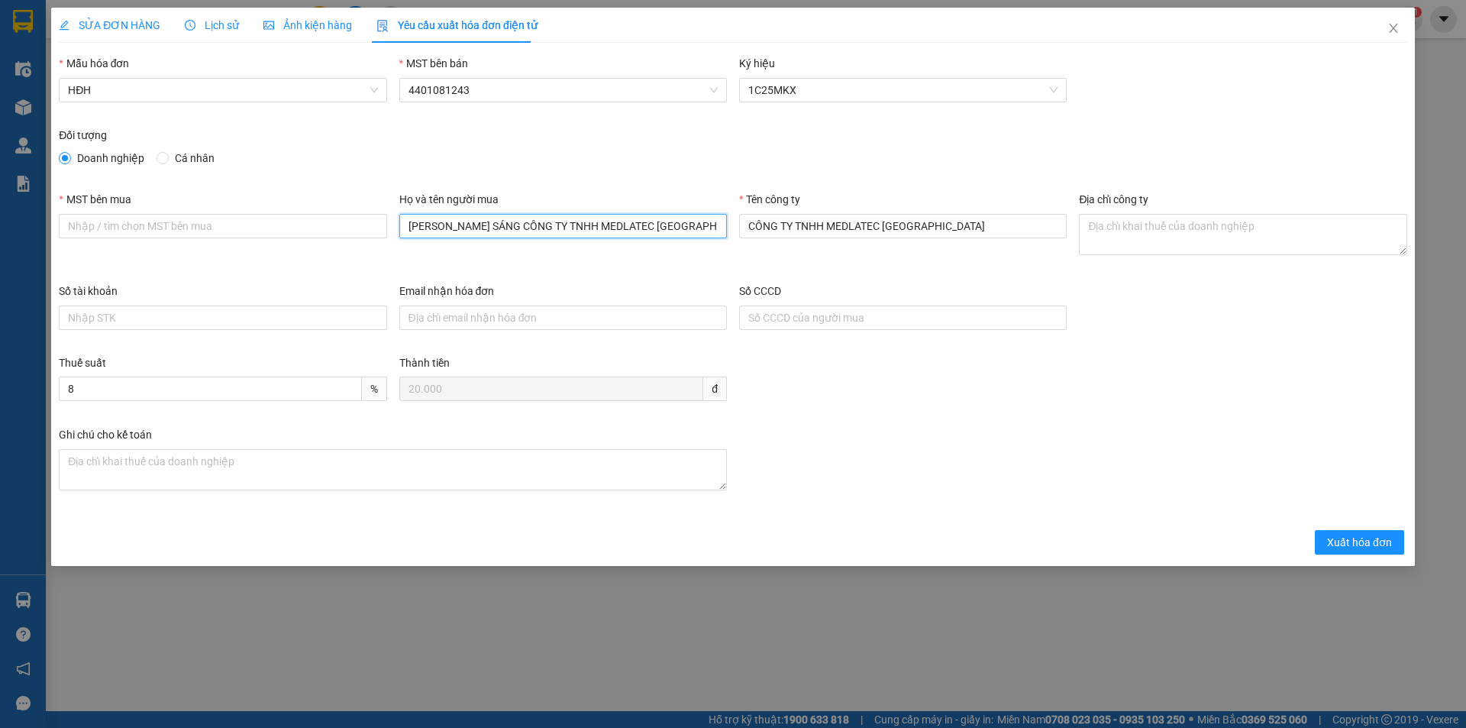
drag, startPoint x: 682, startPoint y: 225, endPoint x: 311, endPoint y: 258, distance: 372.7
click at [311, 258] on div "MST bên mua Họ và tên người mua [PERSON_NAME] SÁNG CÔNG TY TNHH MEDLATEC VIỆT N…" at bounding box center [733, 237] width 1361 height 92
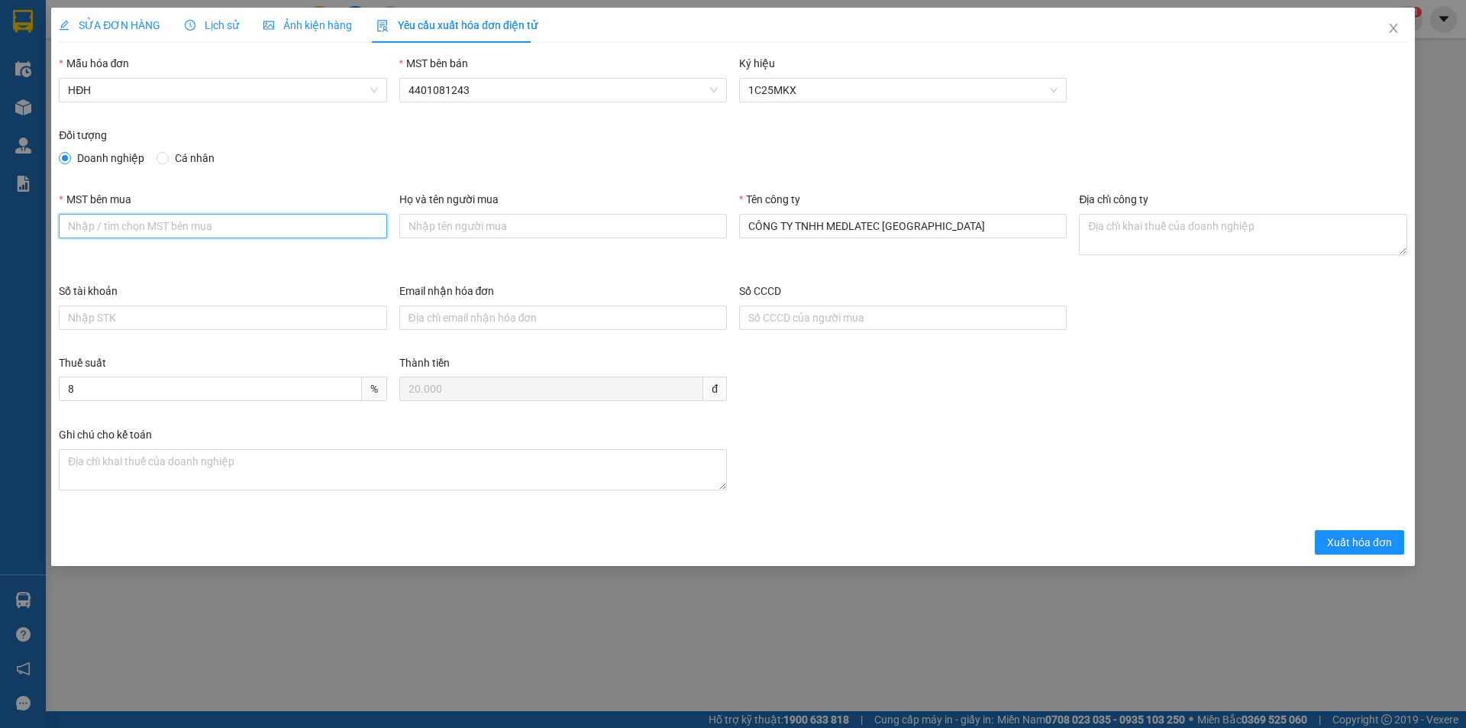
click at [215, 227] on input "MST bên mua" at bounding box center [223, 226] width 328 height 24
paste input "0101234974"
type input "0101234974"
click at [1124, 222] on textarea "Địa chỉ công ty" at bounding box center [1243, 234] width 328 height 41
paste textarea "Số 42 - 44, [GEOGRAPHIC_DATA], [GEOGRAPHIC_DATA], [GEOGRAPHIC_DATA], [GEOGRAPHI…"
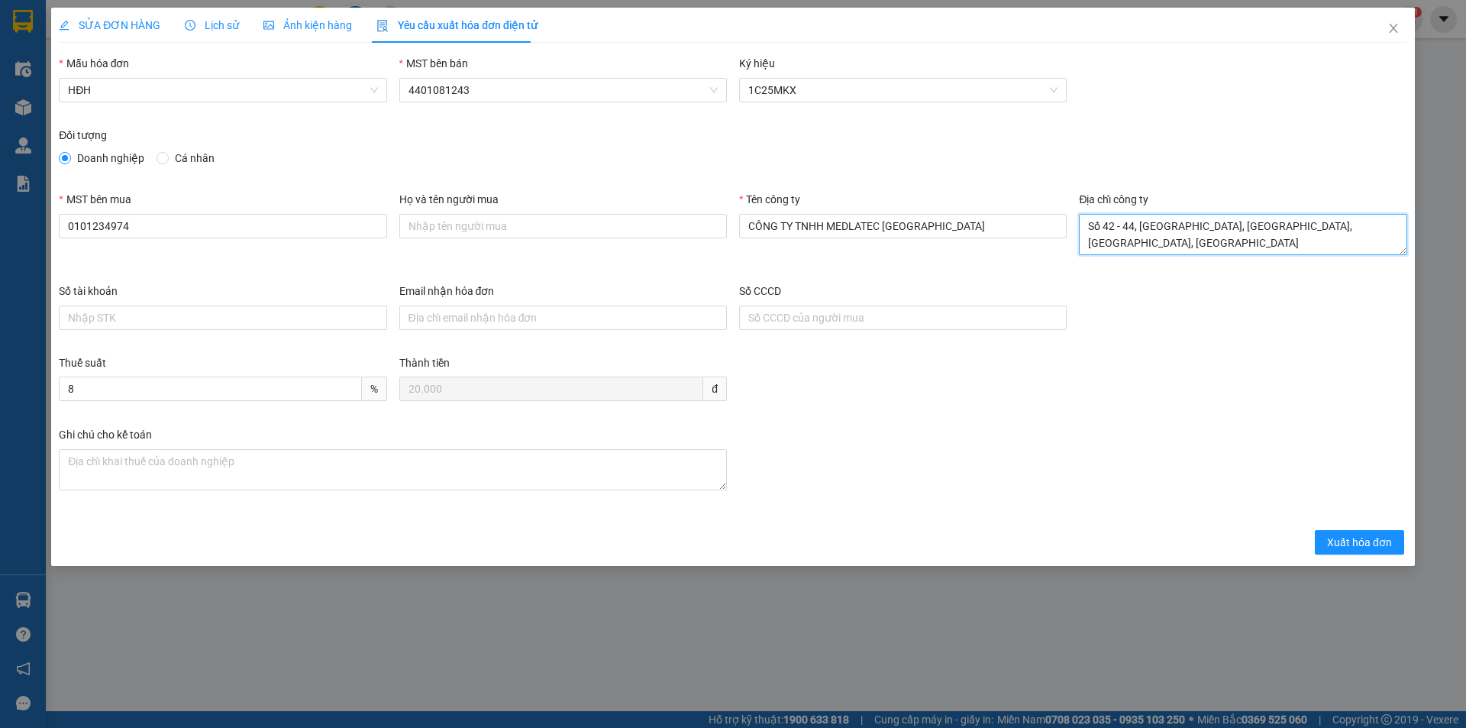
scroll to position [12, 0]
type textarea "Số 42 - 44, [GEOGRAPHIC_DATA], [GEOGRAPHIC_DATA], [GEOGRAPHIC_DATA], [GEOGRAPHI…"
click at [512, 319] on input "Email nhận hóa đơn" at bounding box center [563, 318] width 328 height 24
paste input "[EMAIL_ADDRESS][DOMAIN_NAME]"
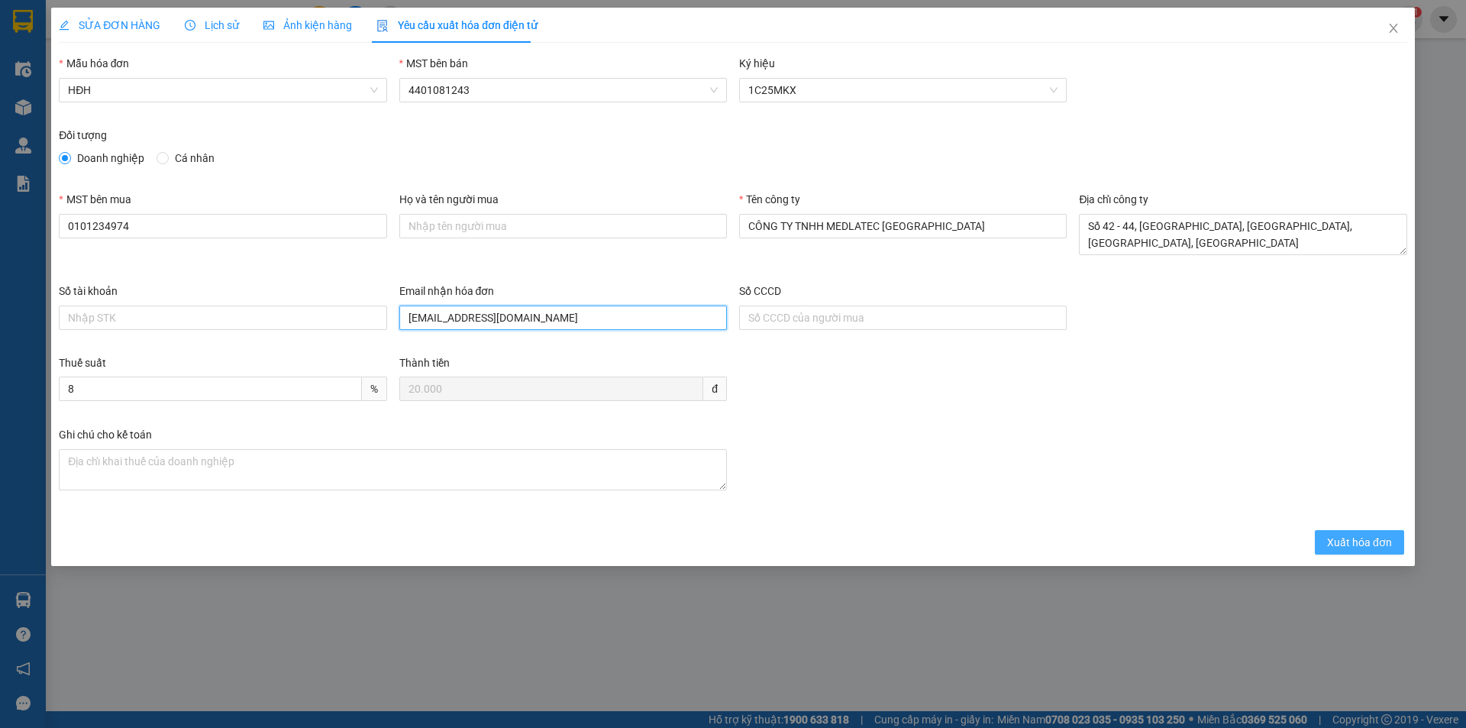
type input "[EMAIL_ADDRESS][DOMAIN_NAME]"
click at [1366, 546] on span "Xuất hóa đơn" at bounding box center [1359, 542] width 65 height 17
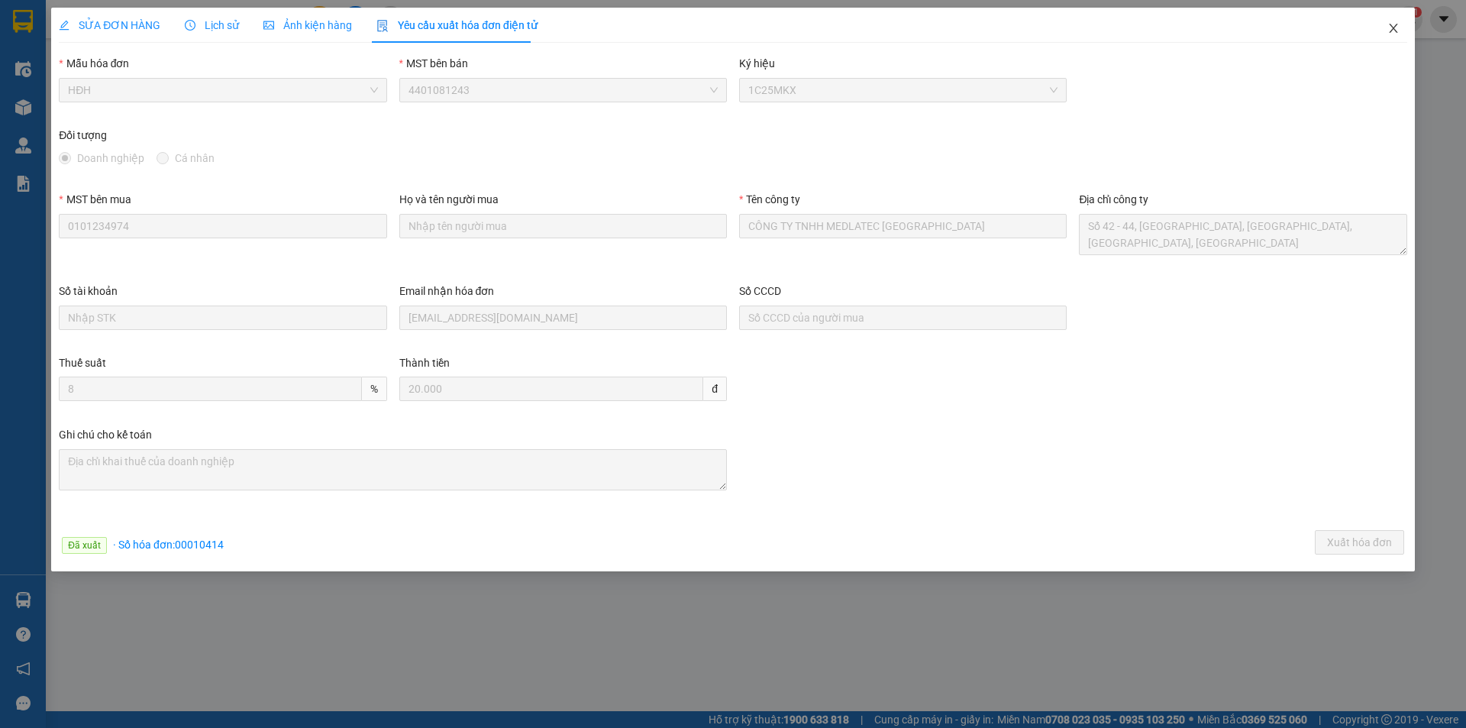
click at [1392, 31] on icon "close" at bounding box center [1394, 28] width 12 height 12
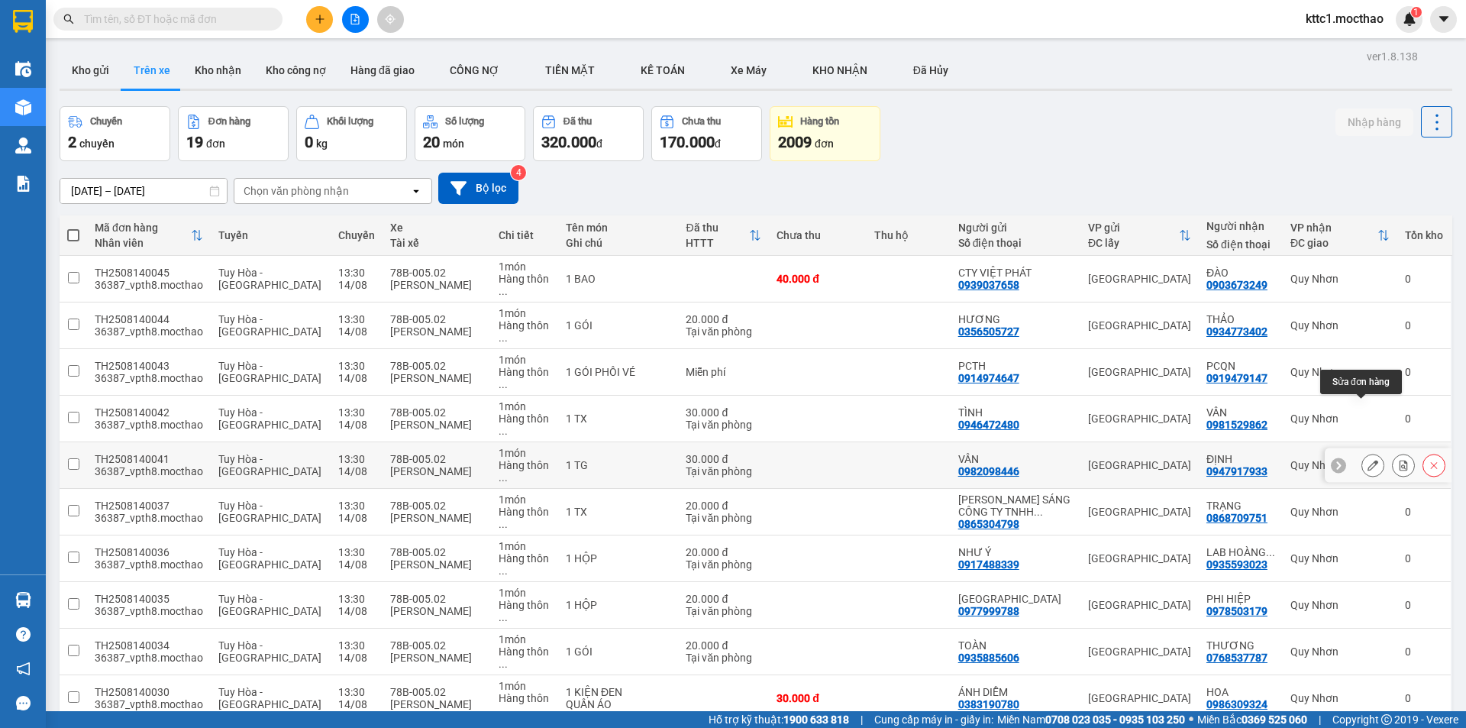
click at [1368, 460] on icon at bounding box center [1373, 465] width 11 height 11
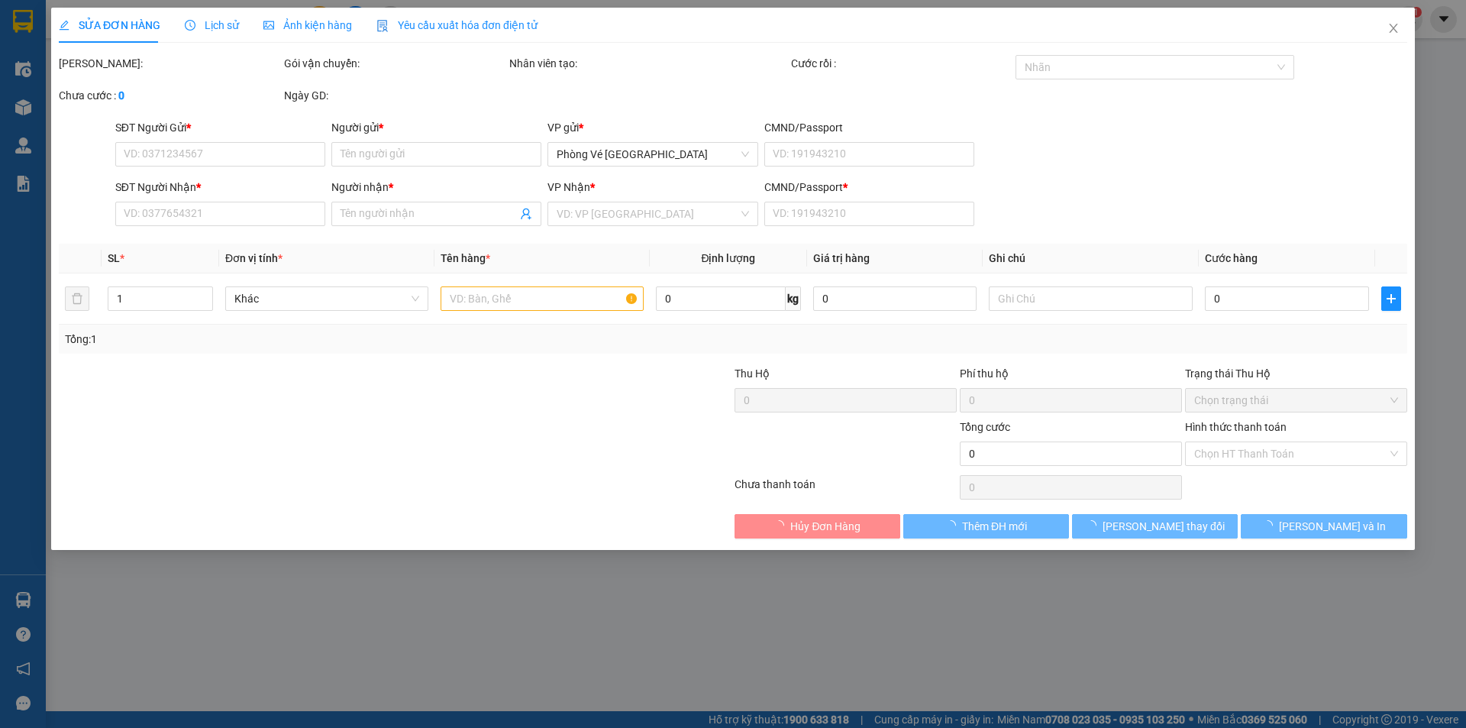
type input "0982098446"
type input "VÂN"
type input "0947917933"
type input "ĐỊNH"
type input "1"
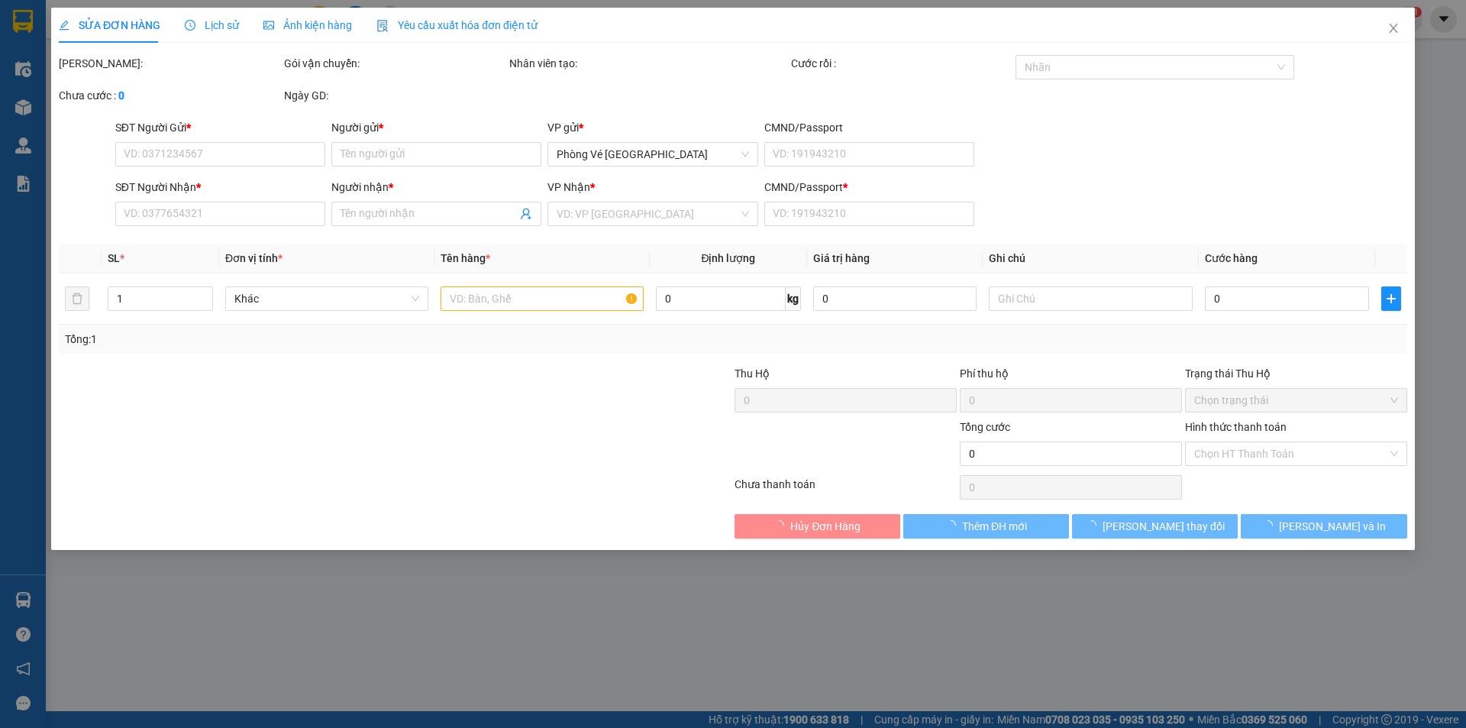
type input "30.000"
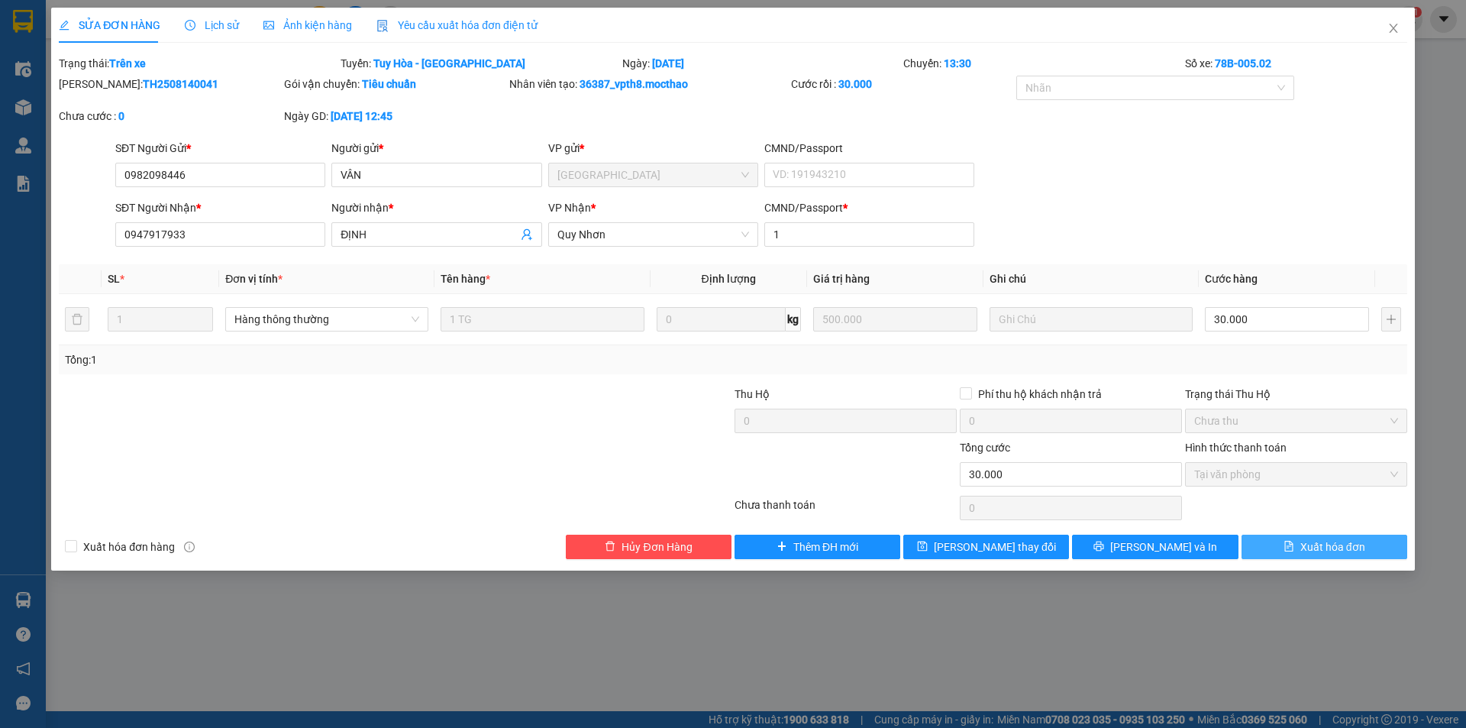
click at [1336, 545] on span "Xuất hóa đơn" at bounding box center [1333, 546] width 65 height 17
checkbox input "true"
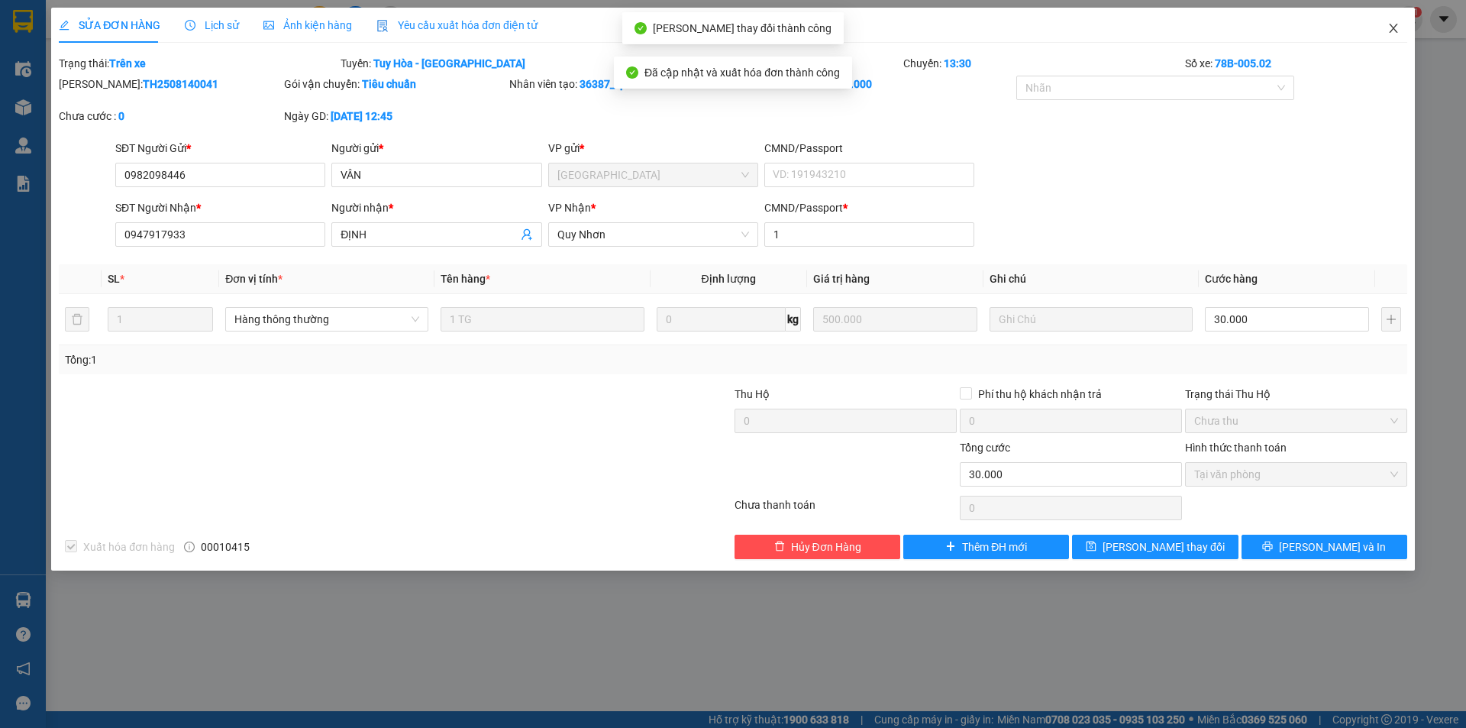
click at [1395, 26] on icon "close" at bounding box center [1394, 28] width 12 height 12
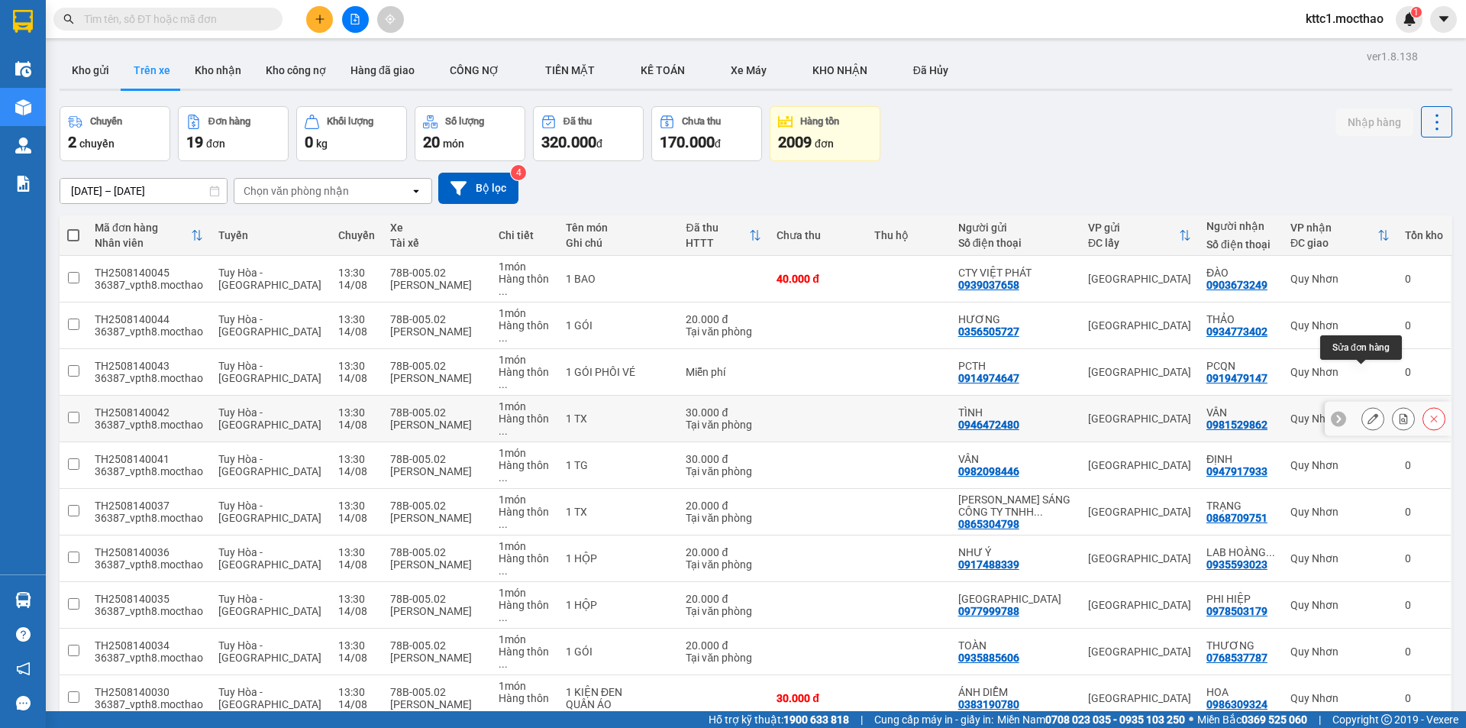
click at [1368, 413] on icon at bounding box center [1373, 418] width 11 height 11
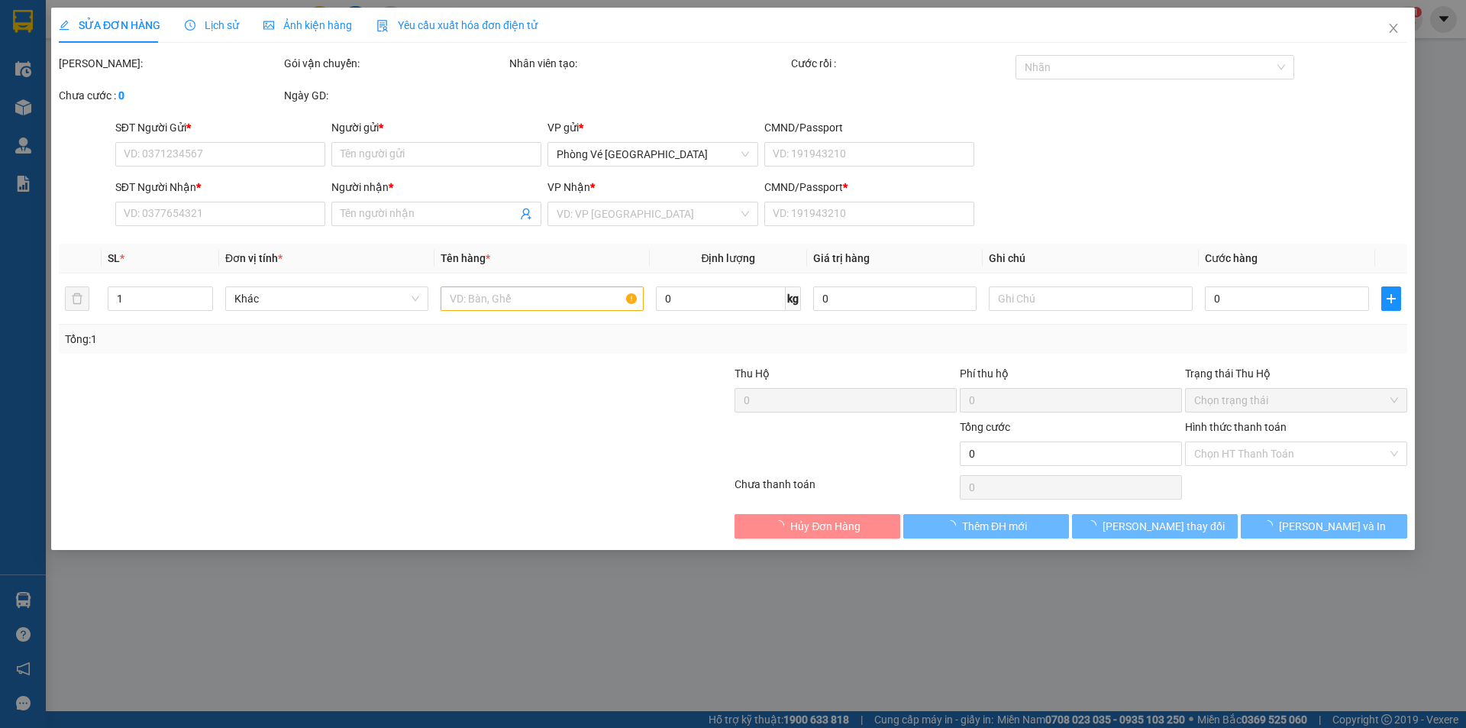
type input "0946472480"
type input "TÌNH"
type input "0981529862"
type input "VÂN"
type input "1"
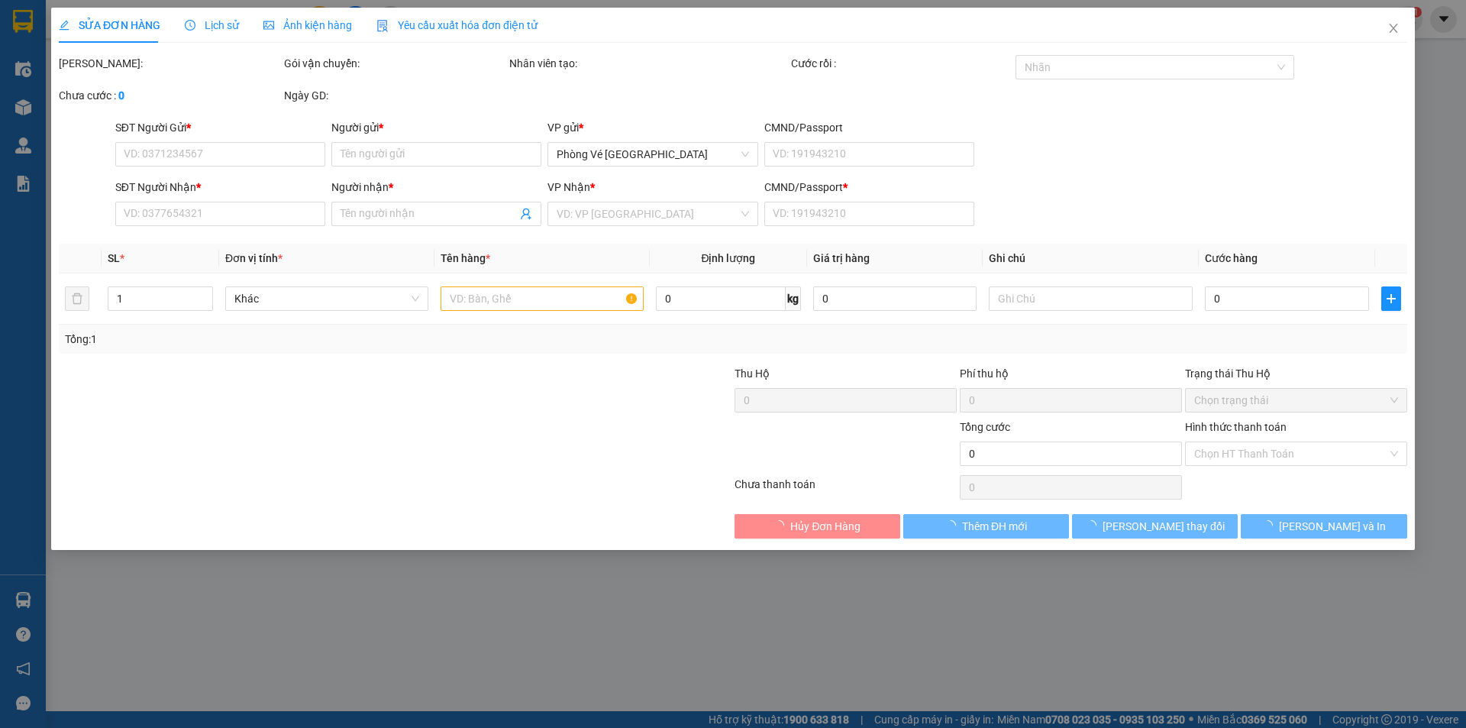
type input "30.000"
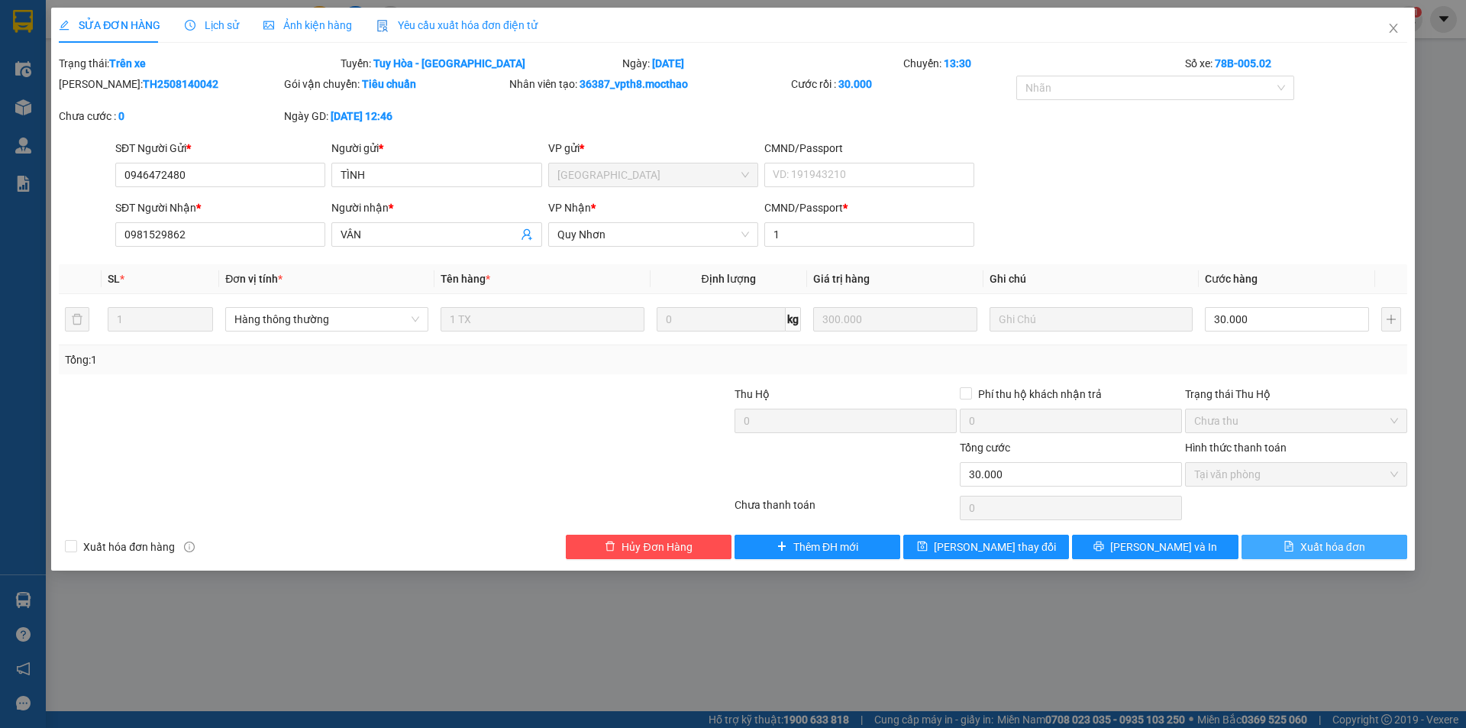
click at [1362, 551] on span "Xuất hóa đơn" at bounding box center [1333, 546] width 65 height 17
checkbox input "true"
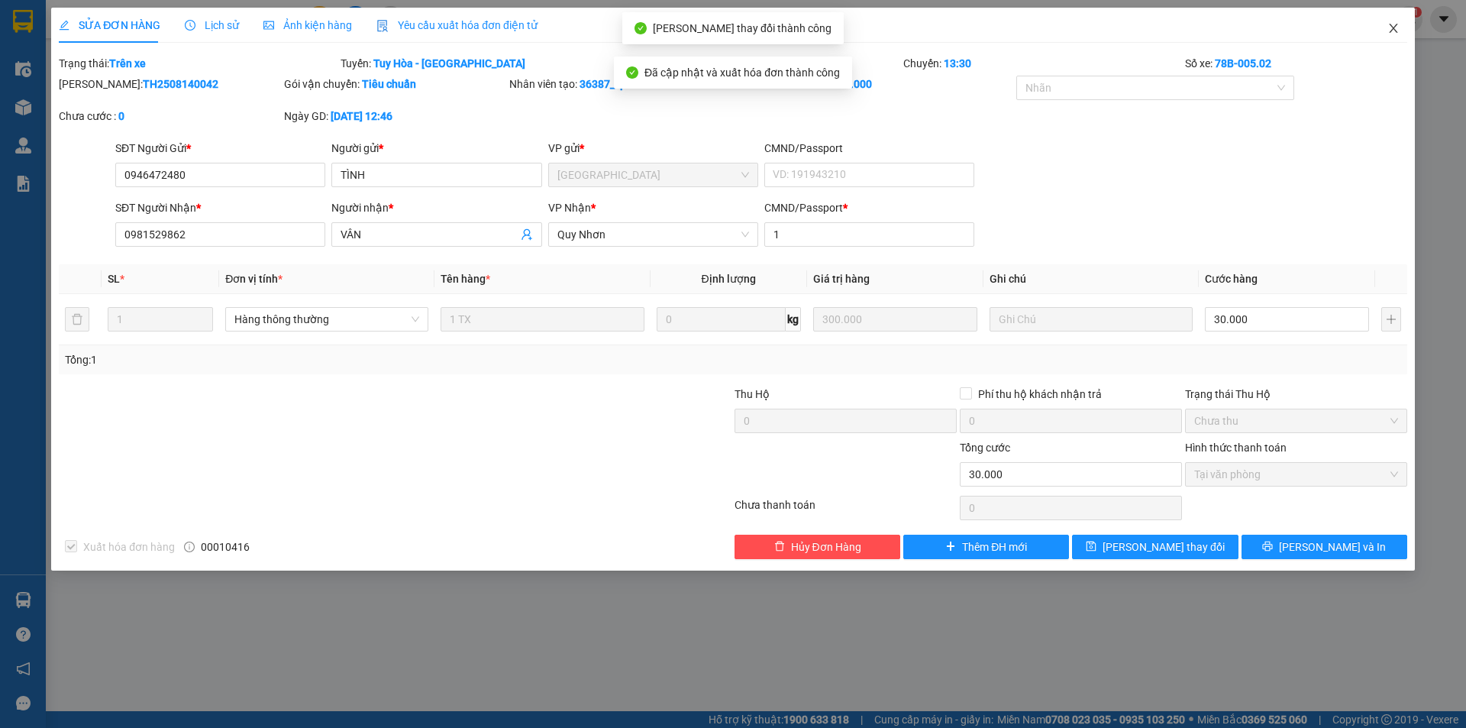
click at [1390, 31] on icon "close" at bounding box center [1394, 28] width 12 height 12
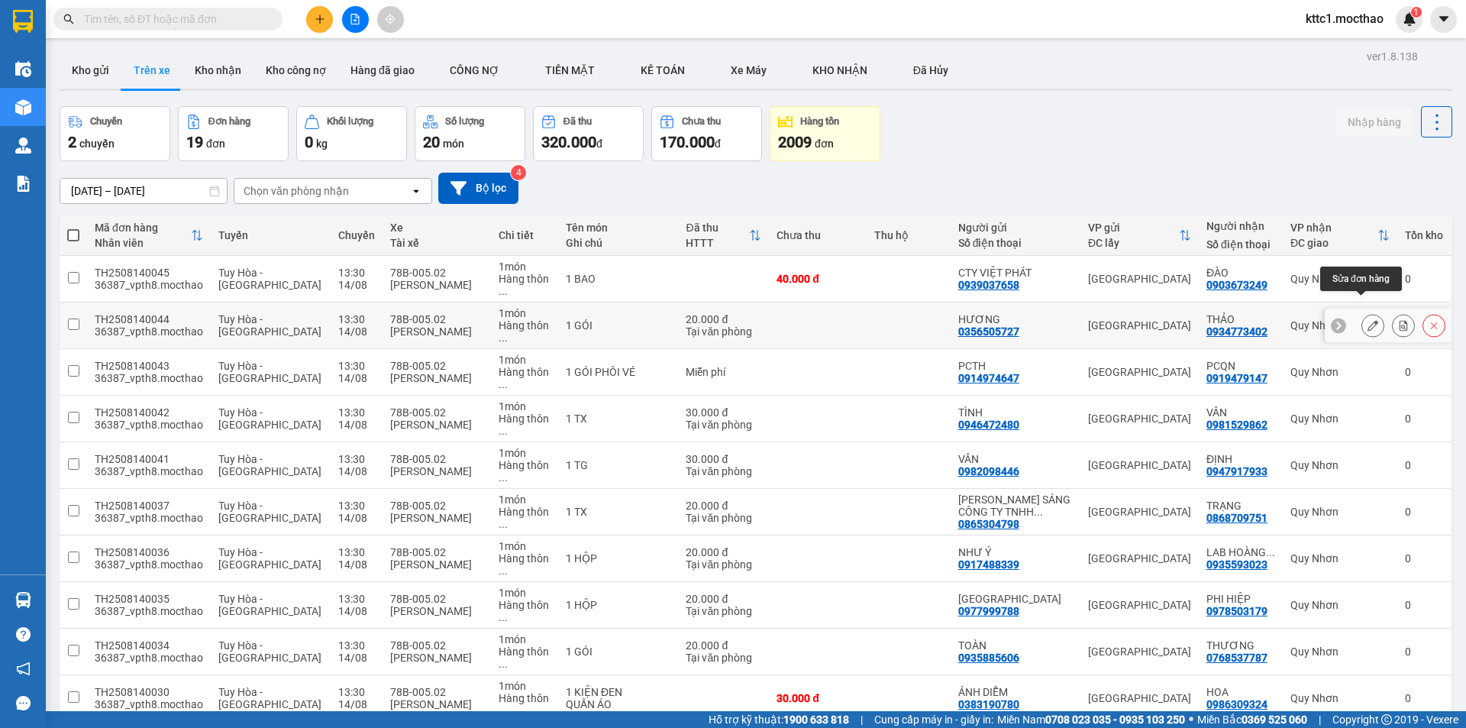
click at [1363, 312] on button at bounding box center [1373, 325] width 21 height 27
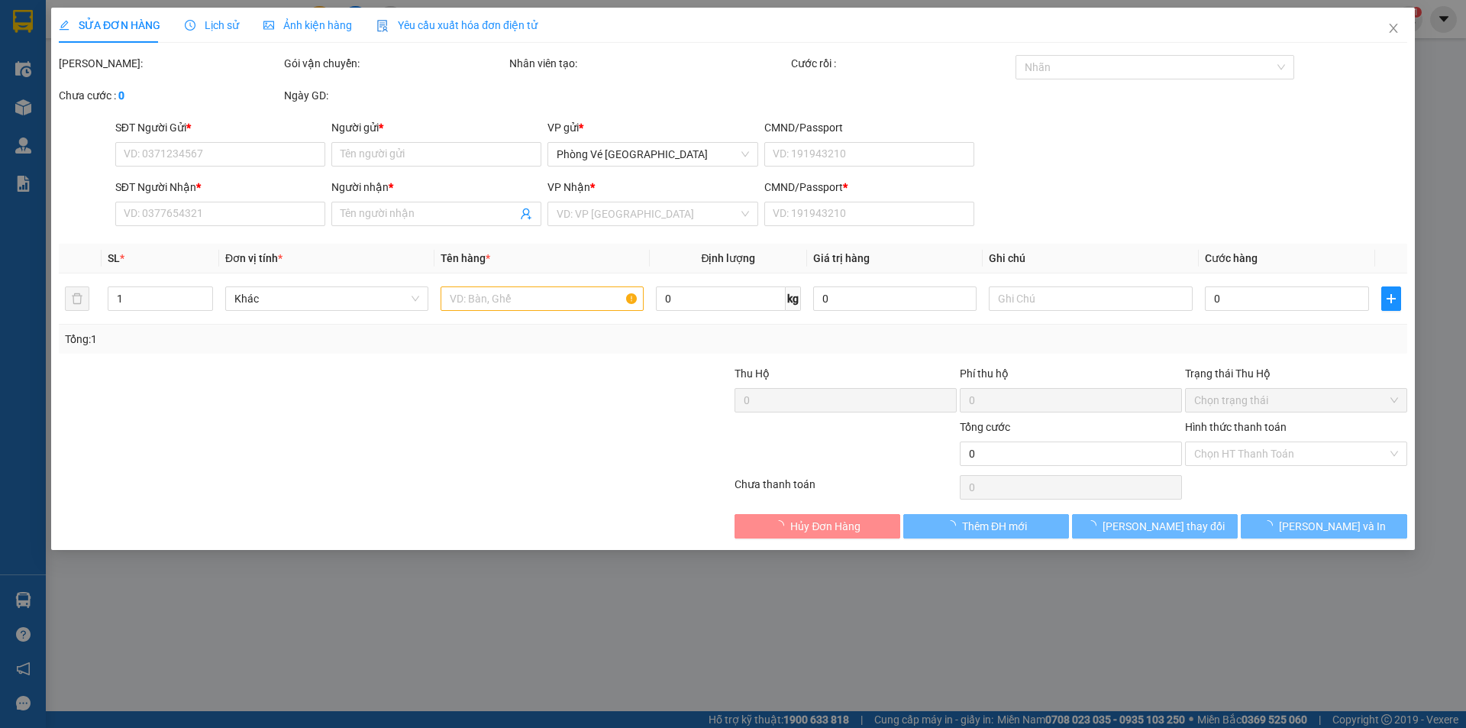
type input "0356505727"
type input "HƯƠNG"
type input "0934773402"
type input "THẢO"
type input "1"
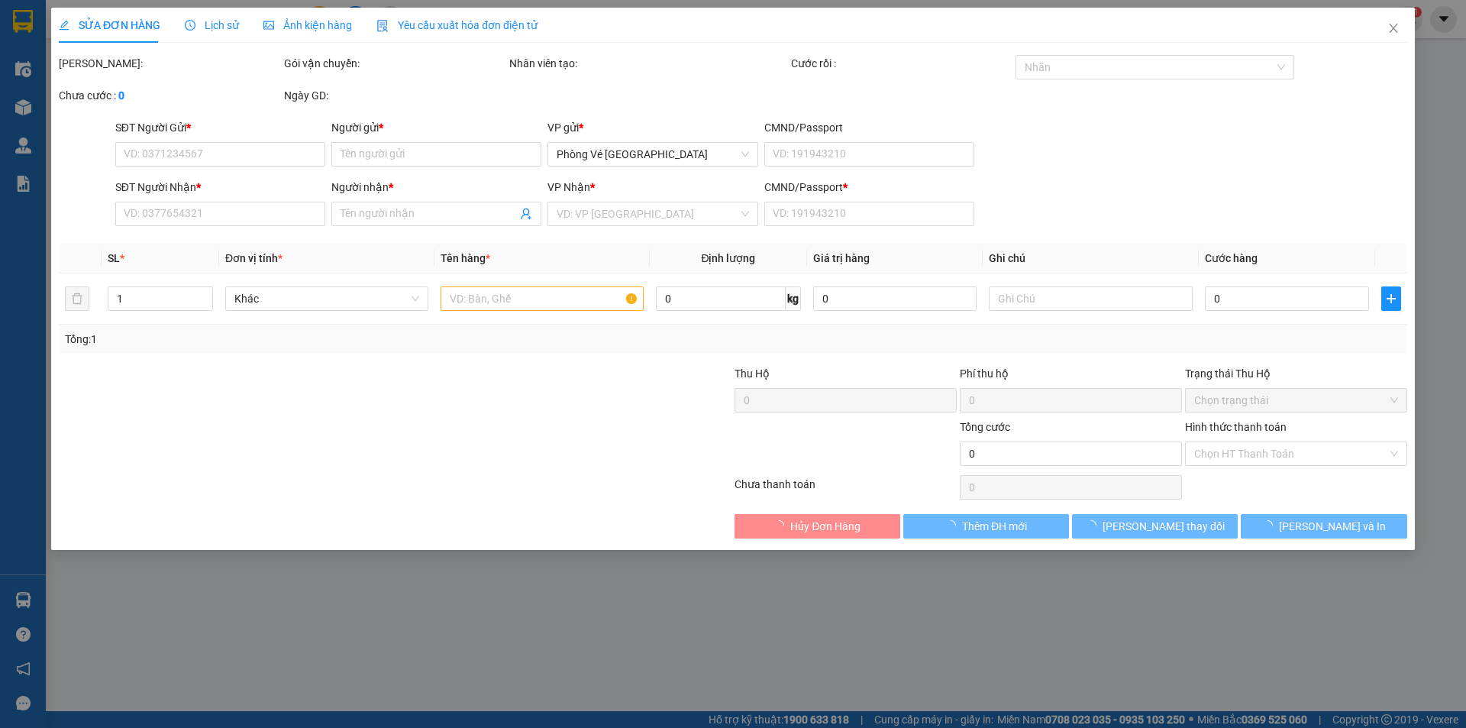
type input "20.000"
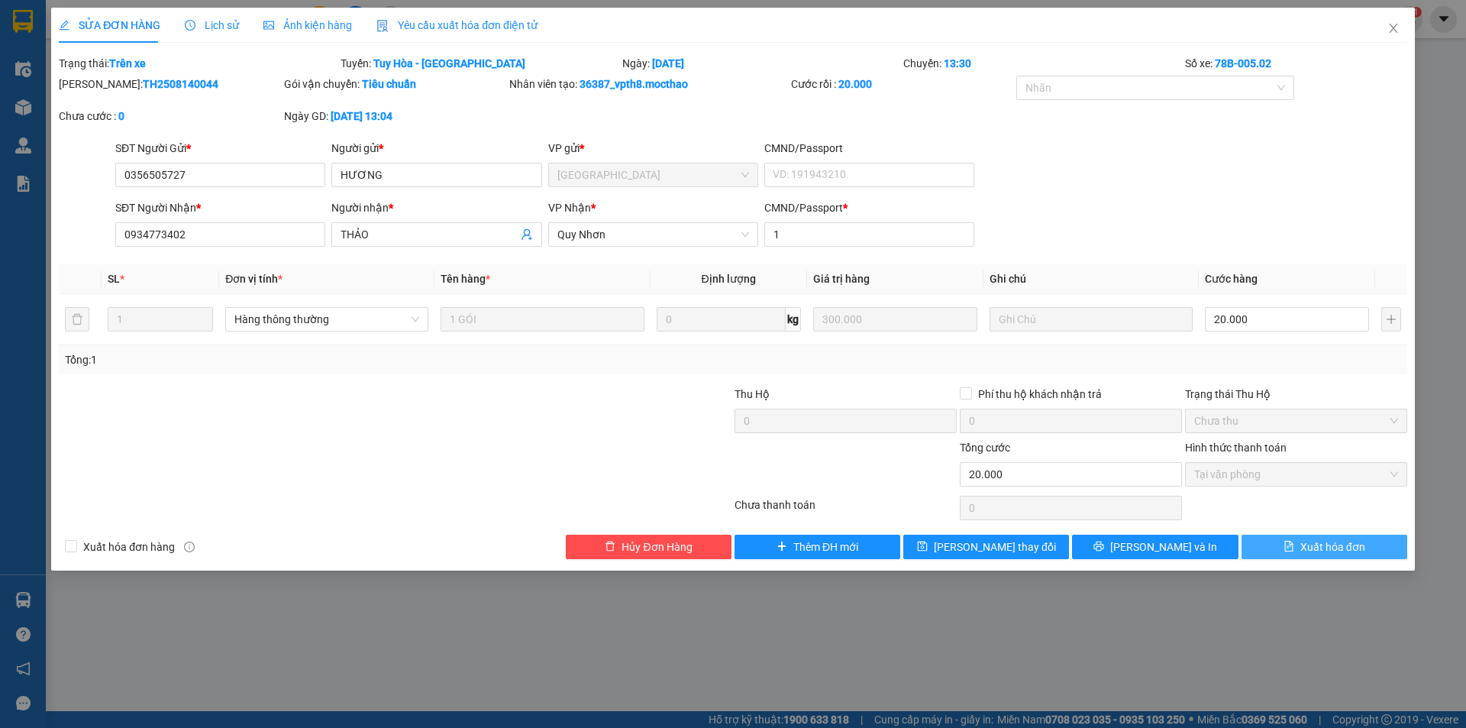
click at [1308, 545] on span "Xuất hóa đơn" at bounding box center [1333, 546] width 65 height 17
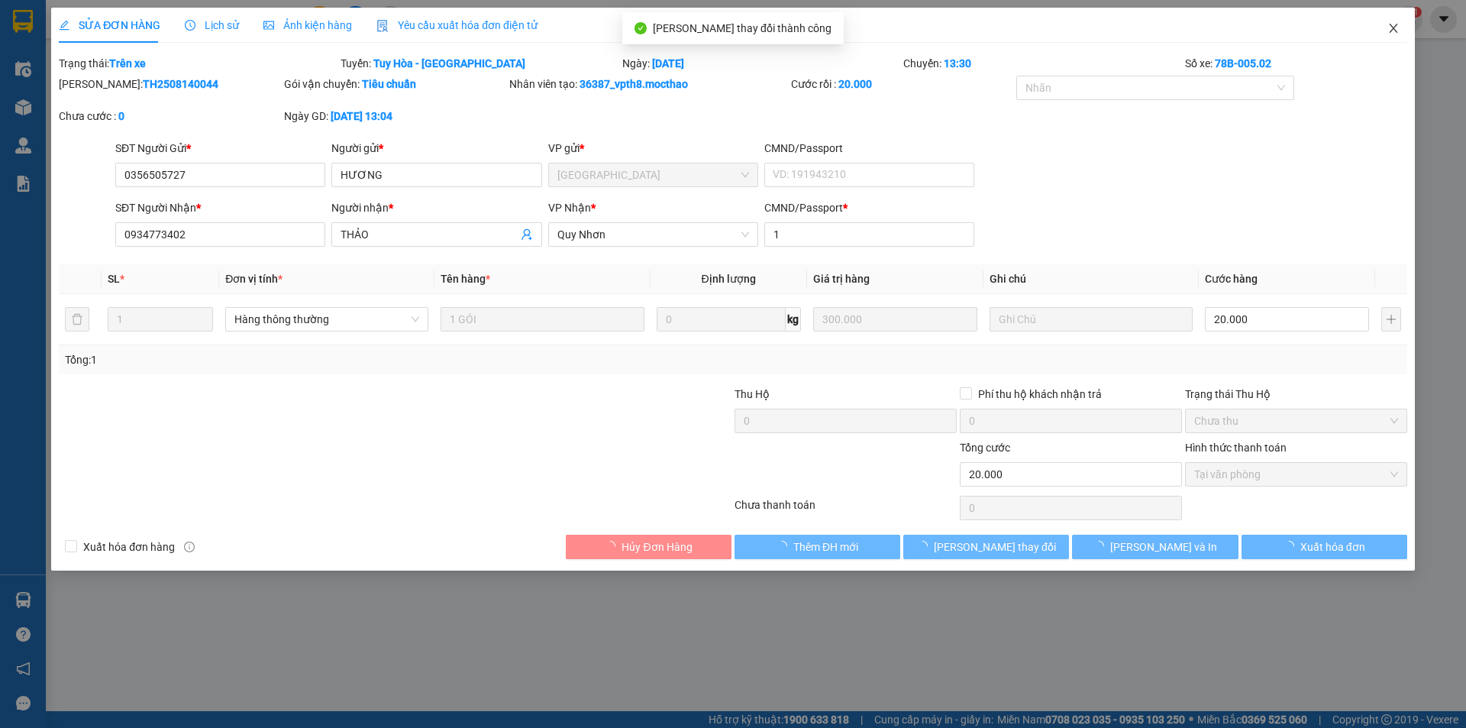
checkbox input "true"
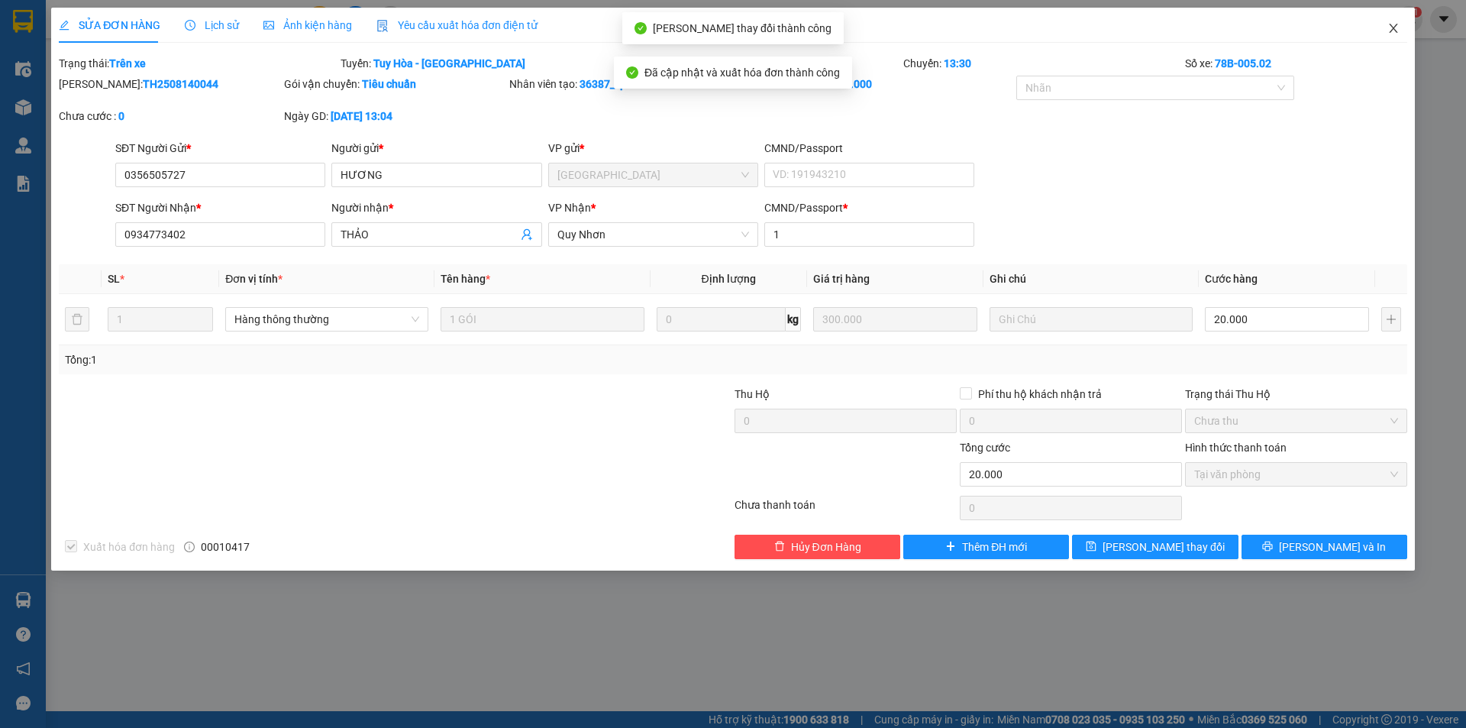
click at [1392, 26] on icon "close" at bounding box center [1394, 28] width 12 height 12
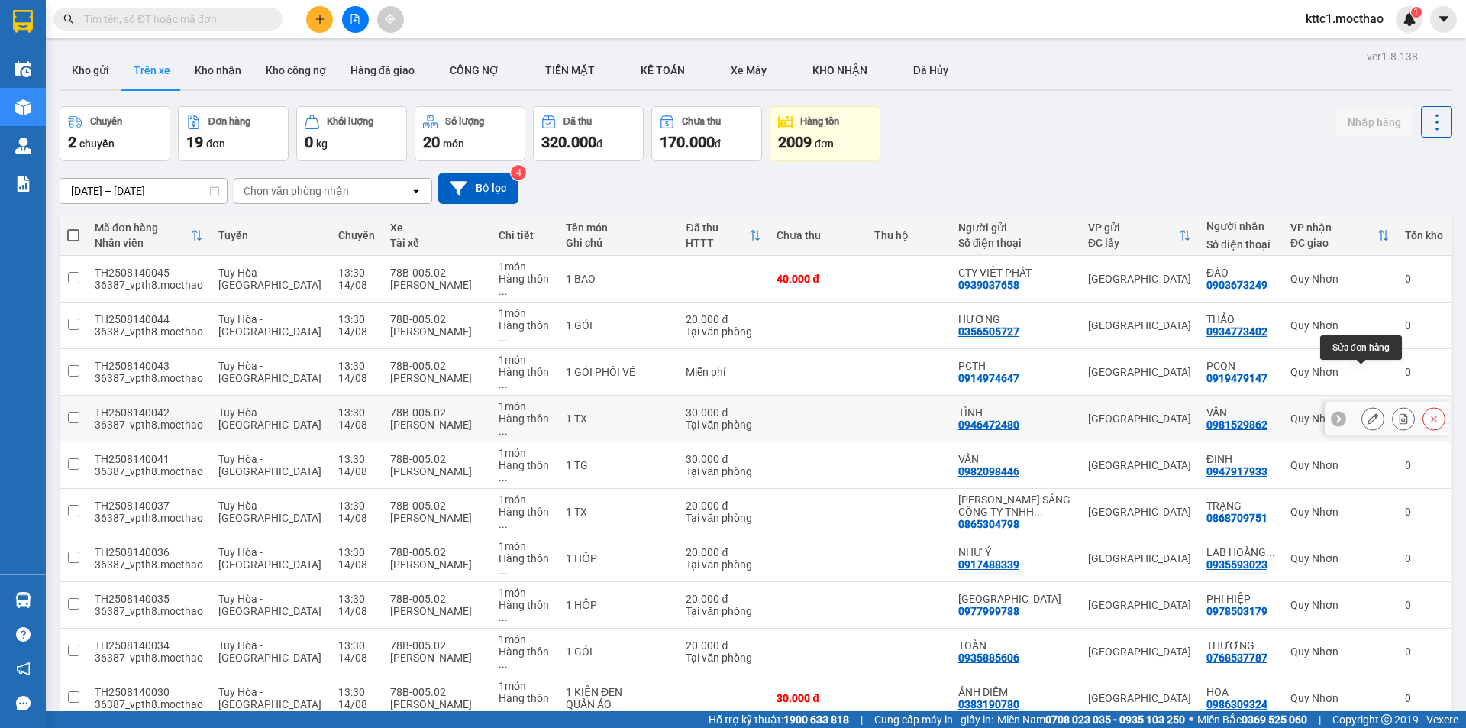
click at [1368, 413] on icon at bounding box center [1373, 418] width 11 height 11
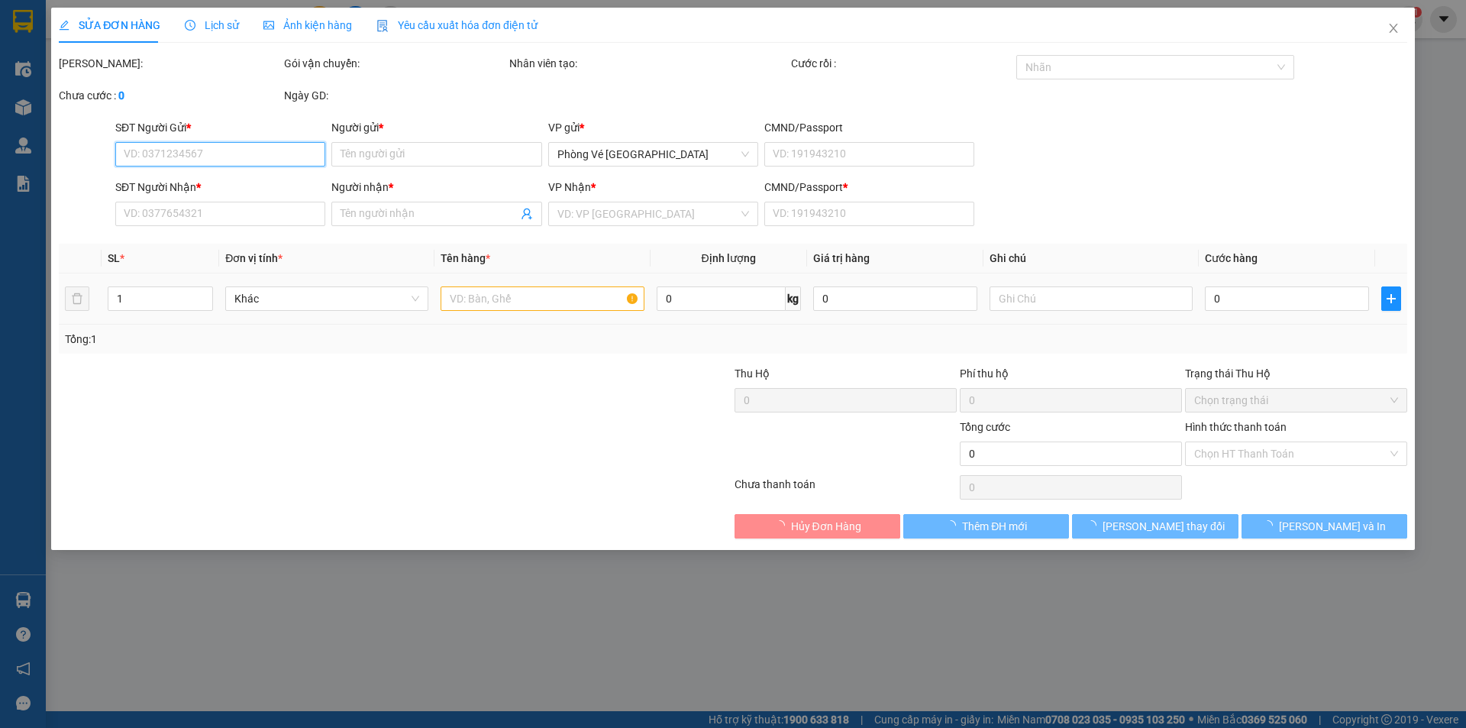
type input "0946472480"
type input "TÌNH"
type input "0981529862"
type input "VÂN"
type input "1"
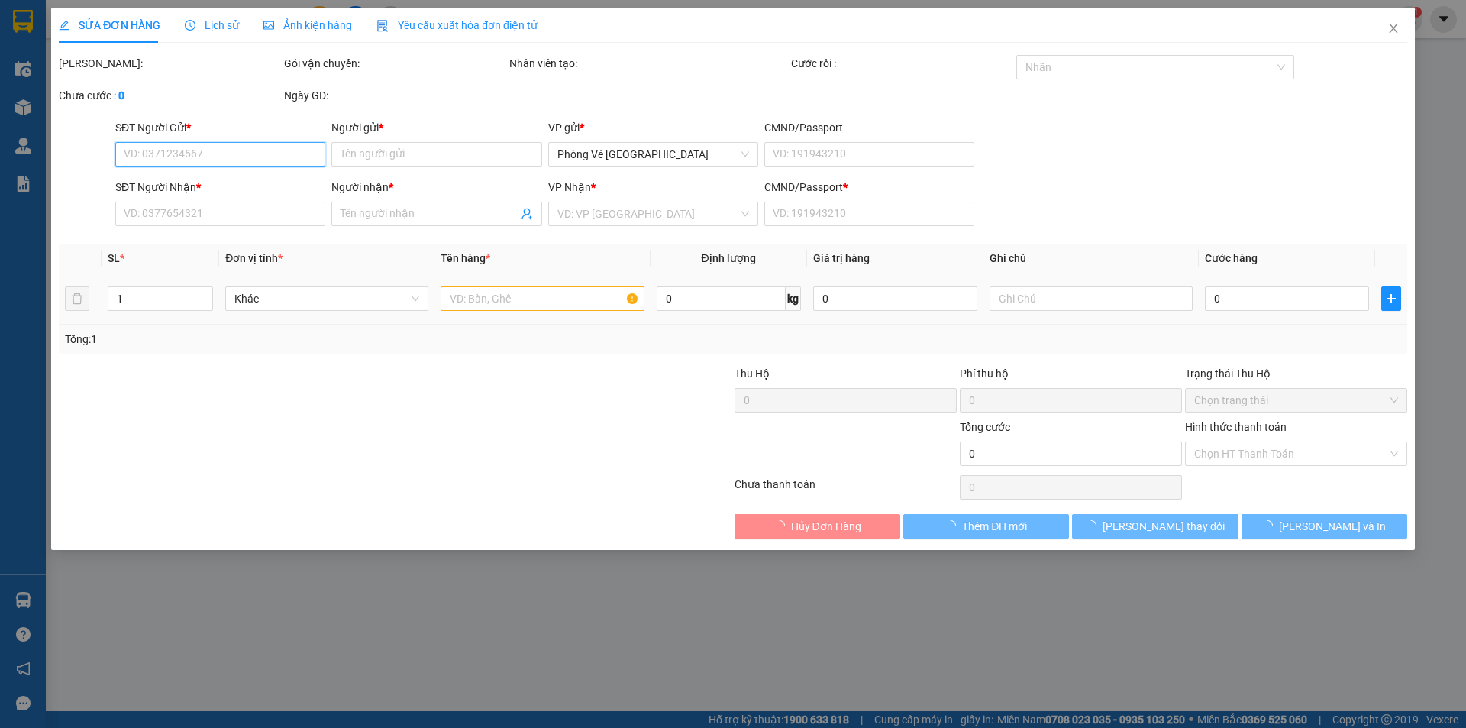
type input "30.000"
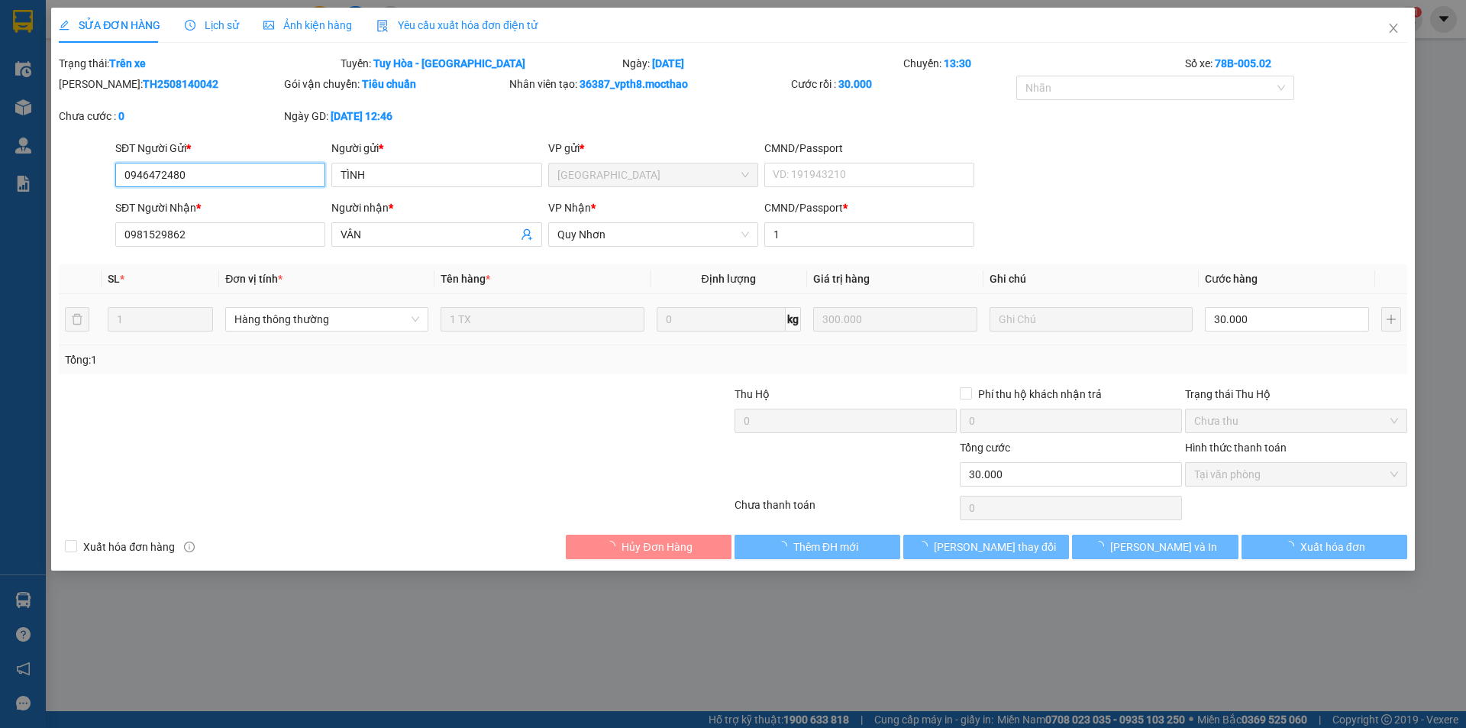
checkbox input "true"
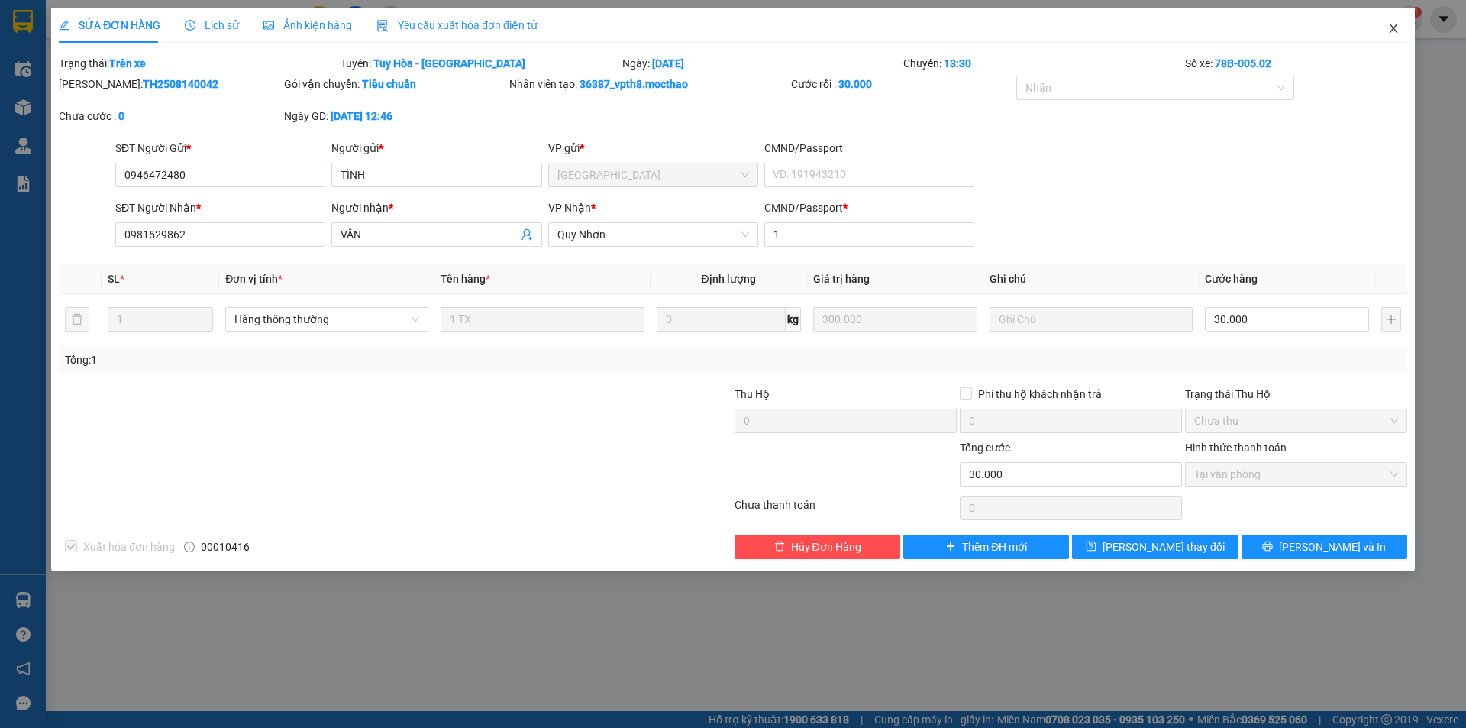
click at [1392, 24] on icon "close" at bounding box center [1394, 28] width 12 height 12
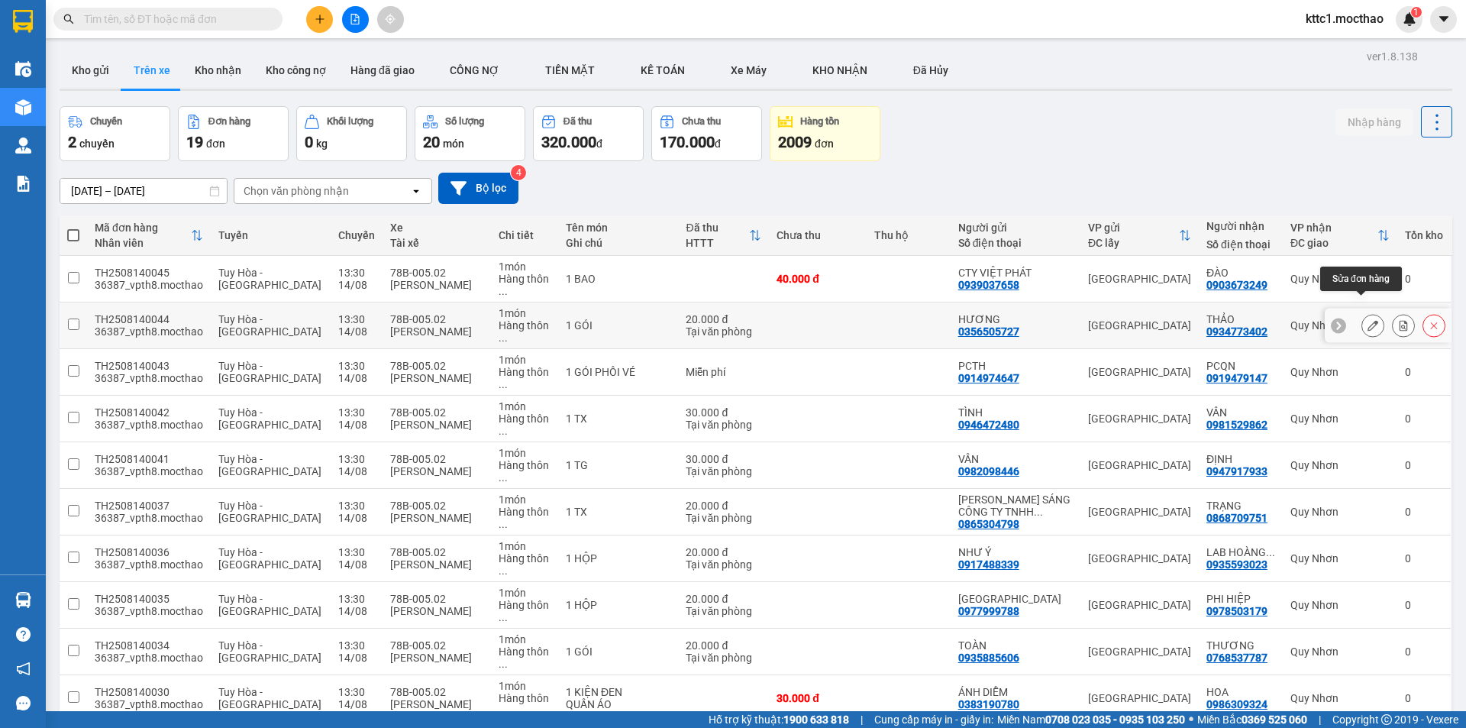
click at [1368, 320] on icon at bounding box center [1373, 325] width 11 height 11
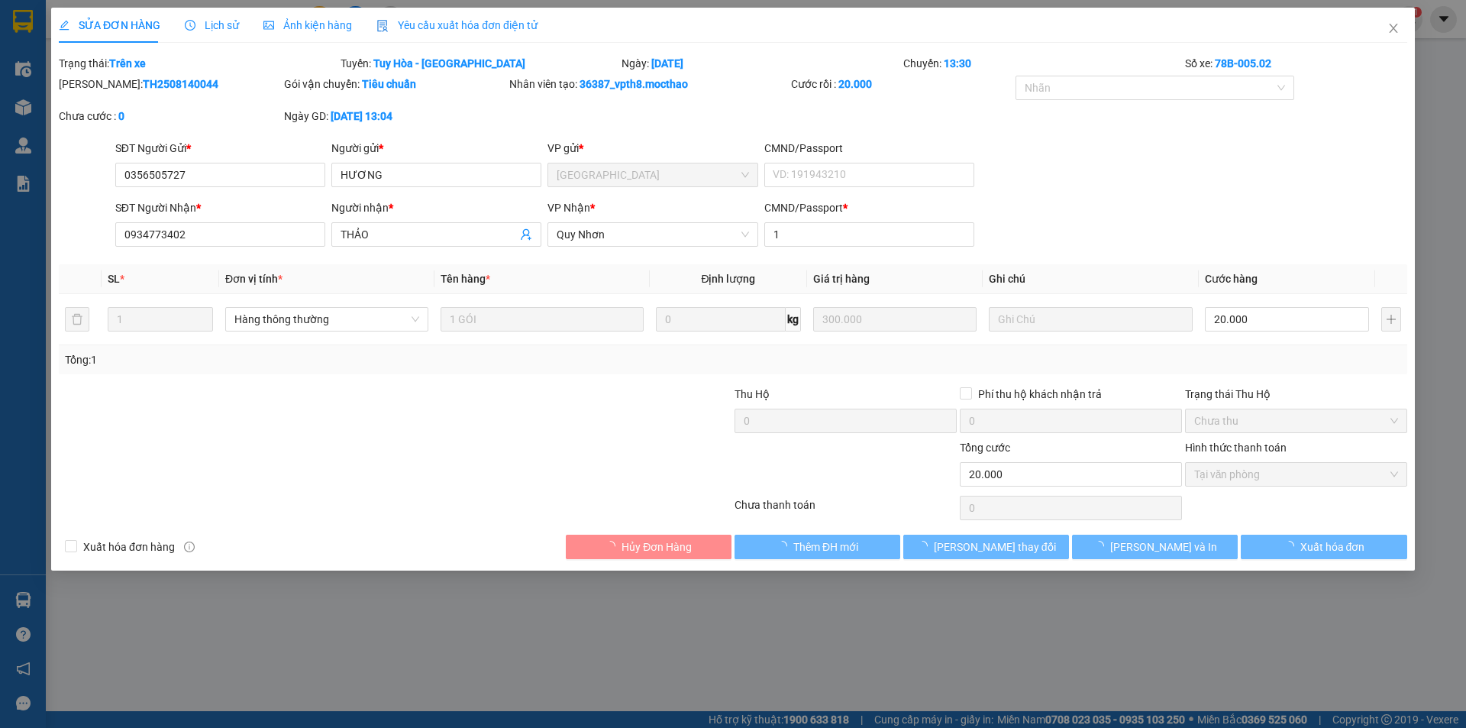
checkbox input "true"
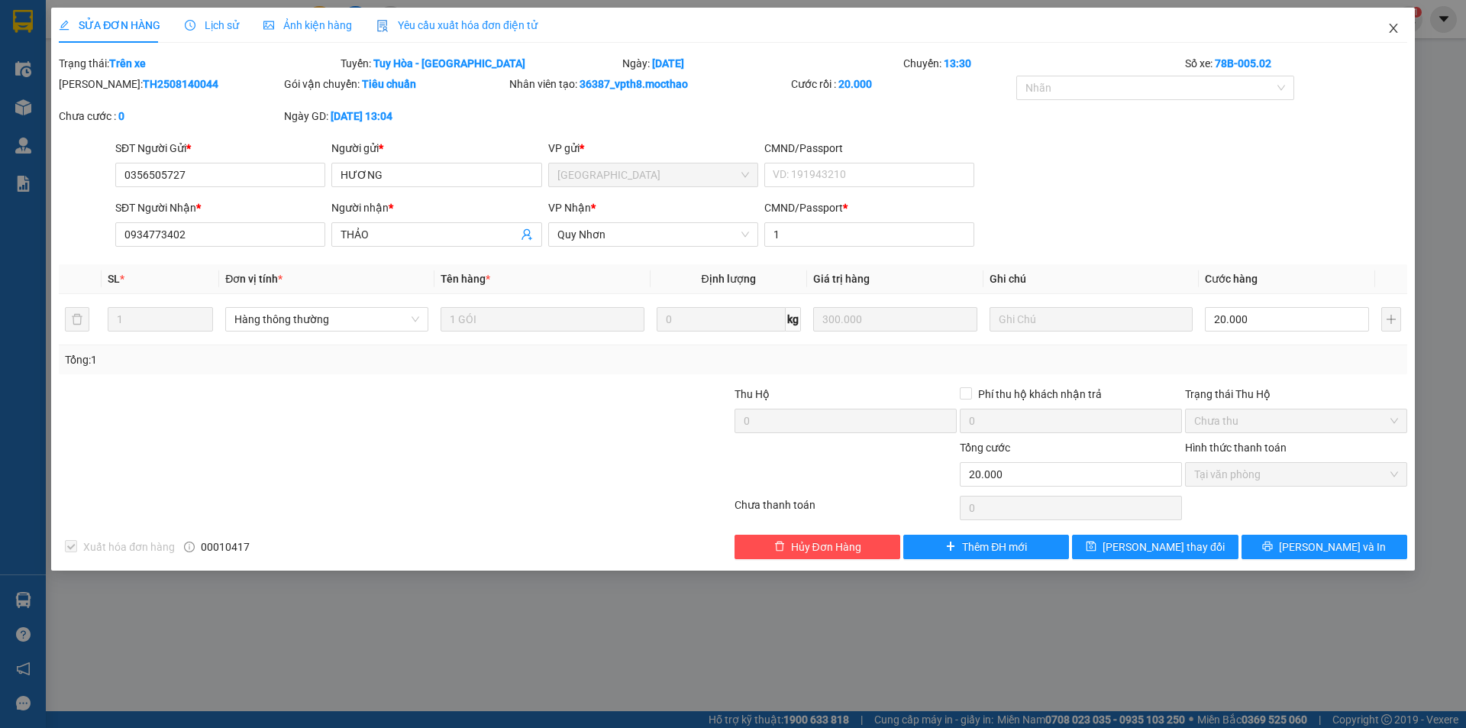
click at [1394, 27] on icon "close" at bounding box center [1394, 28] width 12 height 12
